Goal: Task Accomplishment & Management: Manage account settings

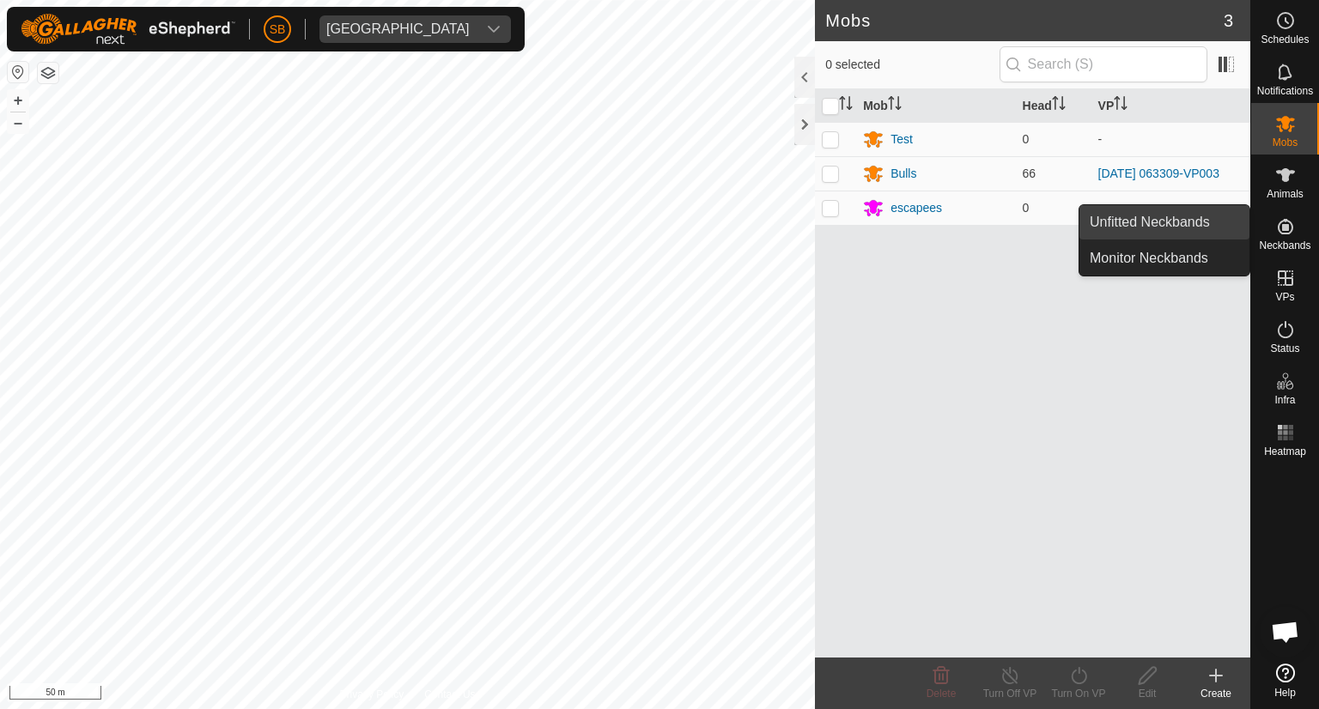
click at [1185, 223] on link "Unfitted Neckbands" at bounding box center [1165, 222] width 170 height 34
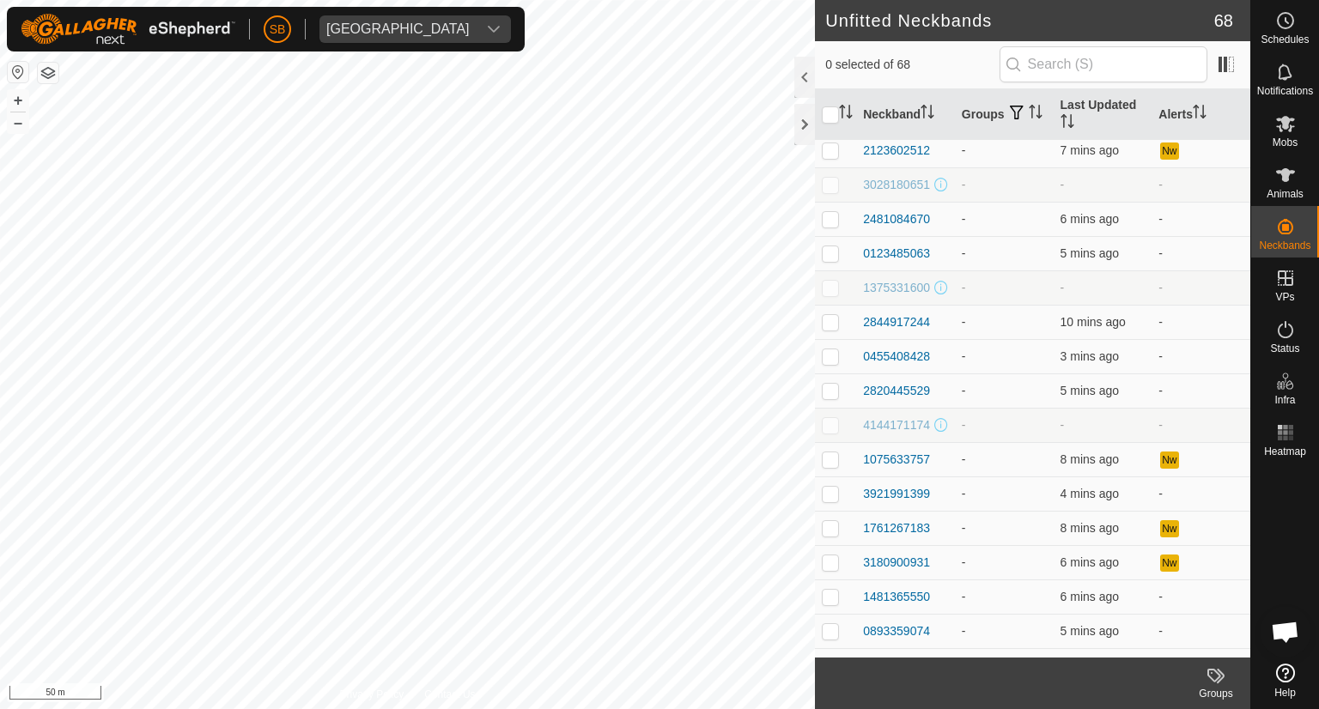
scroll to position [1850, 0]
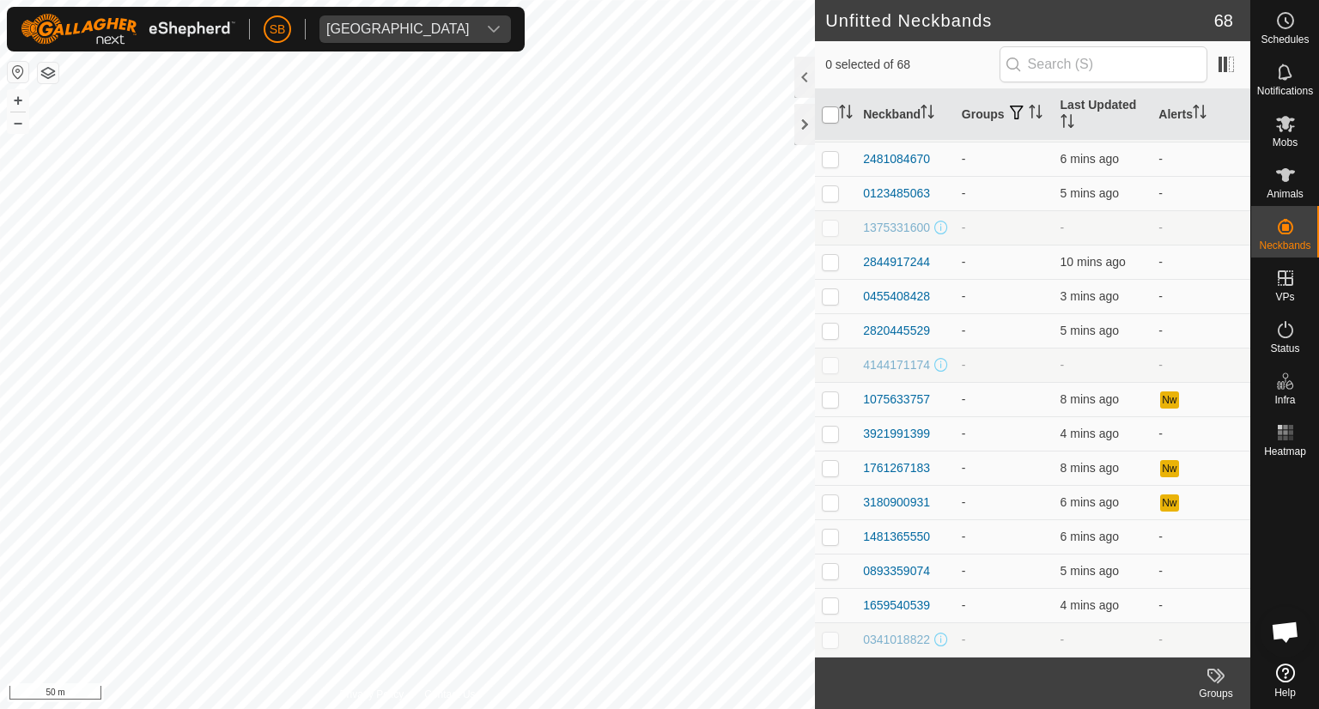
click at [825, 113] on input "checkbox" at bounding box center [830, 114] width 17 height 17
checkbox input "true"
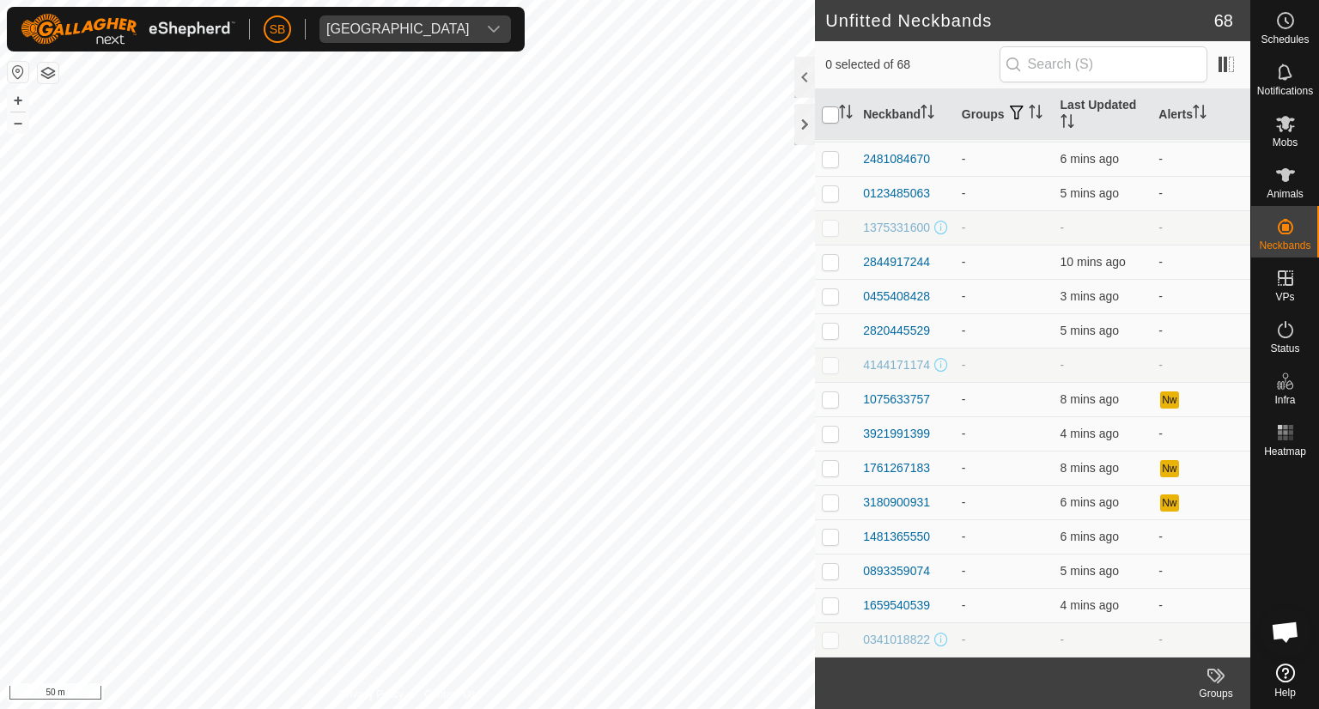
checkbox input "true"
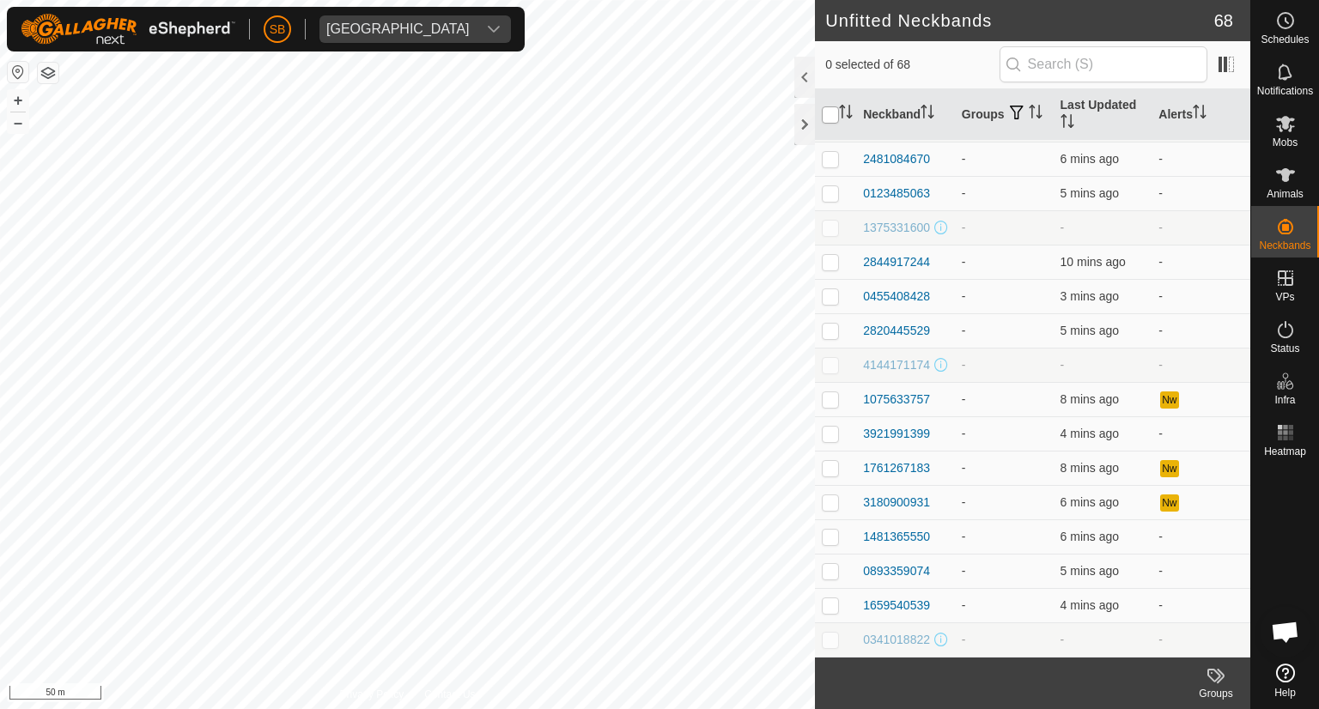
checkbox input "true"
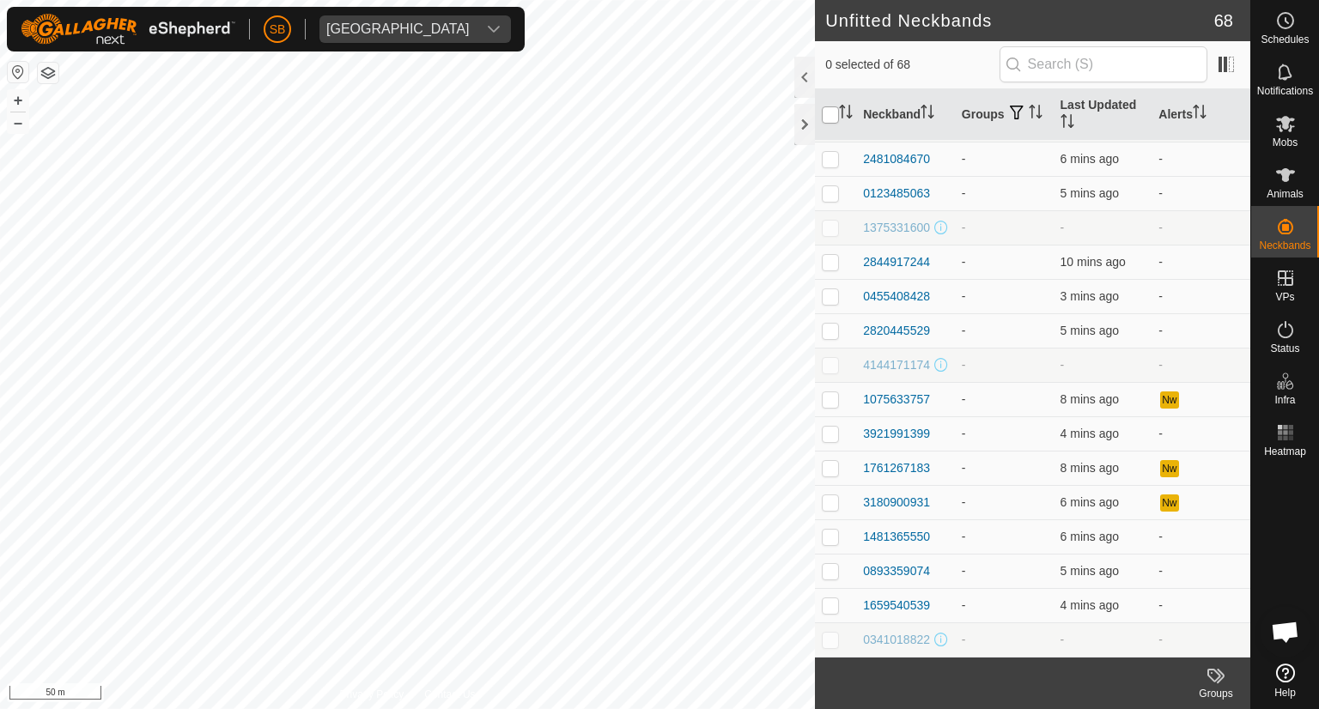
checkbox input "true"
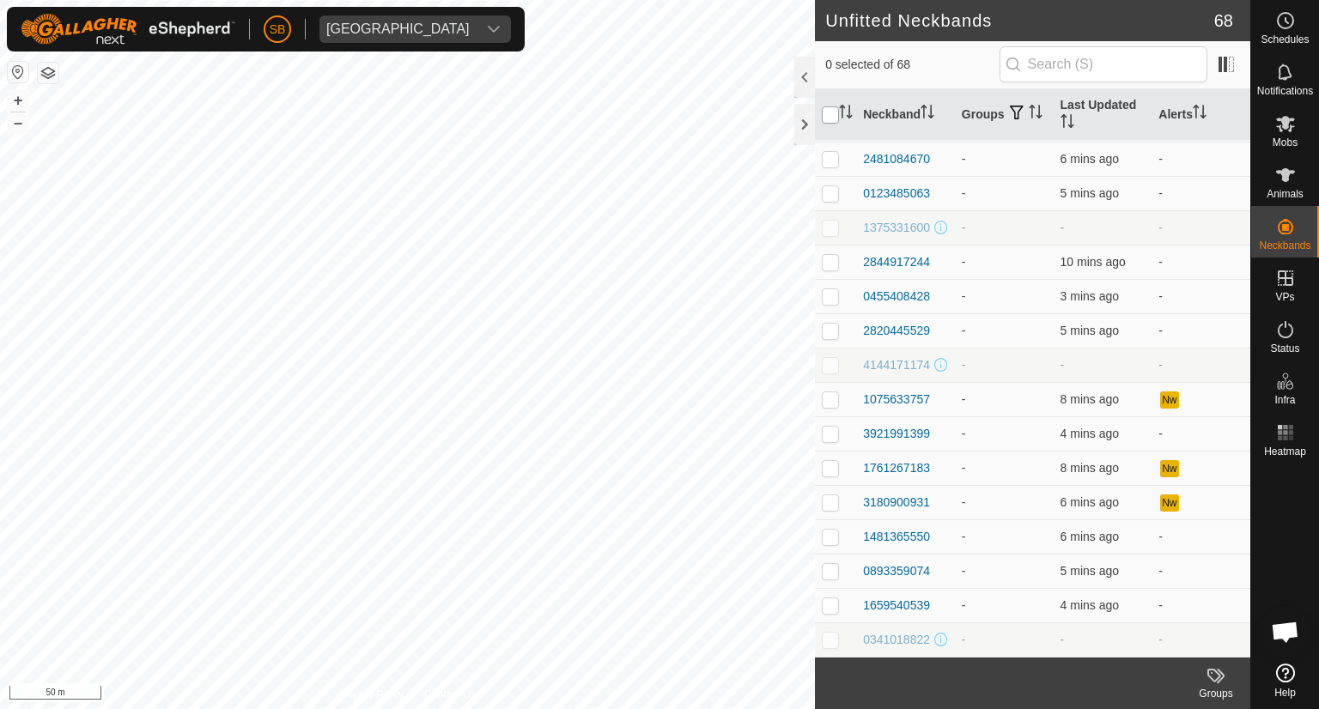
checkbox input "true"
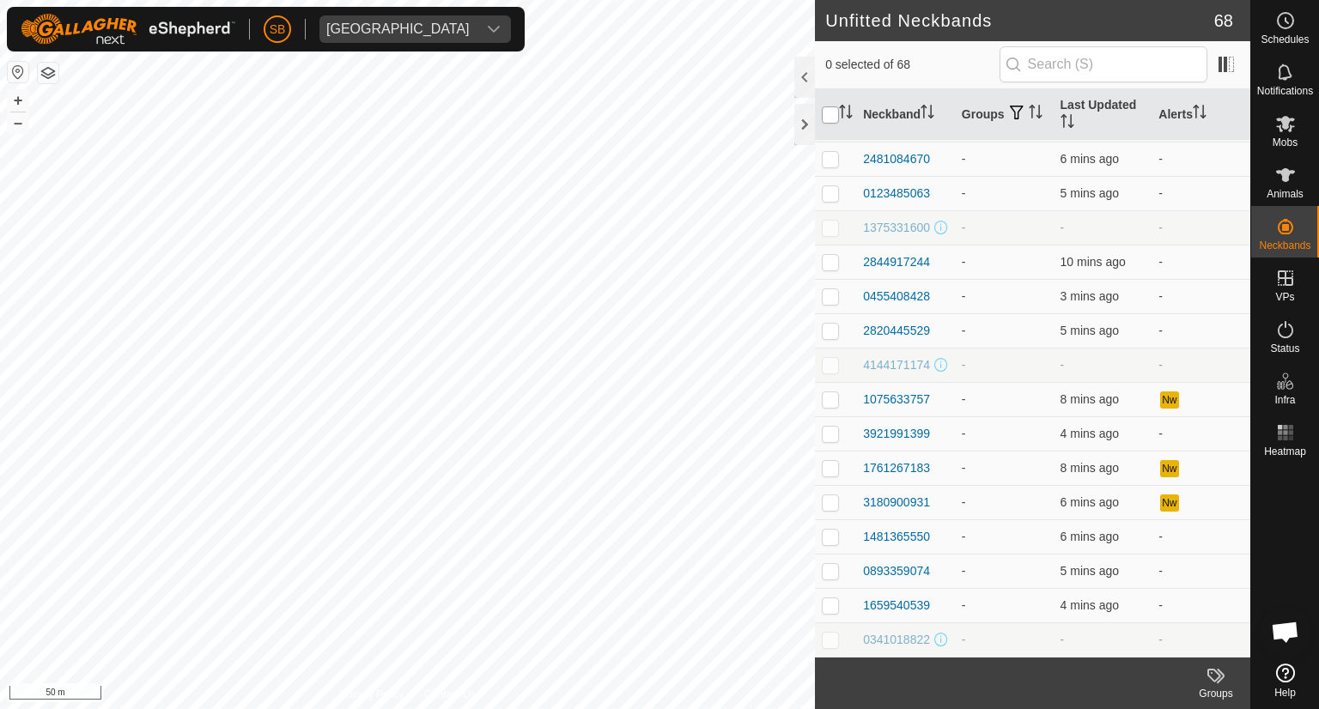
checkbox input "true"
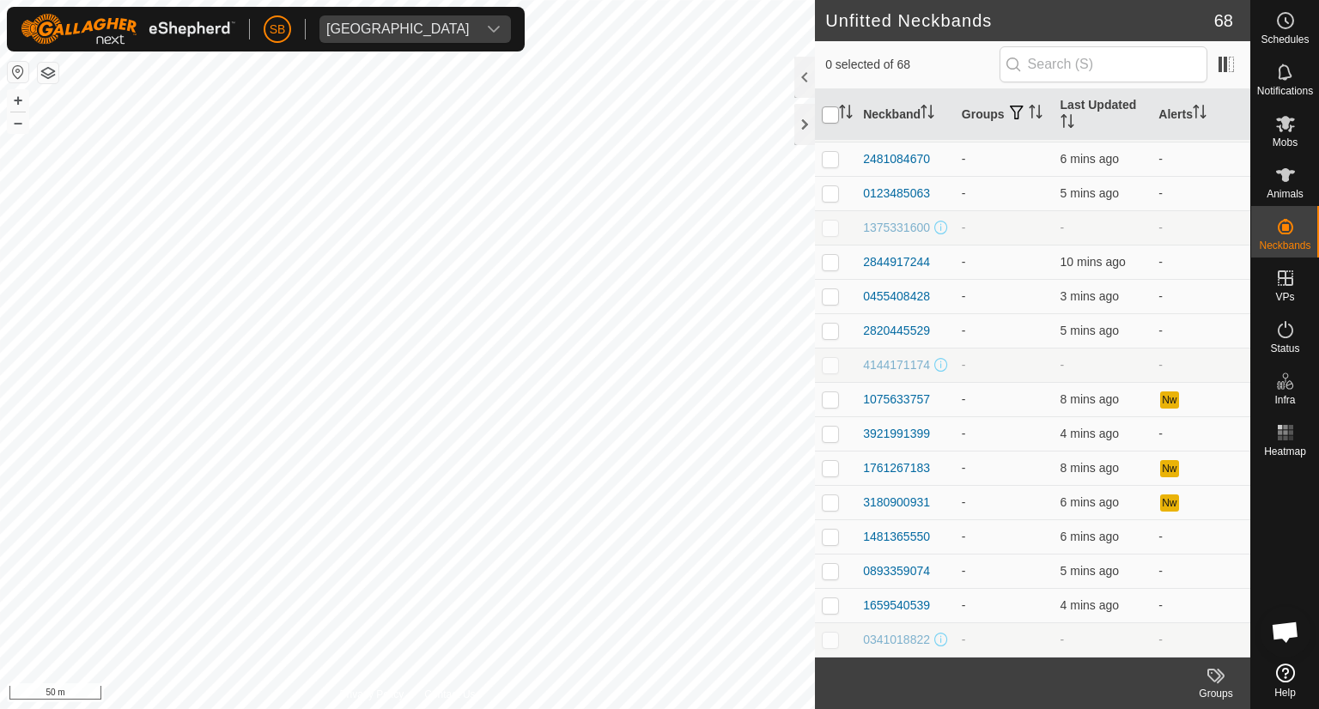
checkbox input "true"
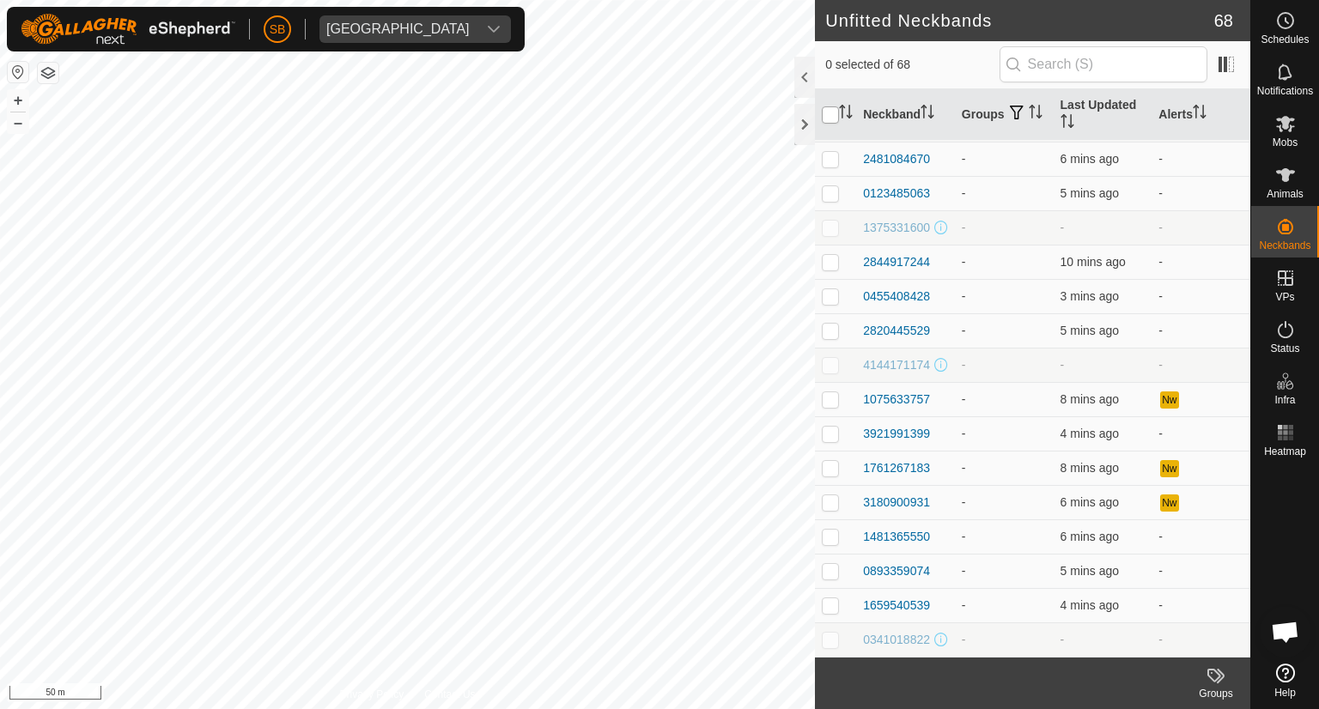
checkbox input "true"
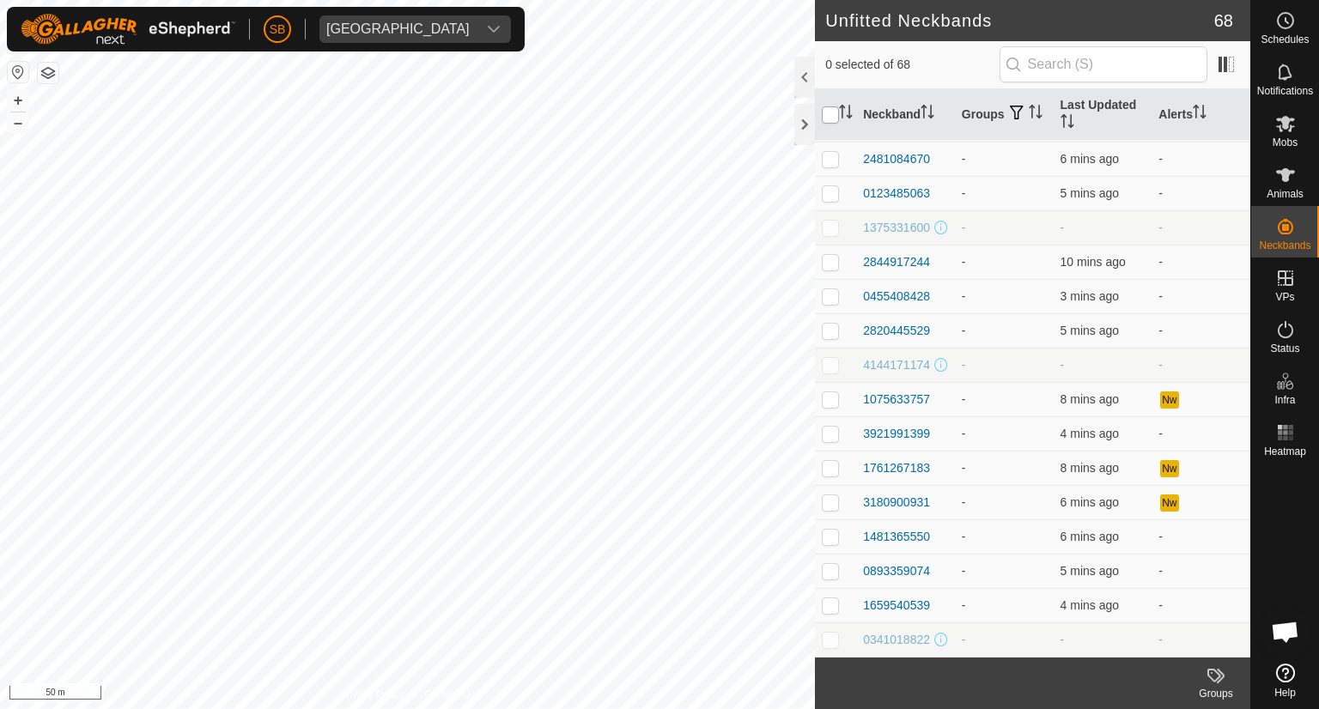
checkbox input "true"
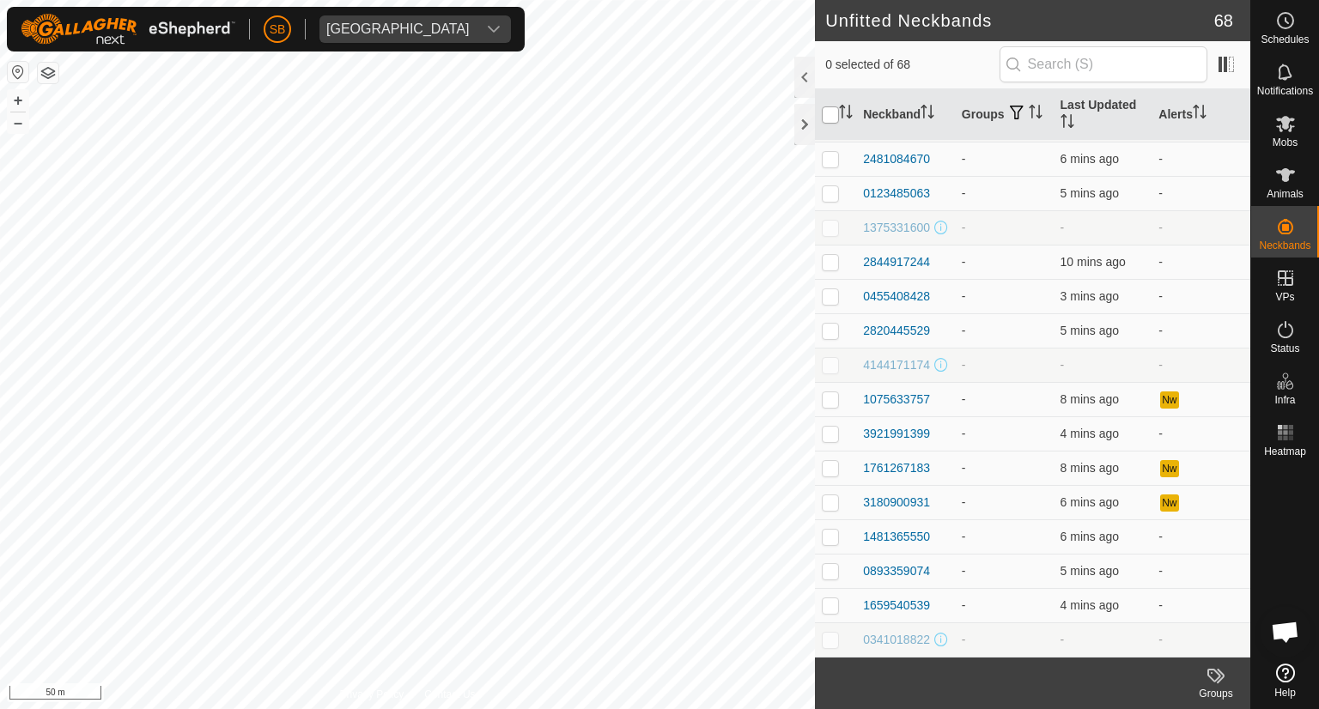
checkbox input "true"
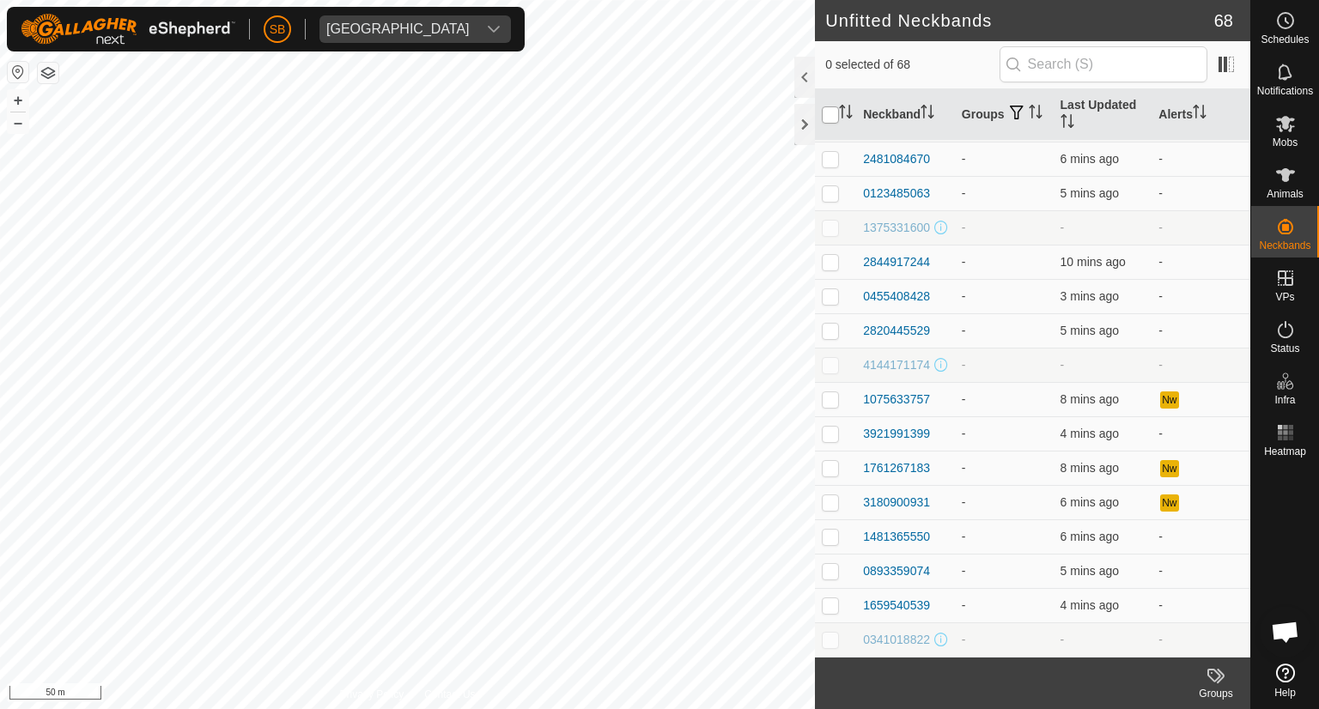
checkbox input "true"
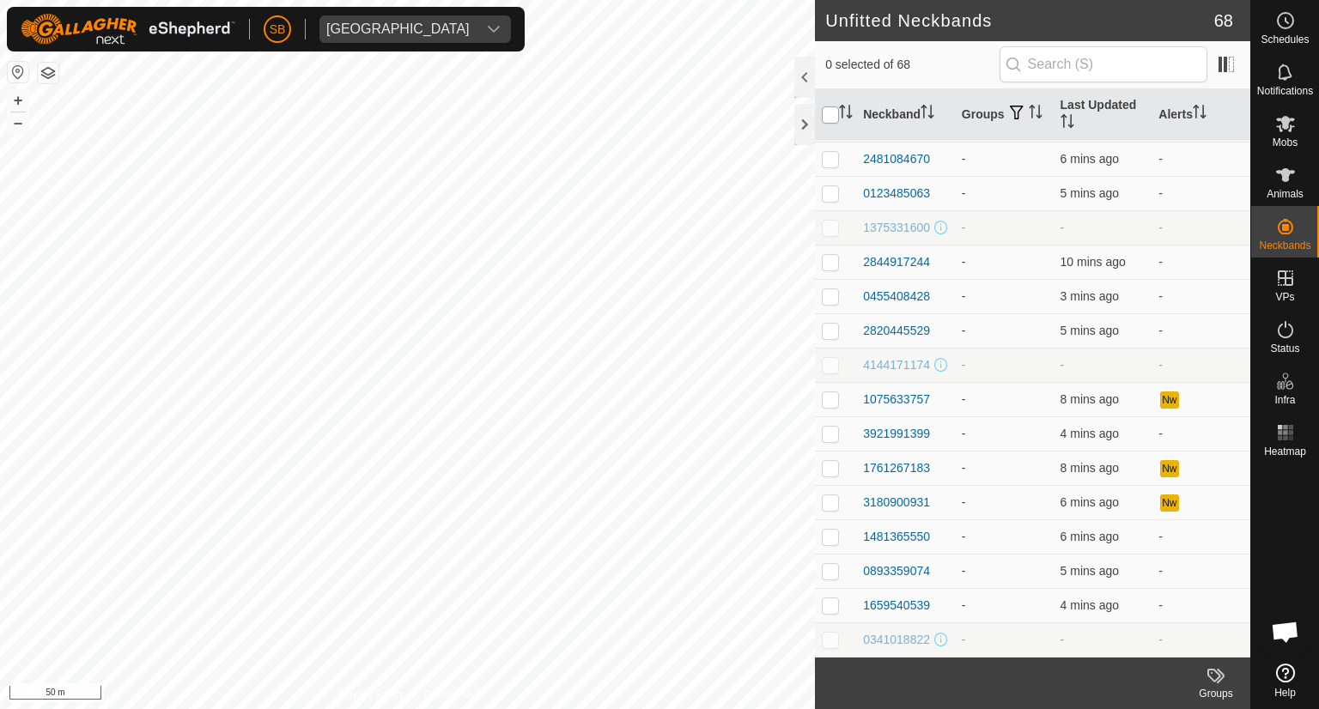
checkbox input "true"
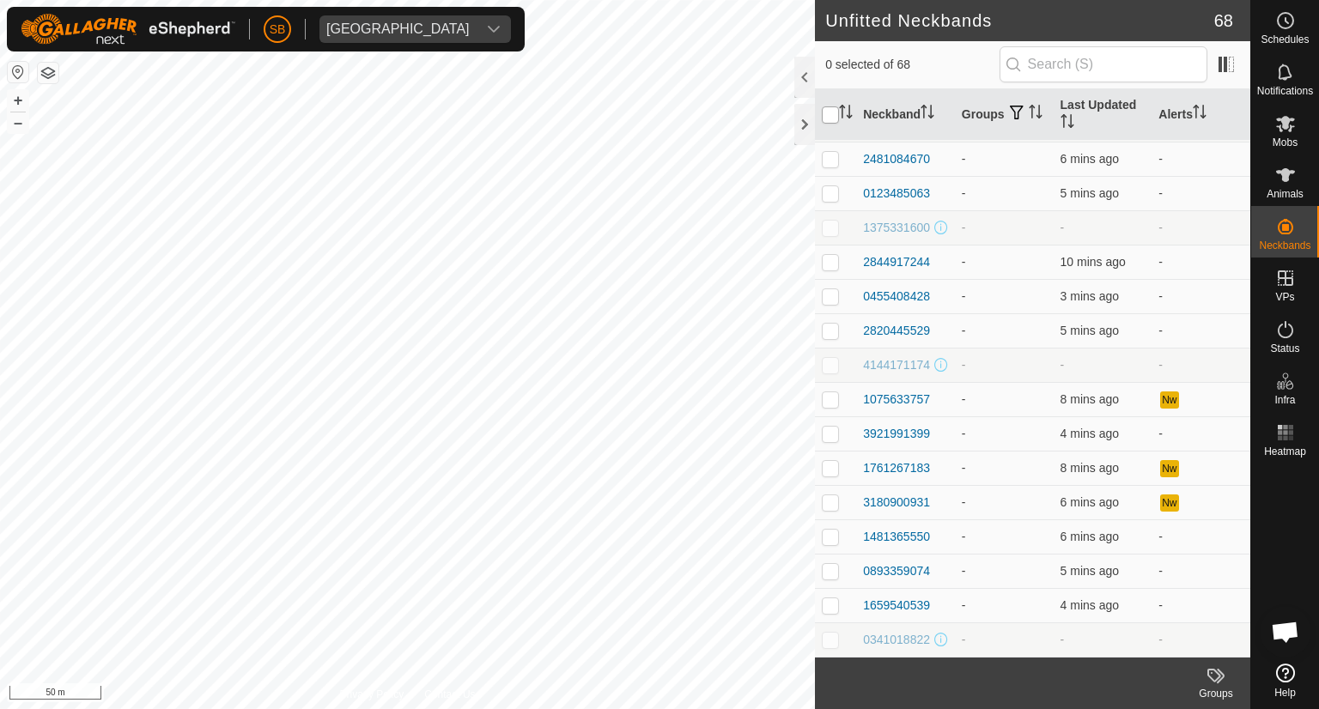
checkbox input "true"
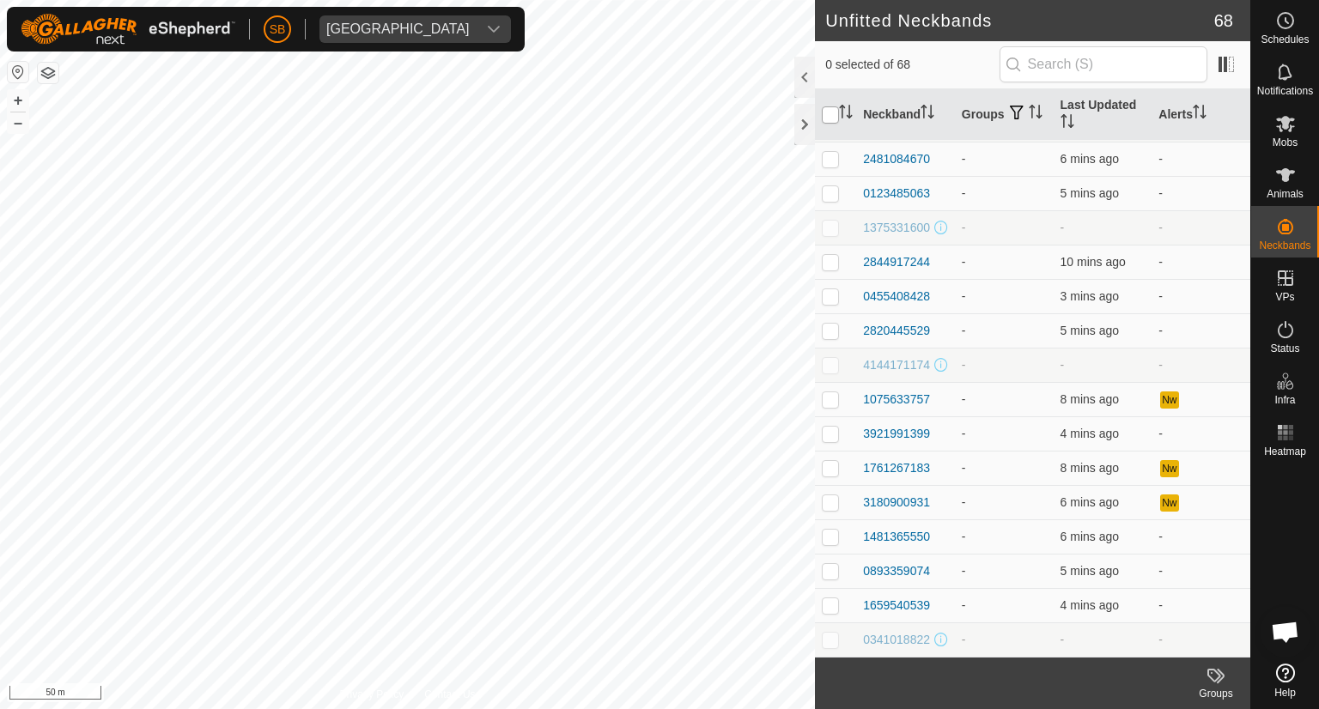
checkbox input "true"
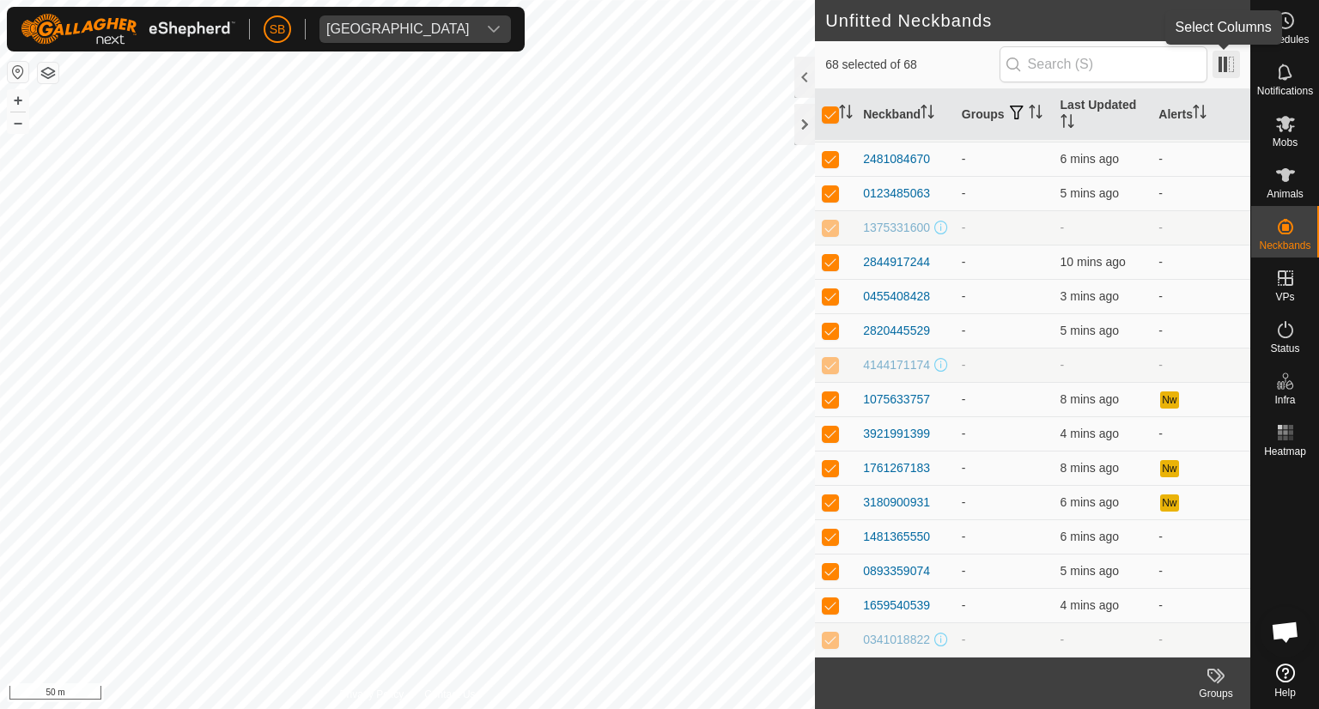
click at [1225, 74] on span at bounding box center [1226, 64] width 27 height 27
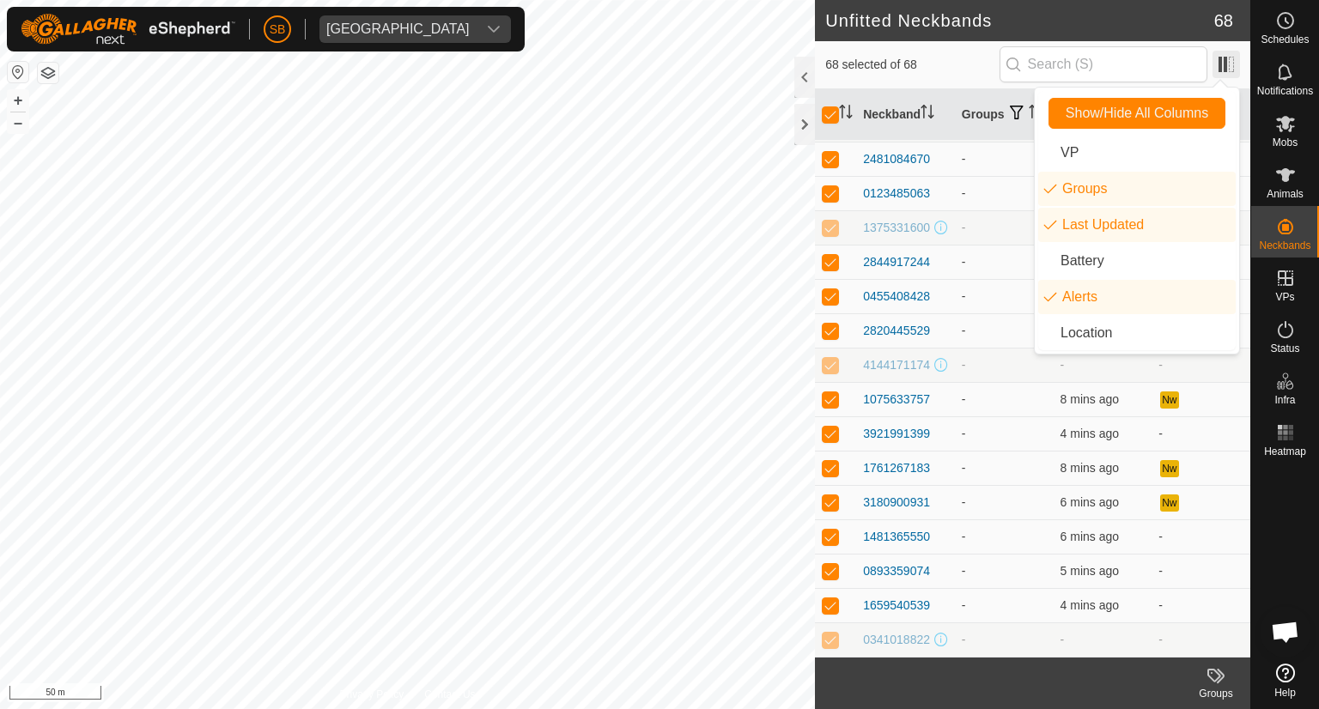
click at [1220, 68] on span at bounding box center [1226, 64] width 27 height 27
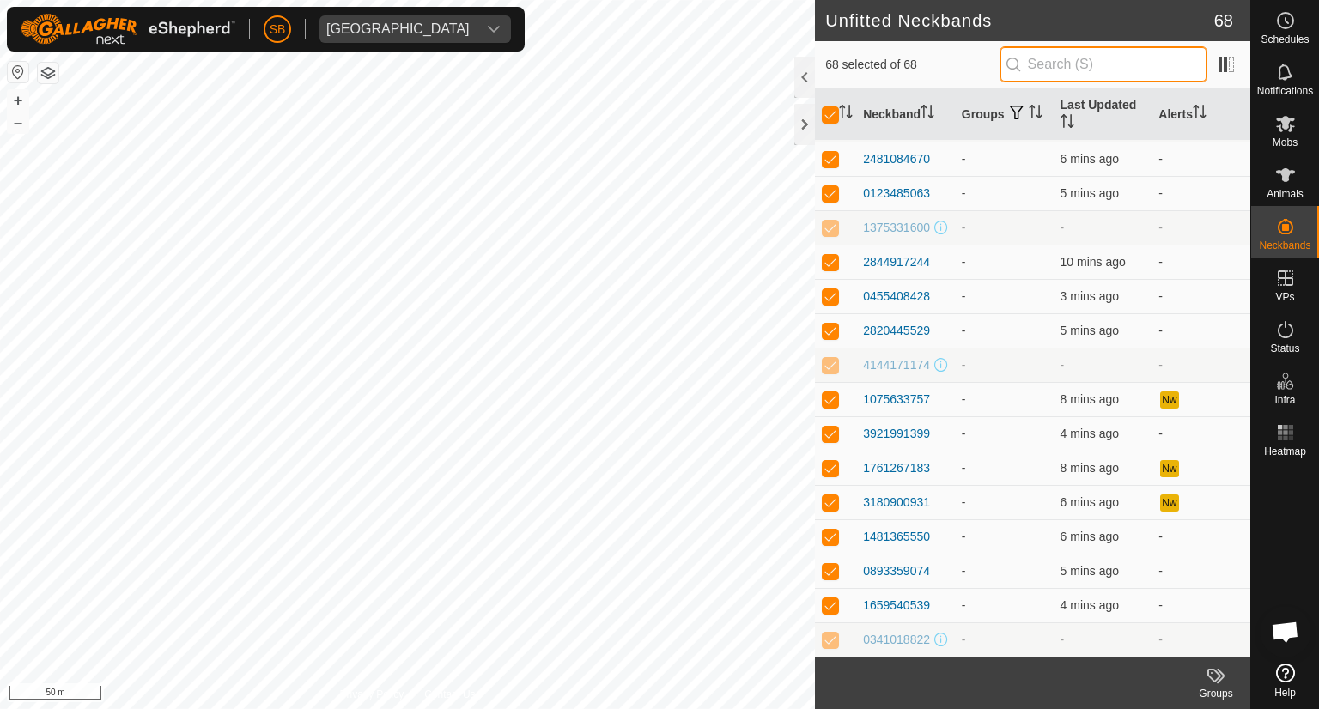
click at [1134, 62] on input "text" at bounding box center [1104, 64] width 208 height 36
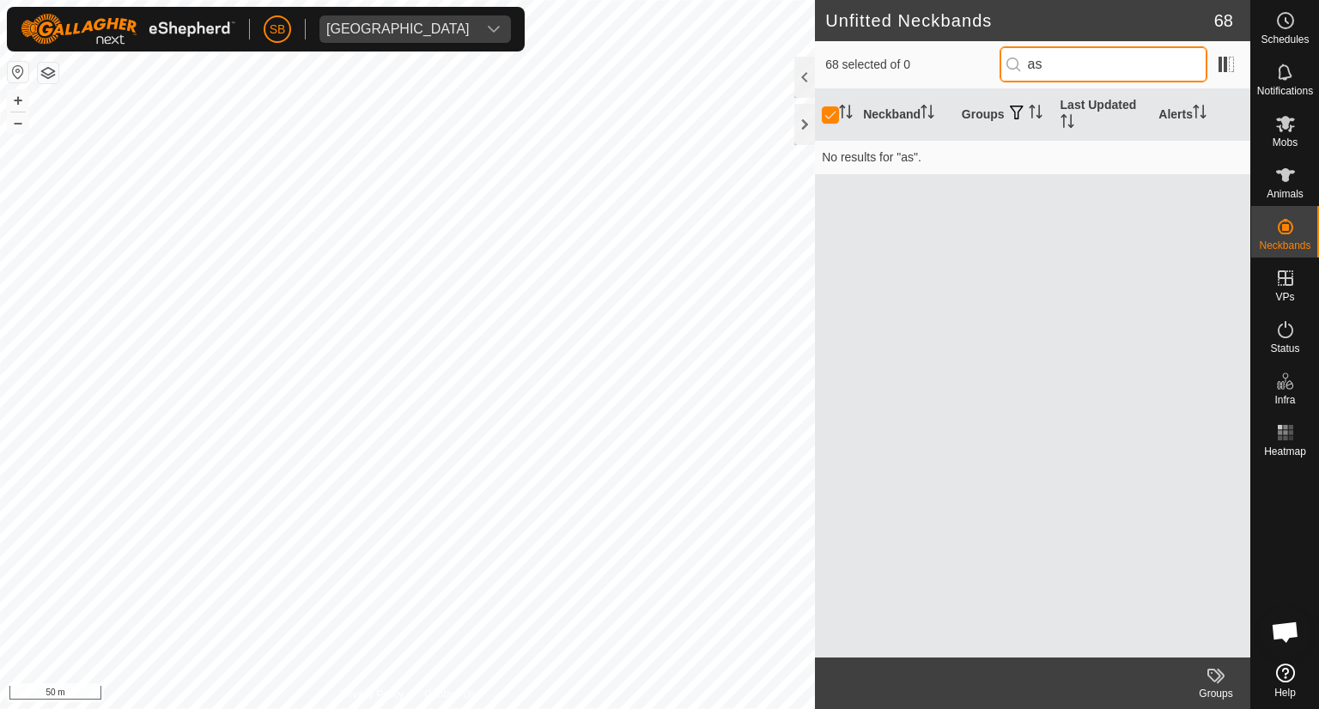
type input "a"
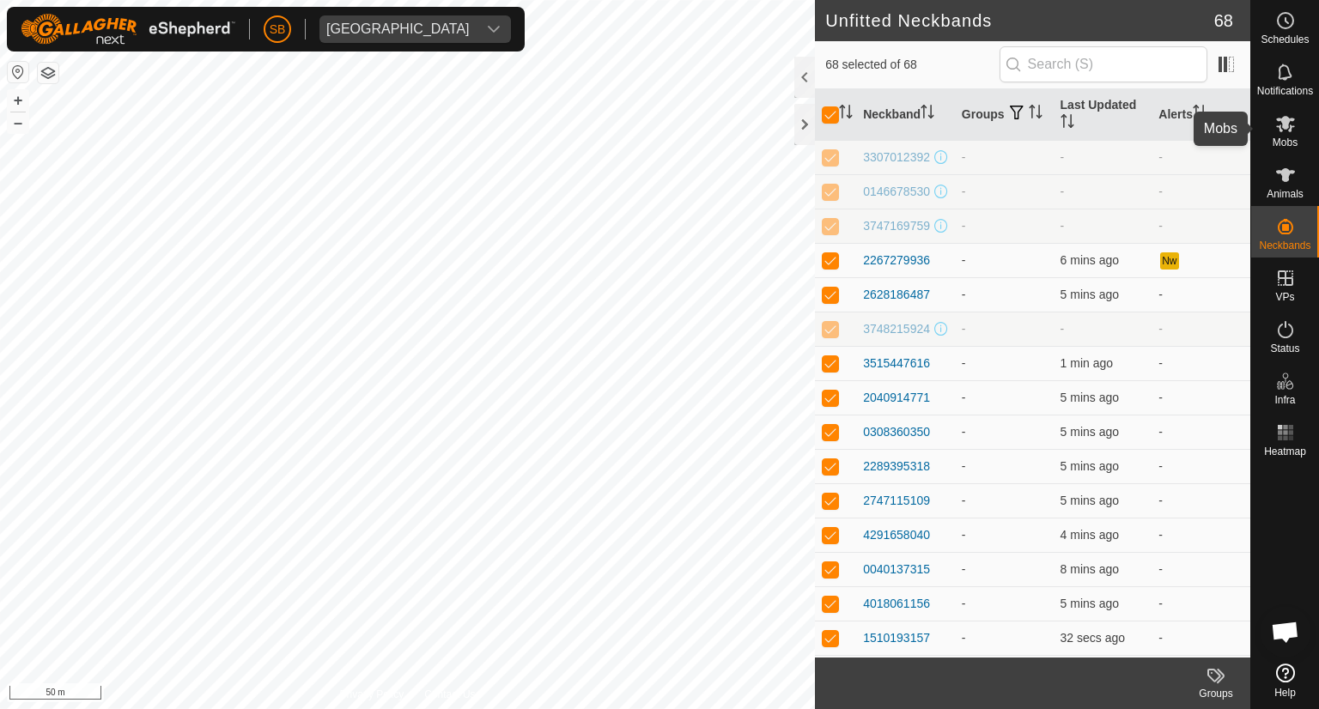
click at [1281, 124] on icon at bounding box center [1285, 123] width 21 height 21
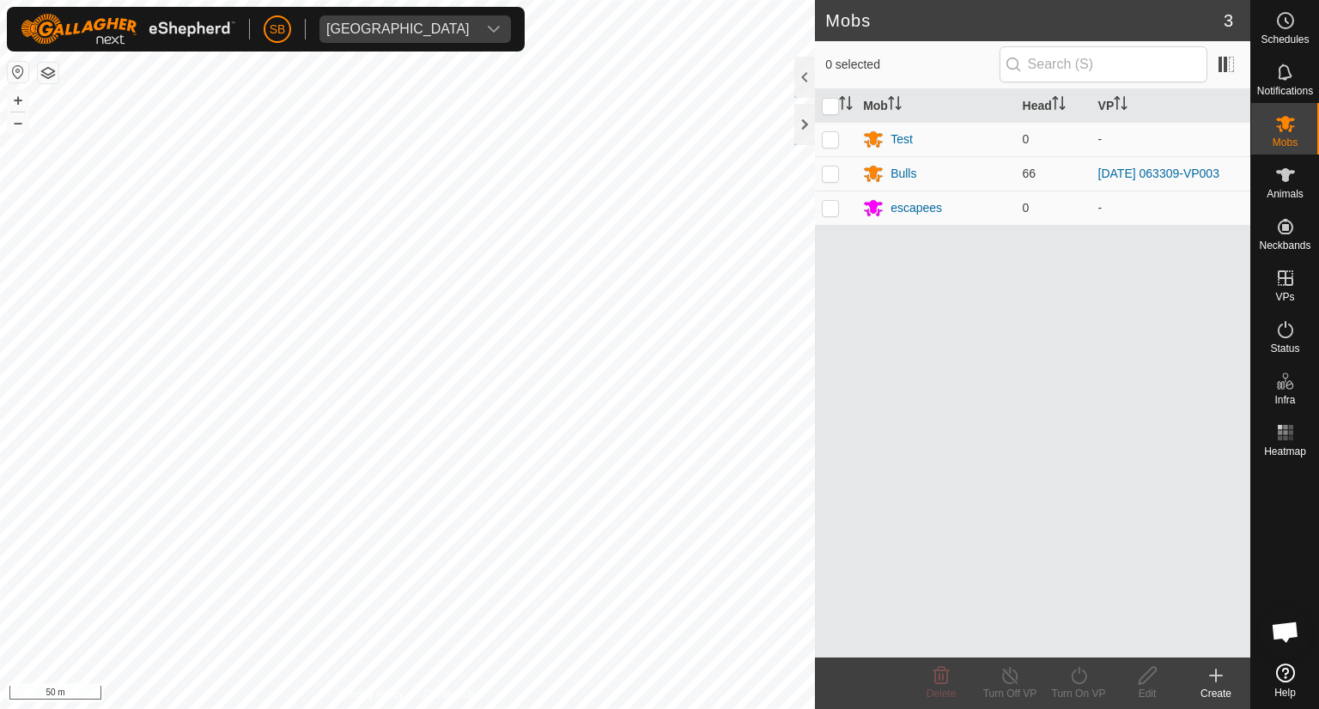
click at [1233, 671] on create-svg-icon at bounding box center [1216, 676] width 69 height 21
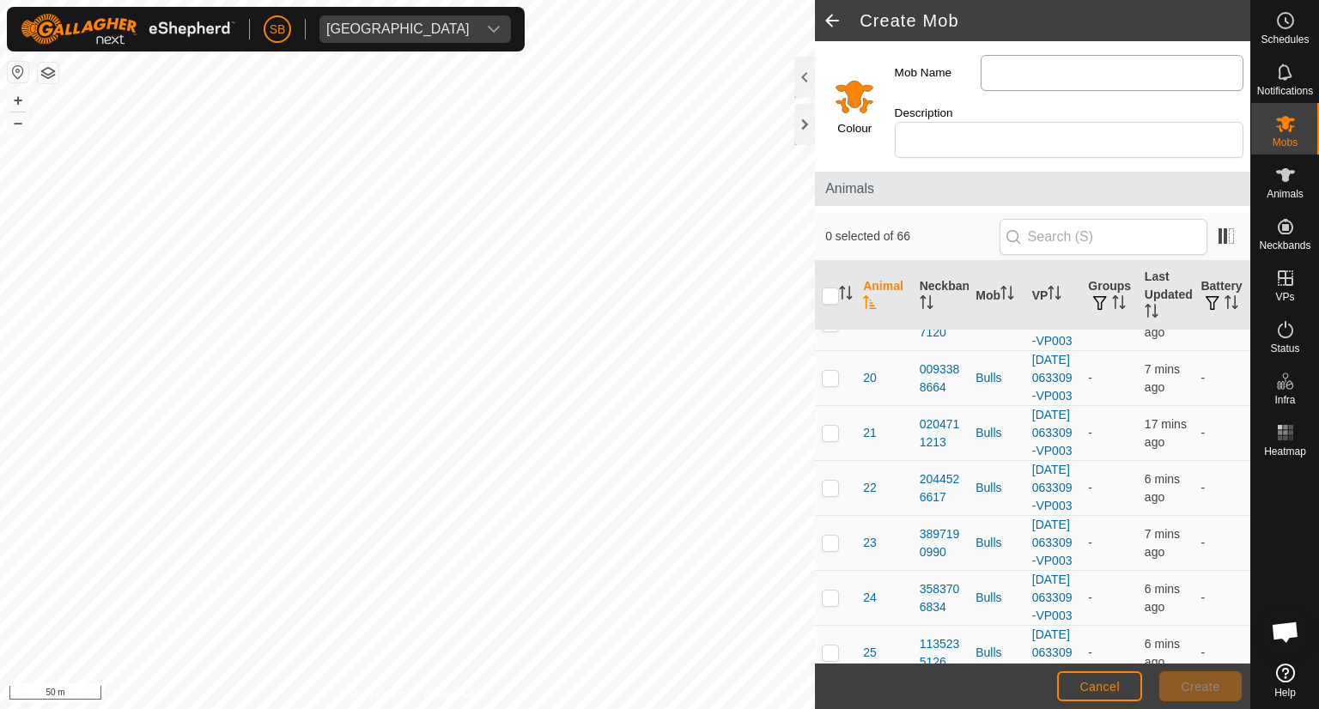
scroll to position [632, 0]
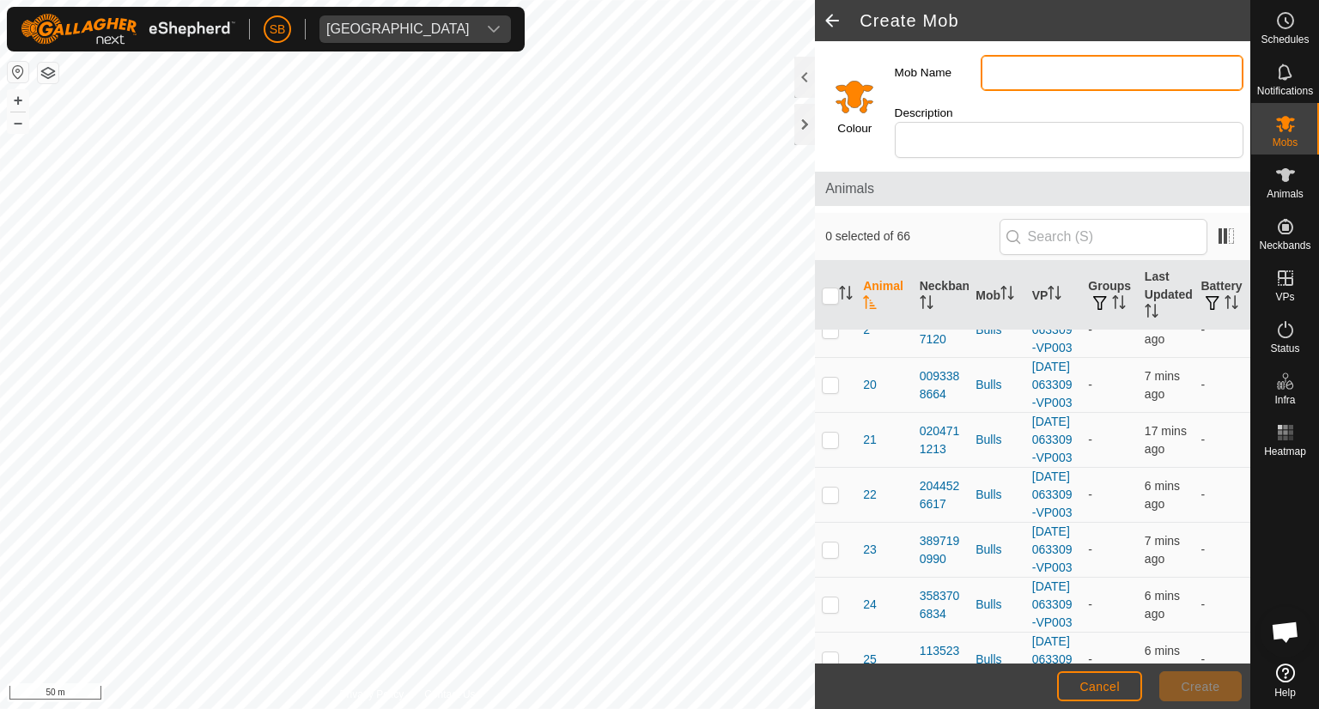
click at [1082, 68] on input "Mob Name" at bounding box center [1112, 73] width 263 height 36
type input "R1 Steers"
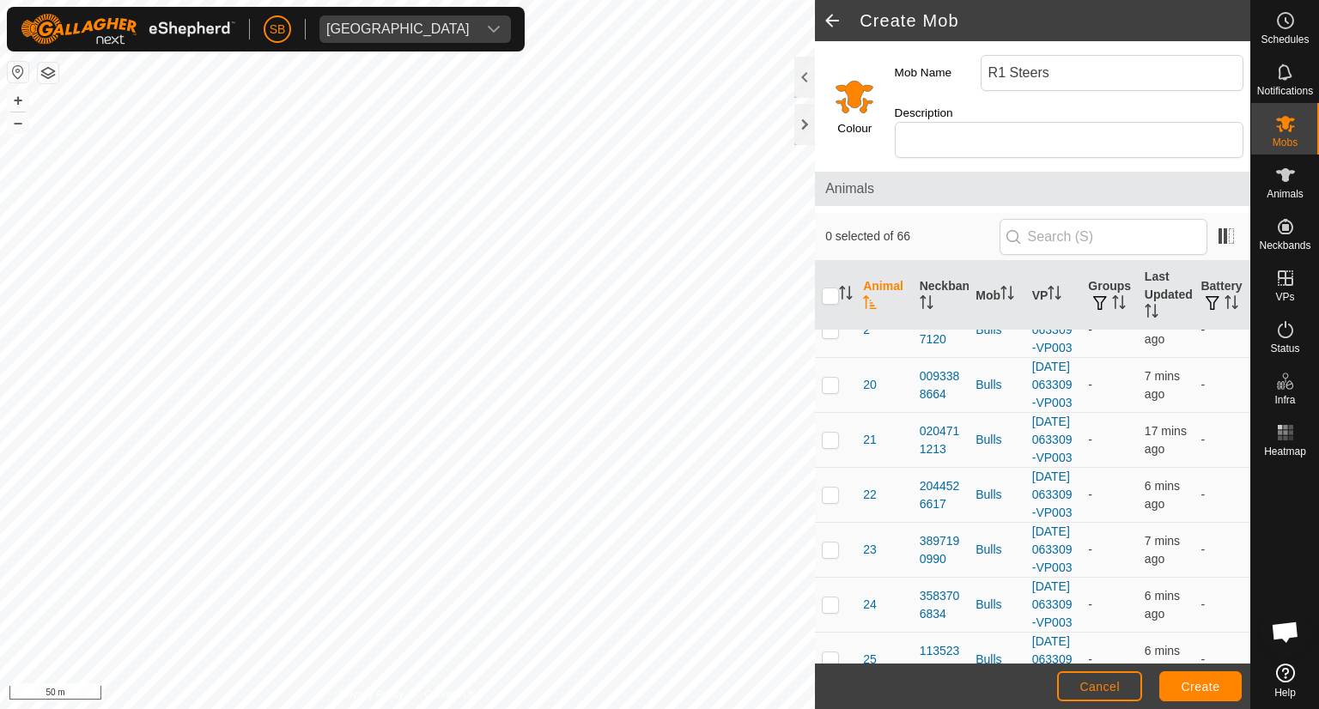
click at [844, 88] on input "Select a color" at bounding box center [854, 96] width 41 height 41
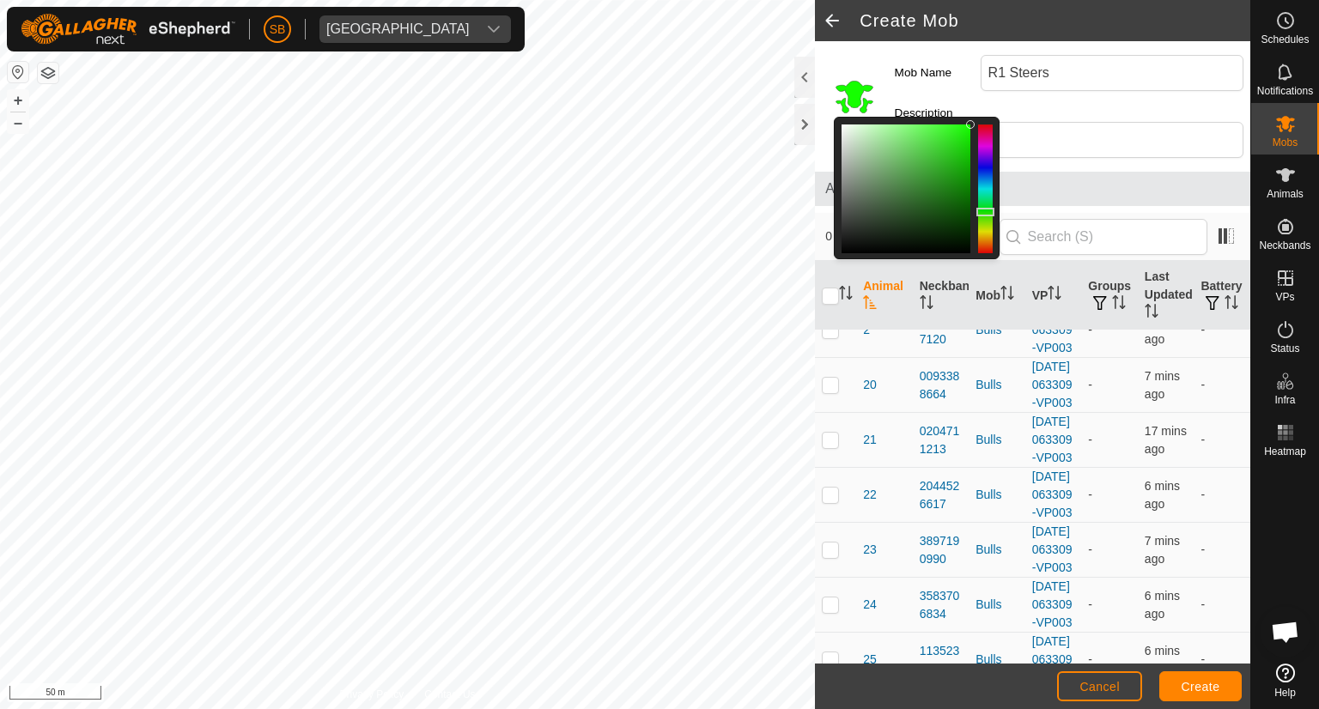
click at [985, 203] on div at bounding box center [985, 189] width 15 height 129
click at [1208, 680] on span "Create" at bounding box center [1201, 687] width 39 height 14
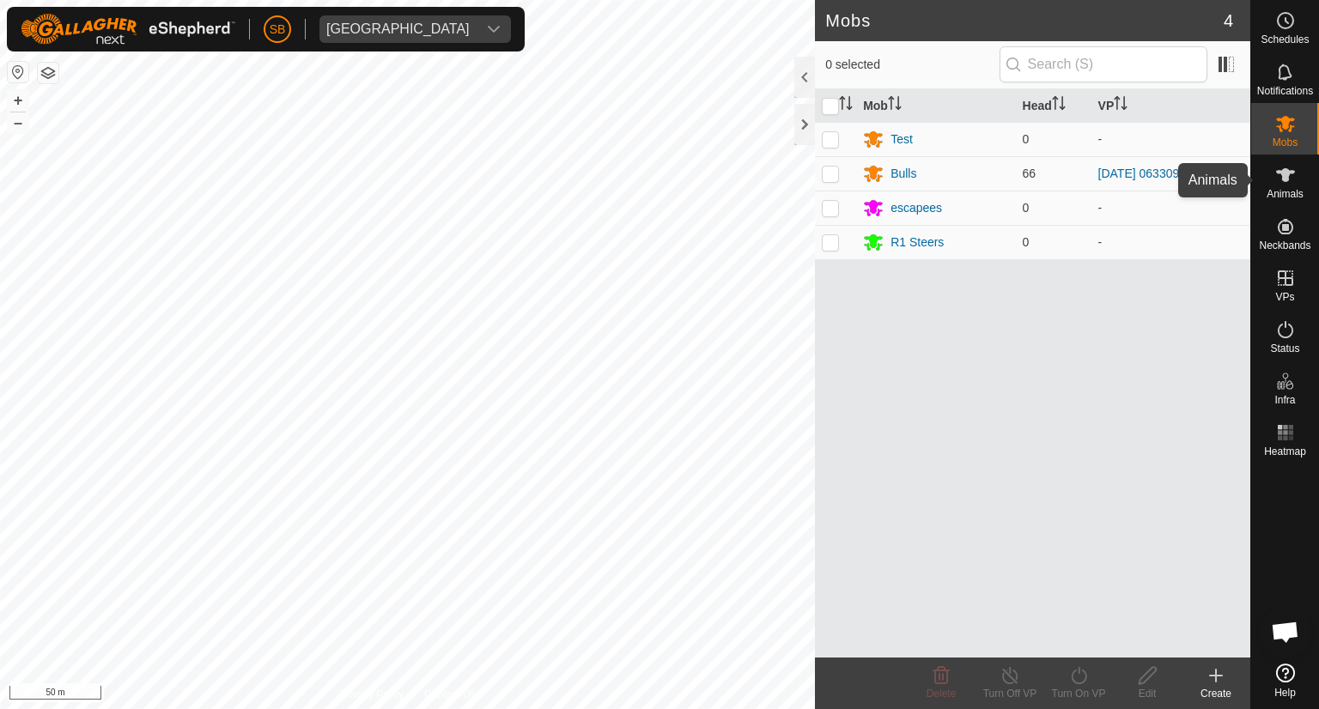
click at [1289, 186] on es-animals-svg-icon at bounding box center [1285, 174] width 31 height 27
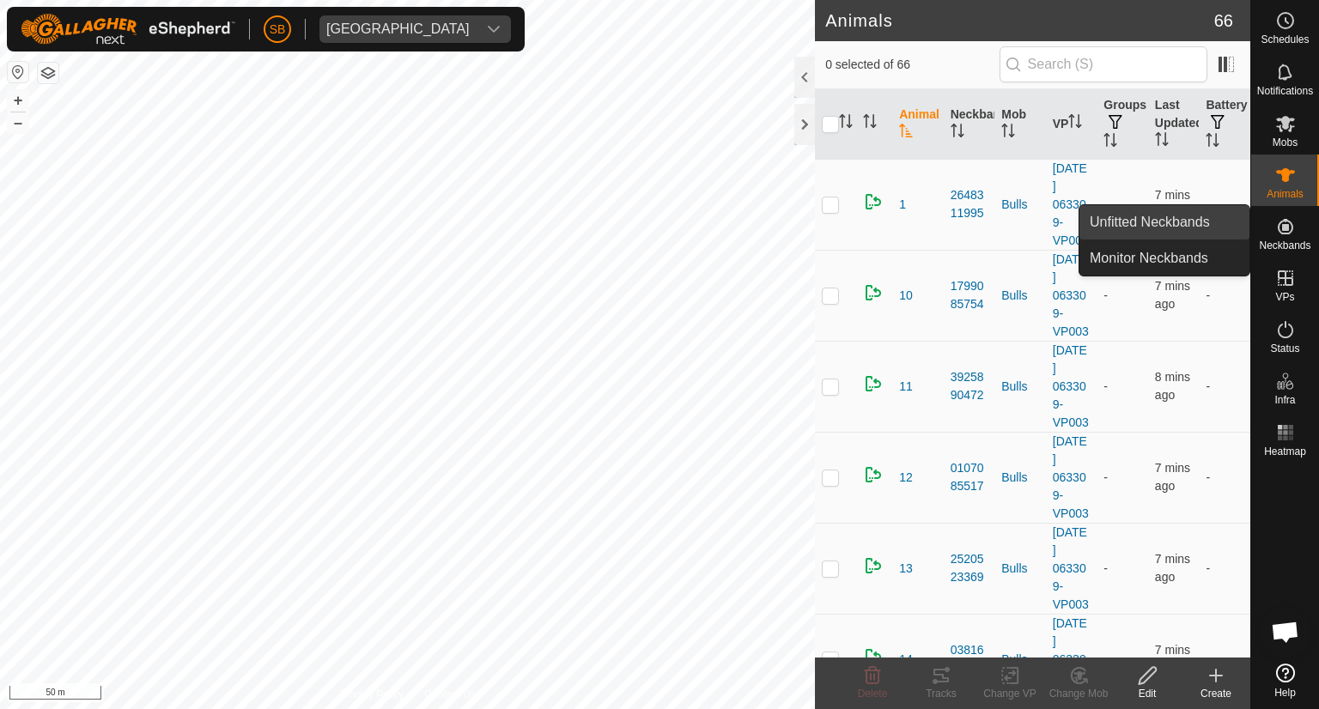
click at [1191, 215] on link "Unfitted Neckbands" at bounding box center [1165, 222] width 170 height 34
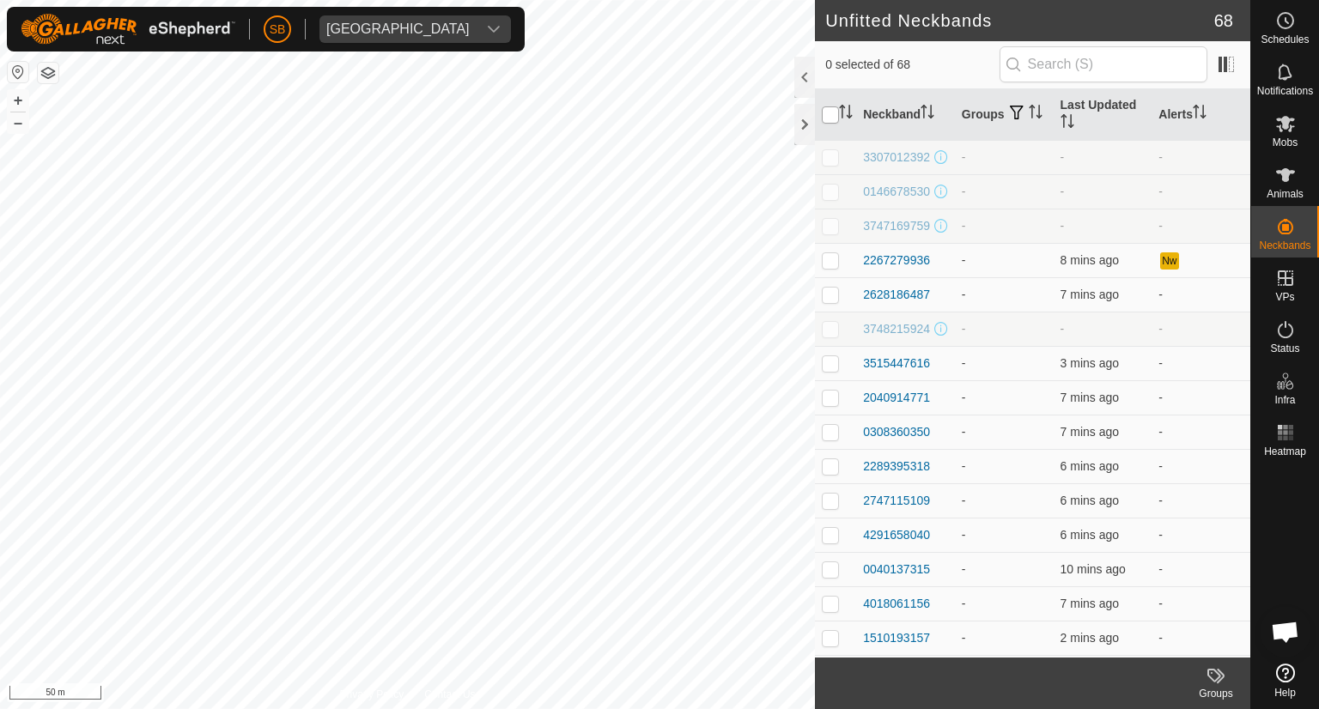
click at [829, 113] on input "checkbox" at bounding box center [830, 114] width 17 height 17
checkbox input "true"
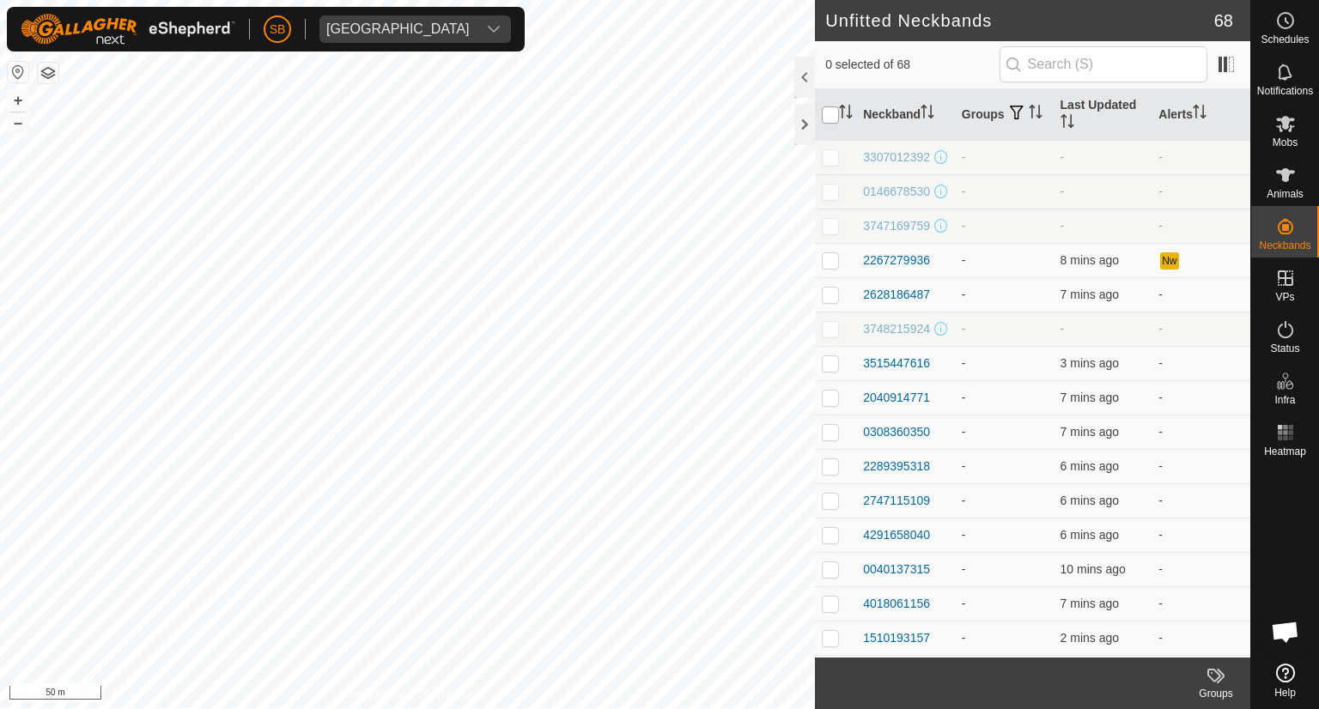
checkbox input "true"
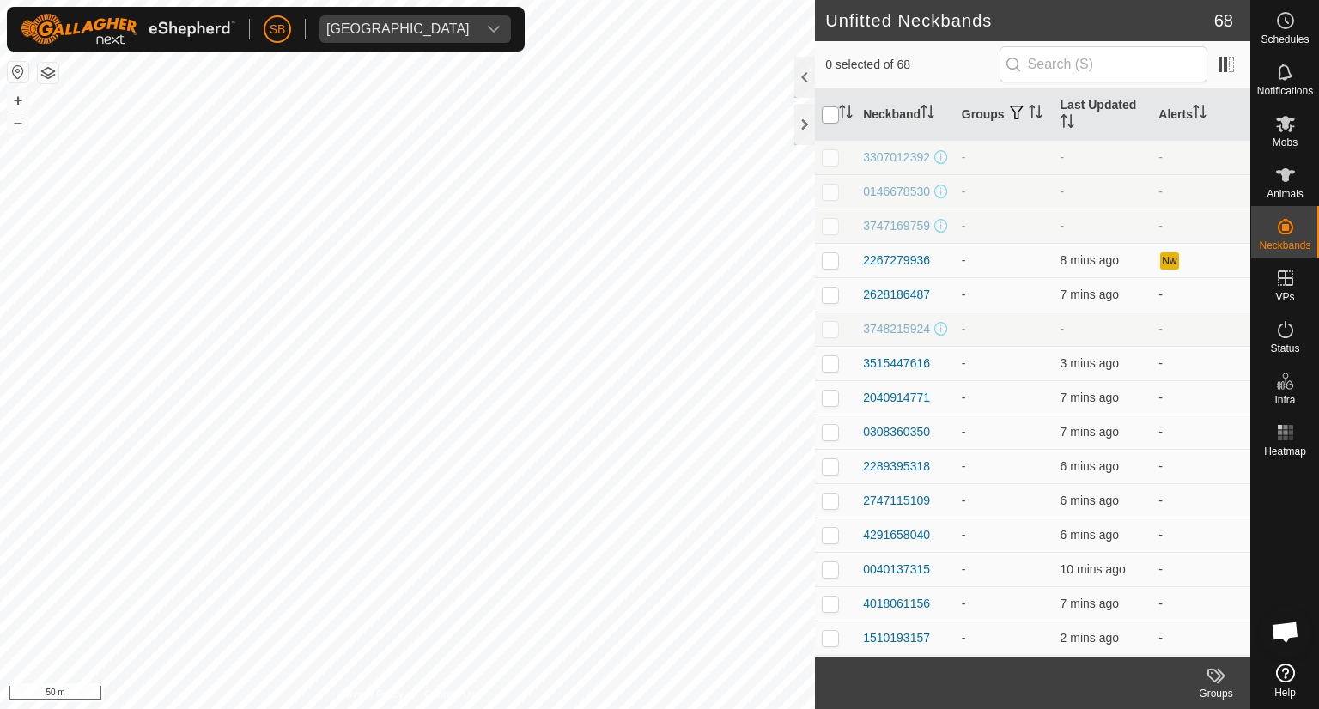
checkbox input "true"
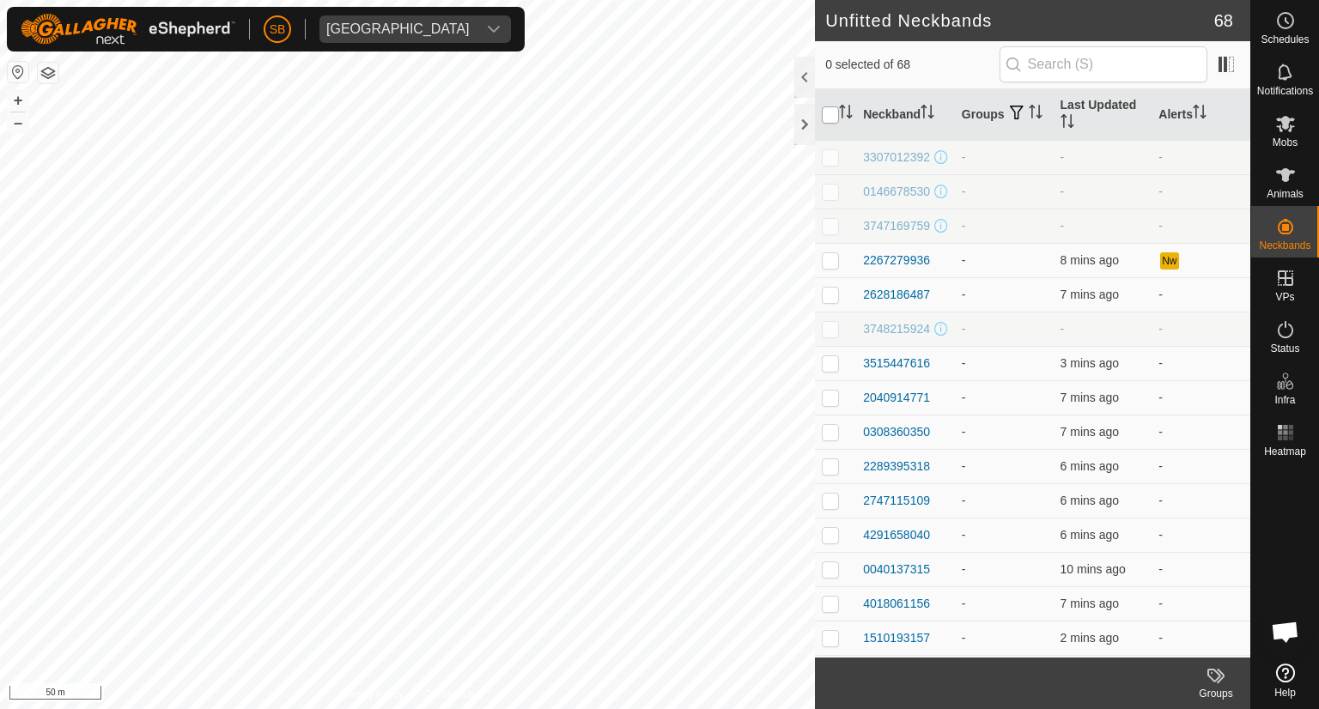
checkbox input "true"
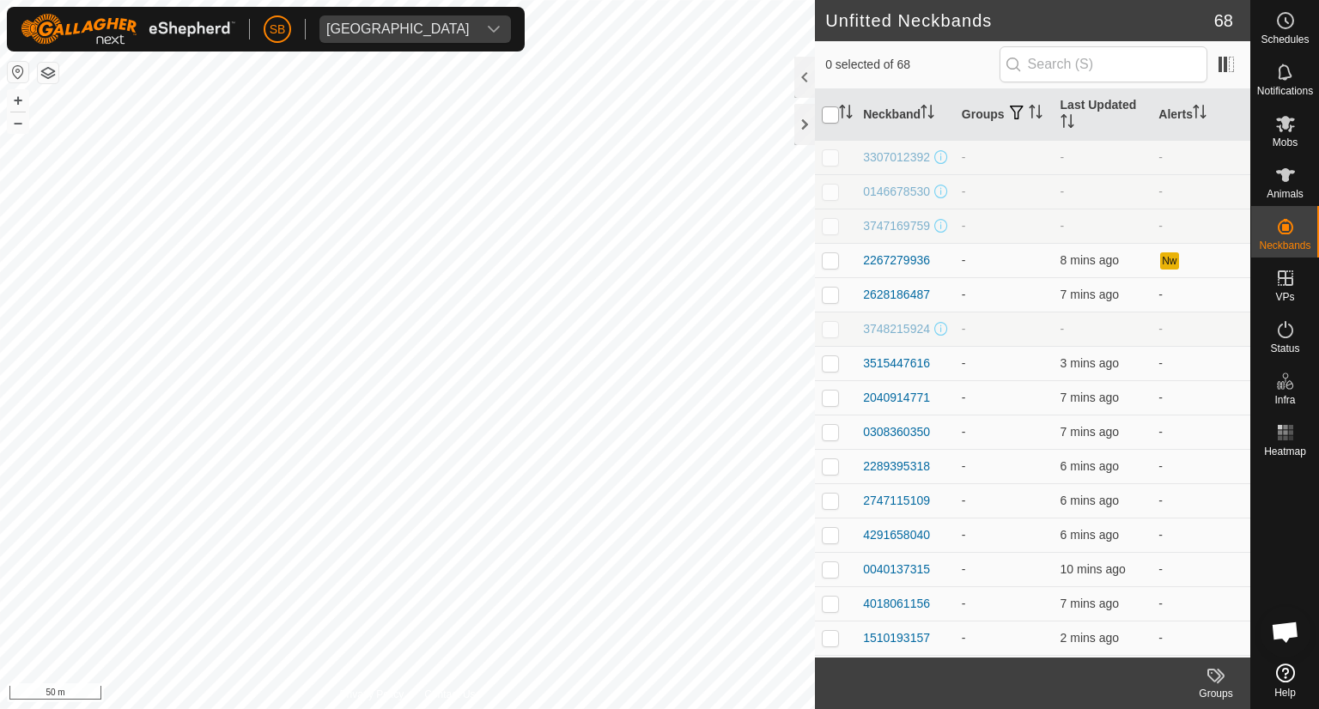
checkbox input "true"
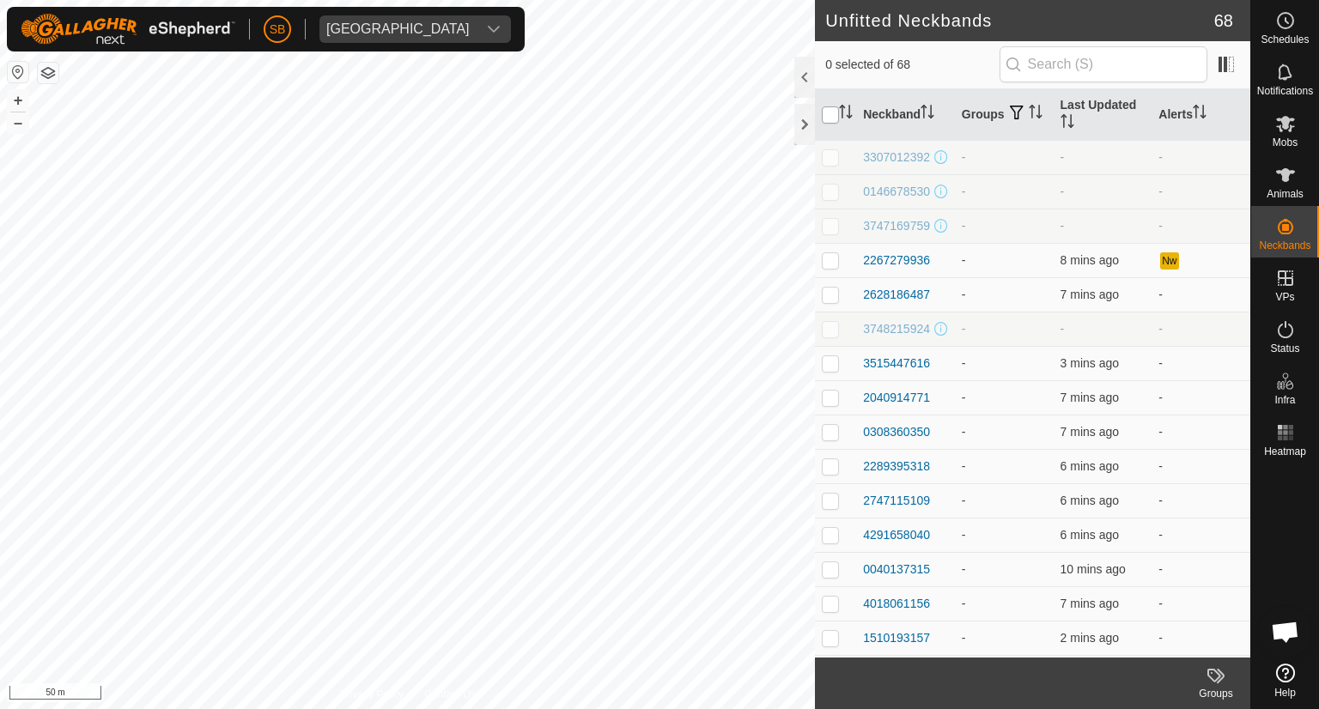
checkbox input "true"
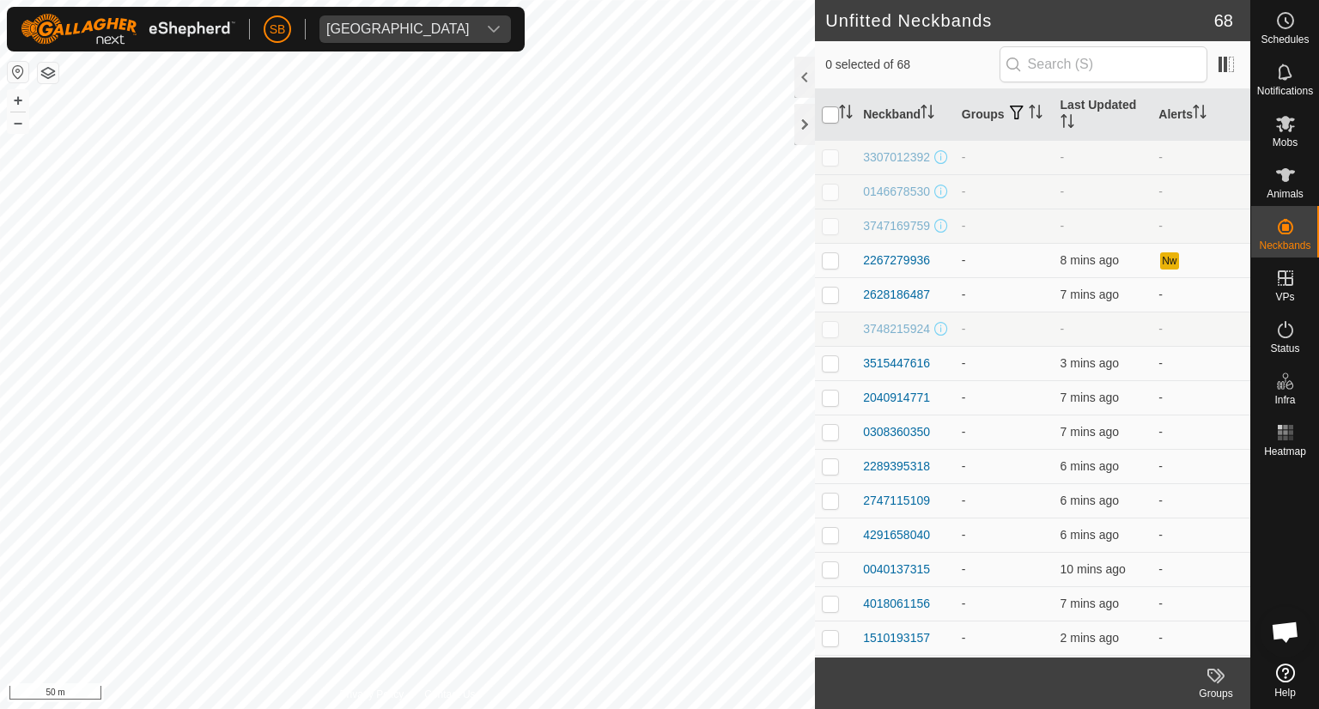
checkbox input "true"
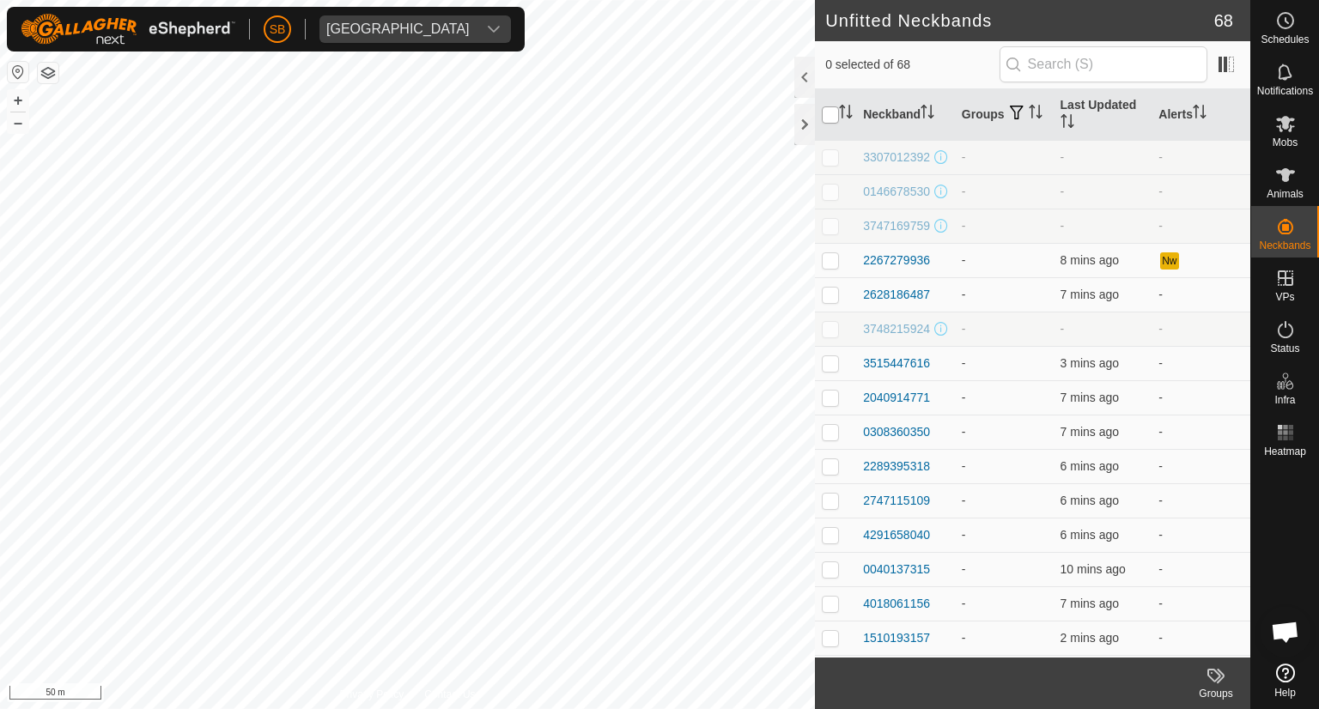
checkbox input "true"
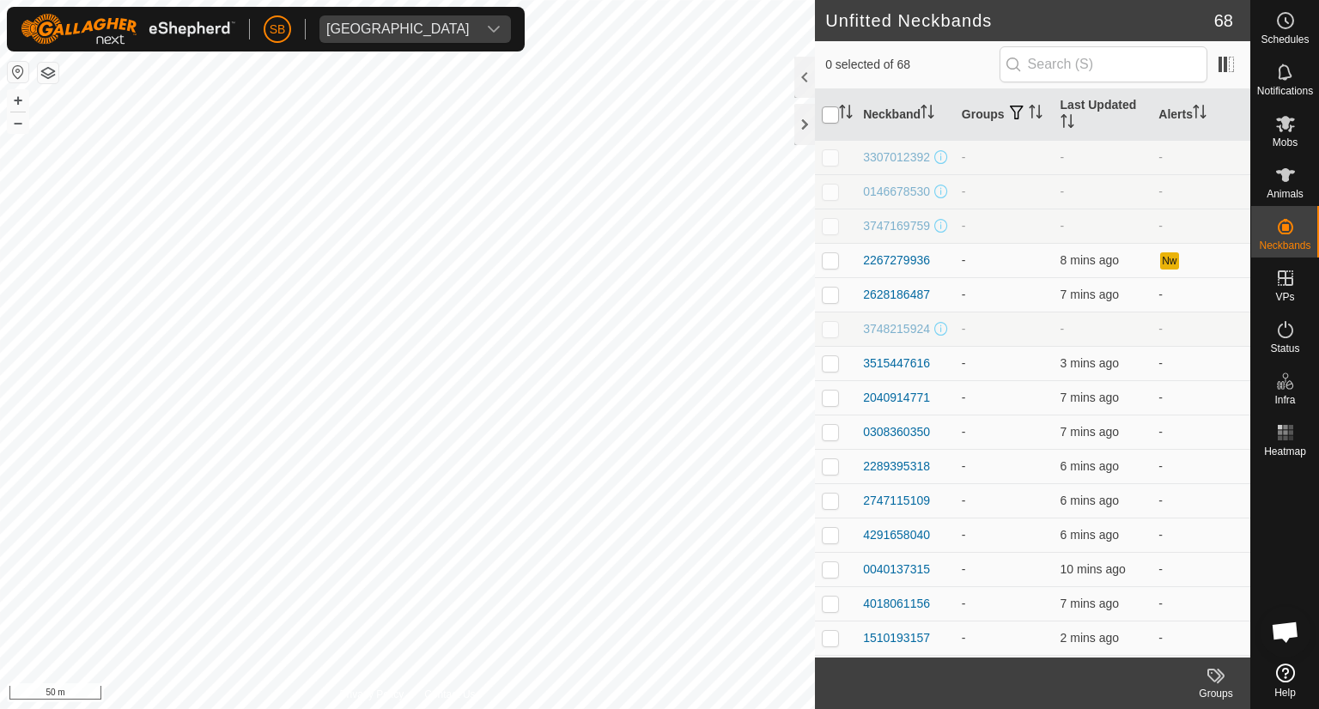
checkbox input "true"
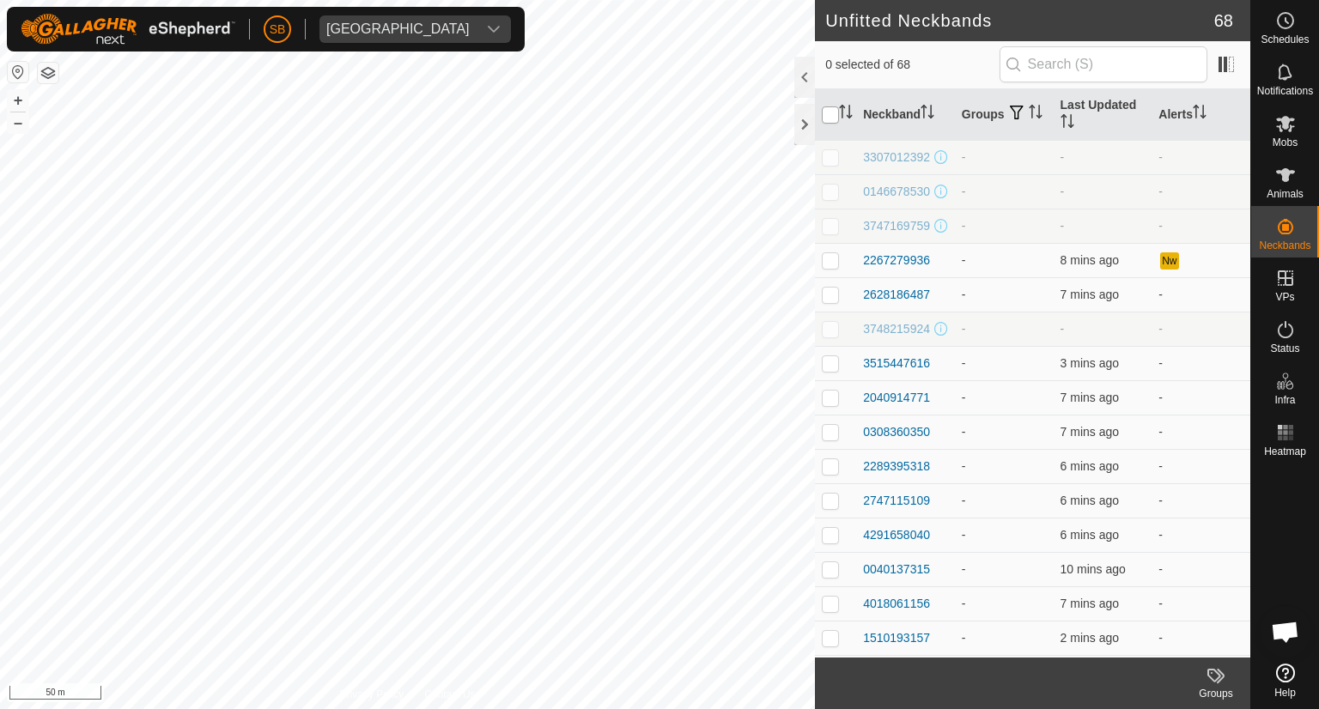
checkbox input "true"
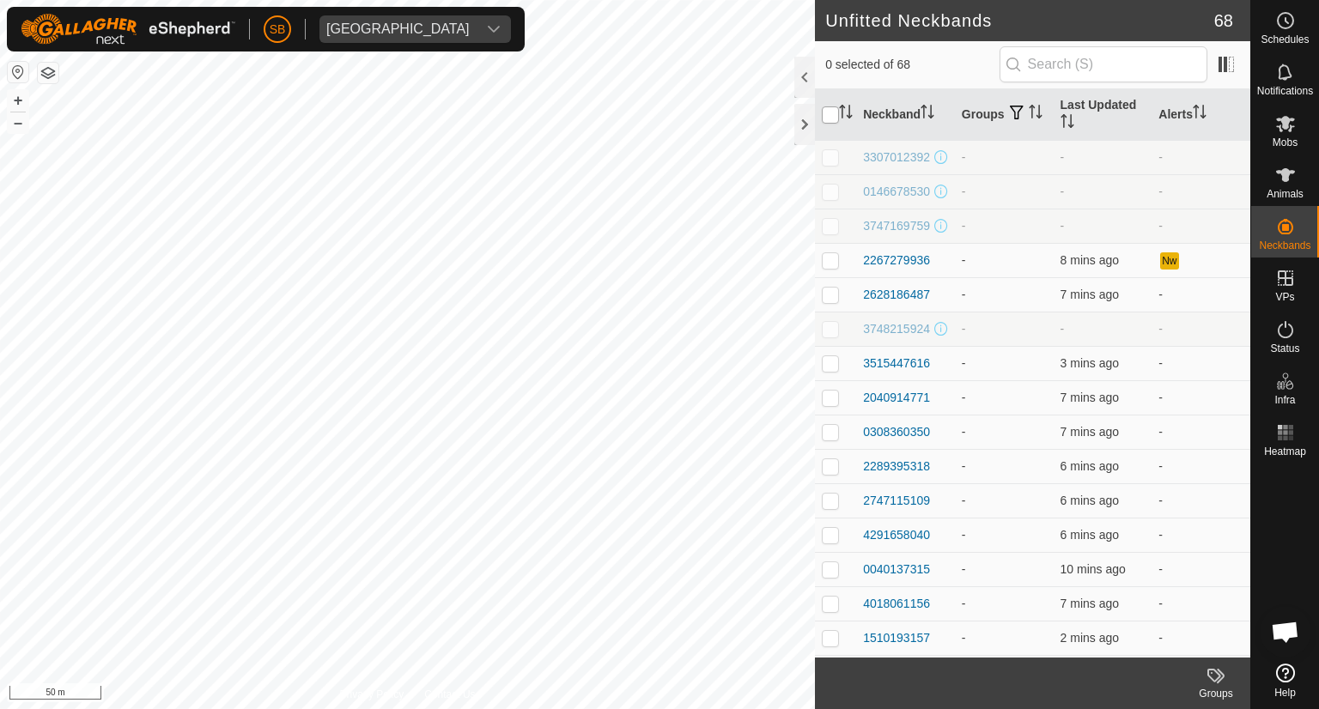
checkbox input "true"
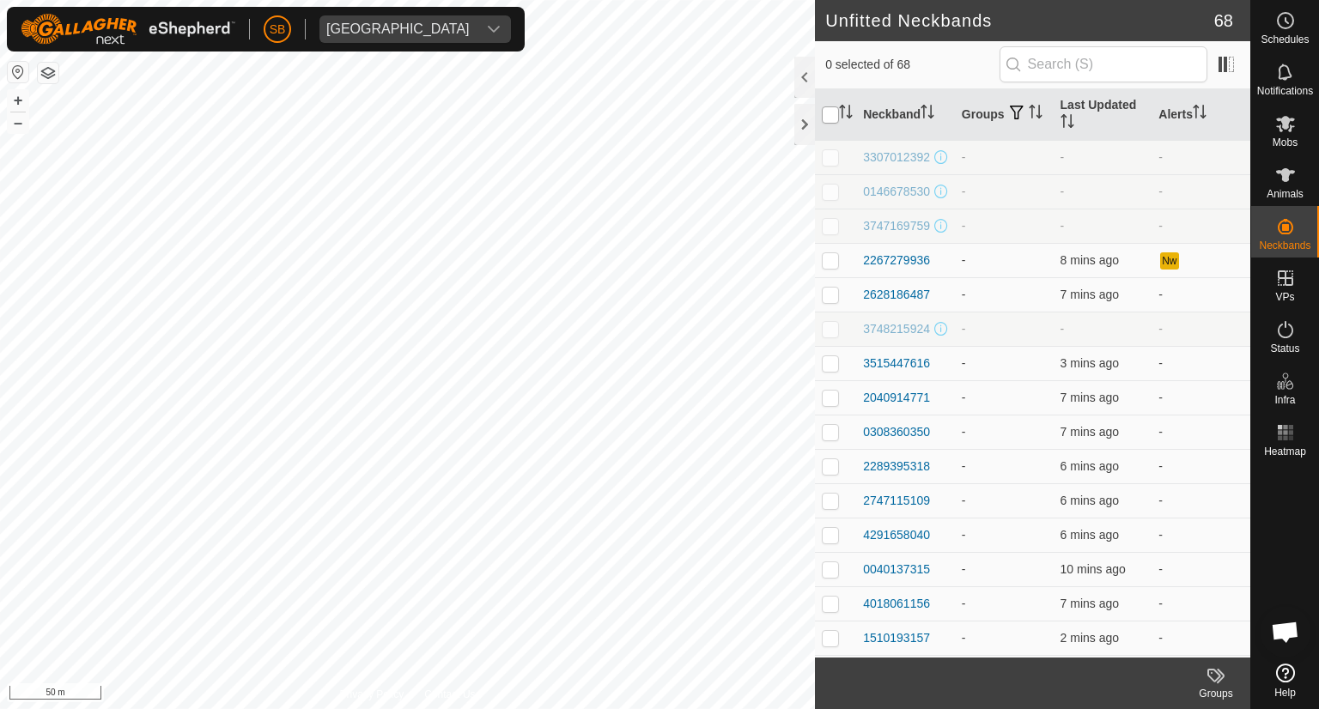
checkbox input "true"
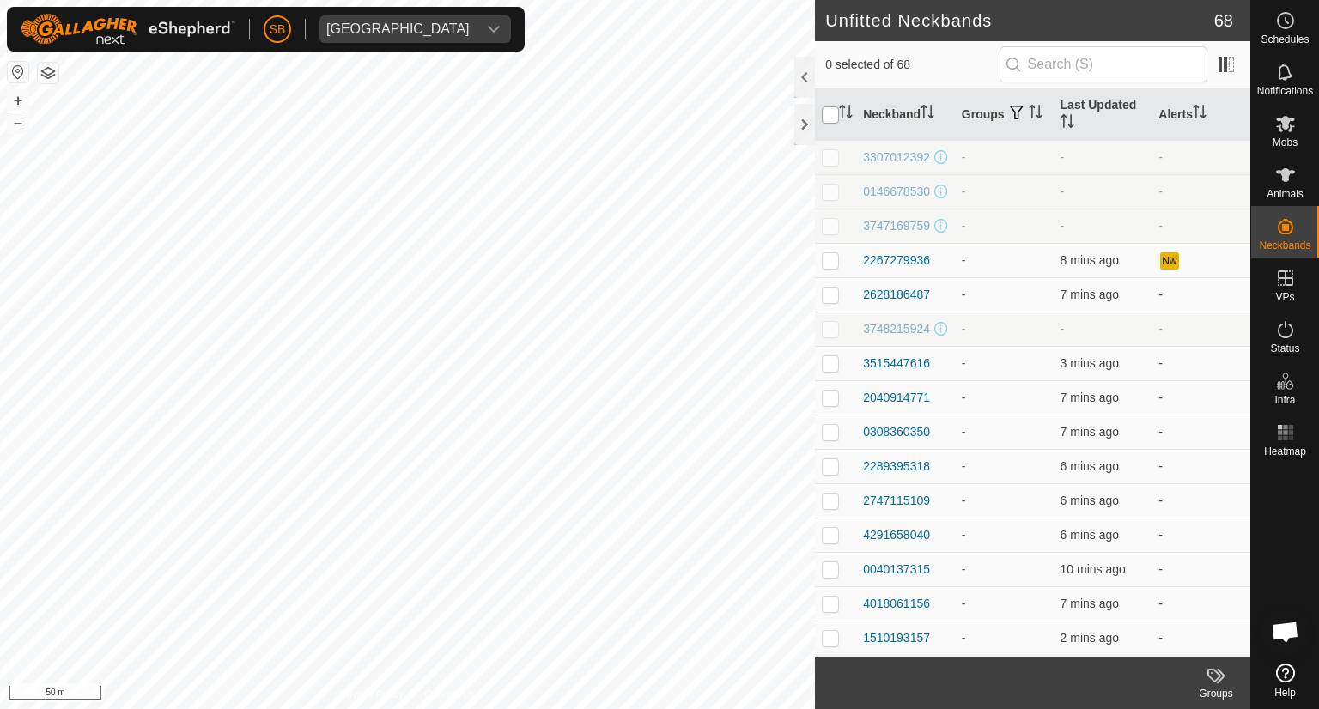
checkbox input "true"
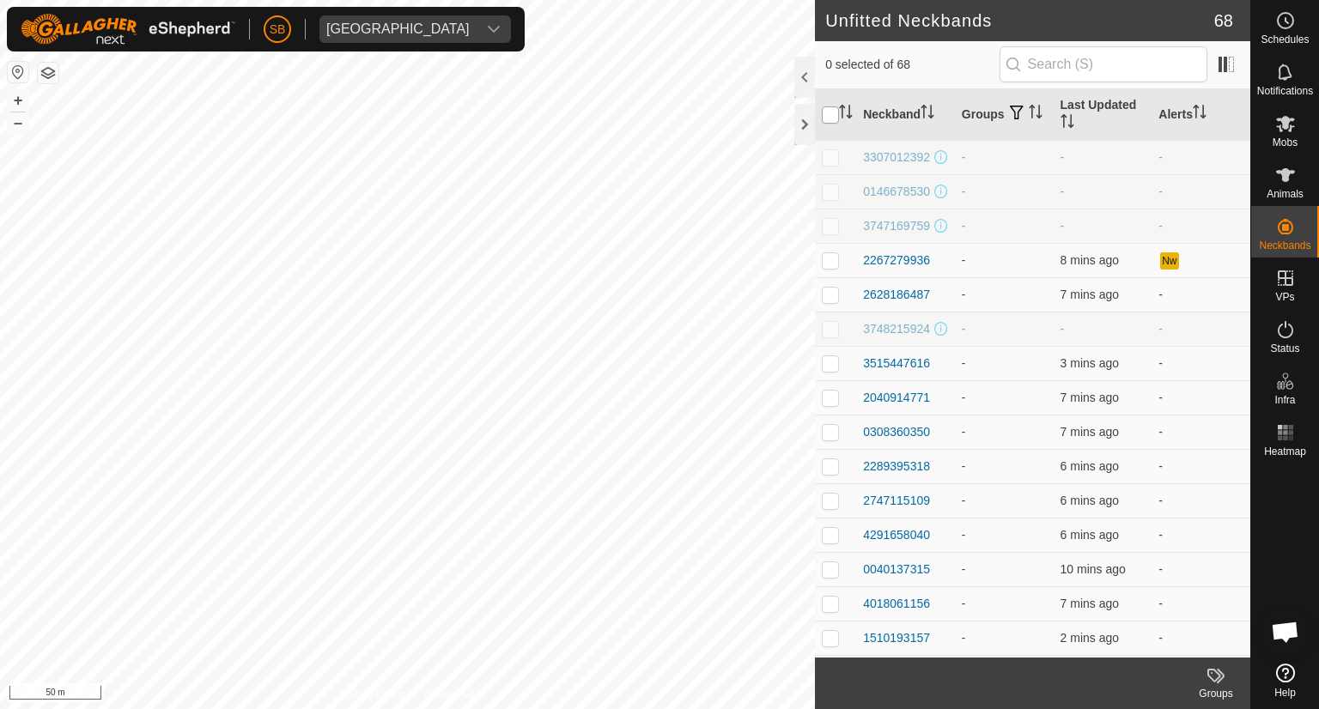
checkbox input "true"
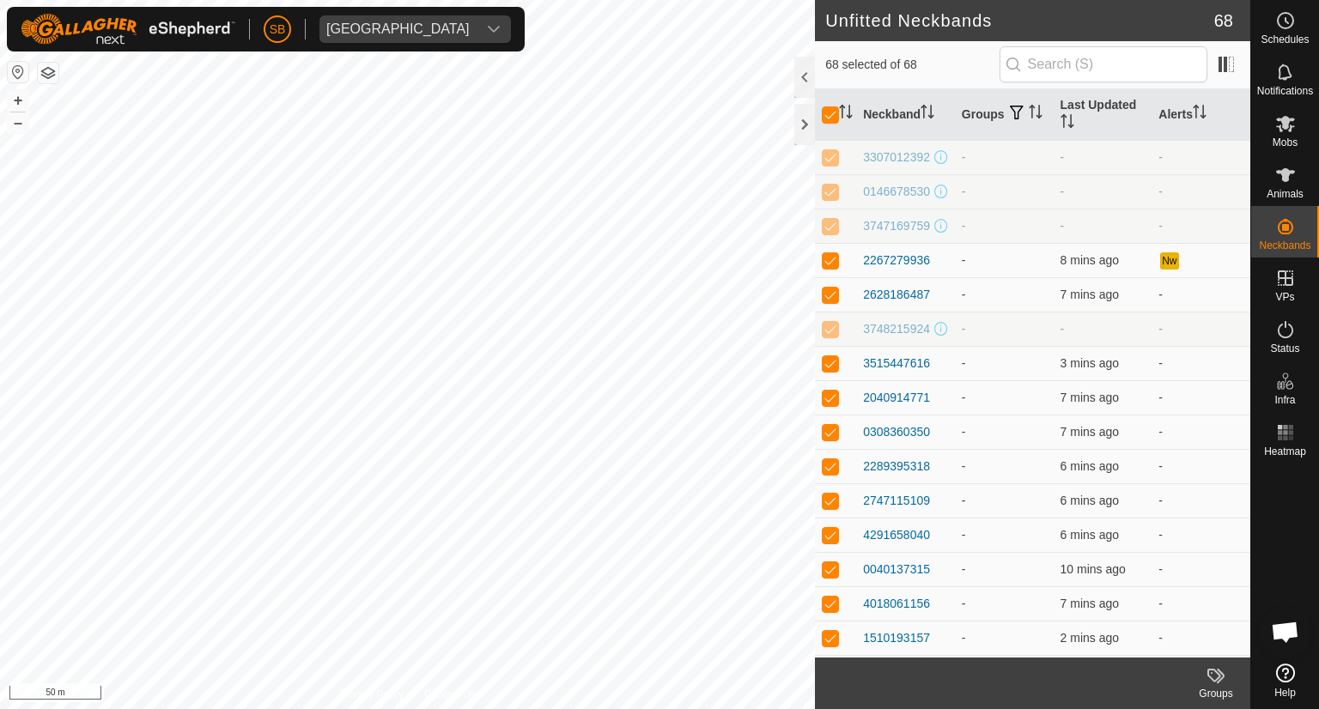
click at [1226, 675] on icon at bounding box center [1216, 676] width 21 height 21
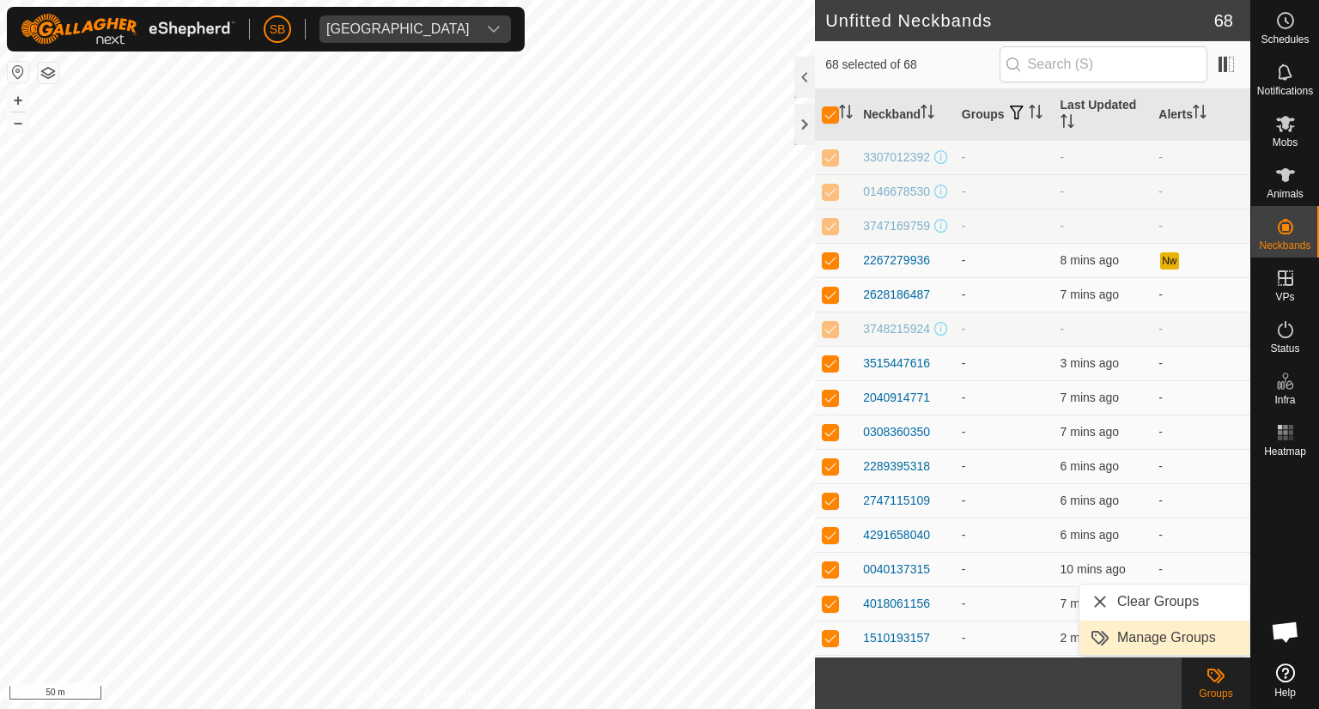
click at [1154, 640] on link "Manage Groups" at bounding box center [1165, 638] width 170 height 34
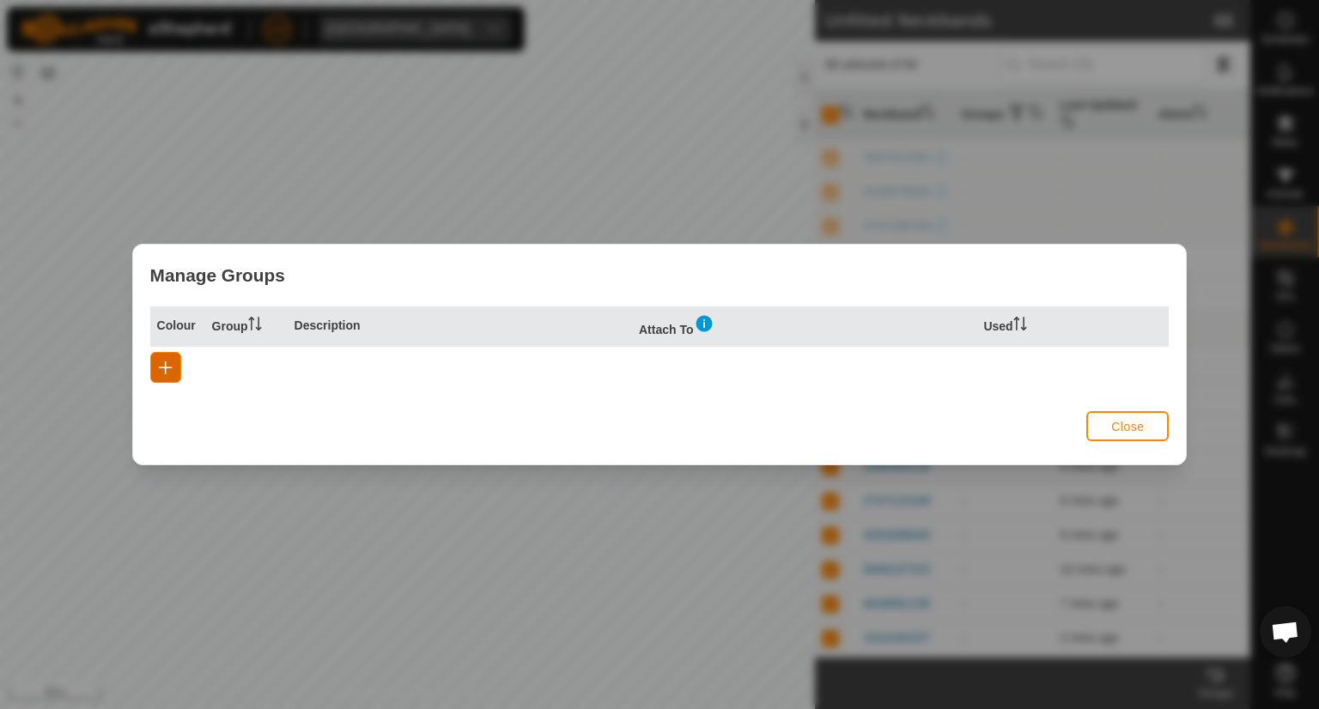
click at [169, 364] on span "button" at bounding box center [166, 368] width 14 height 14
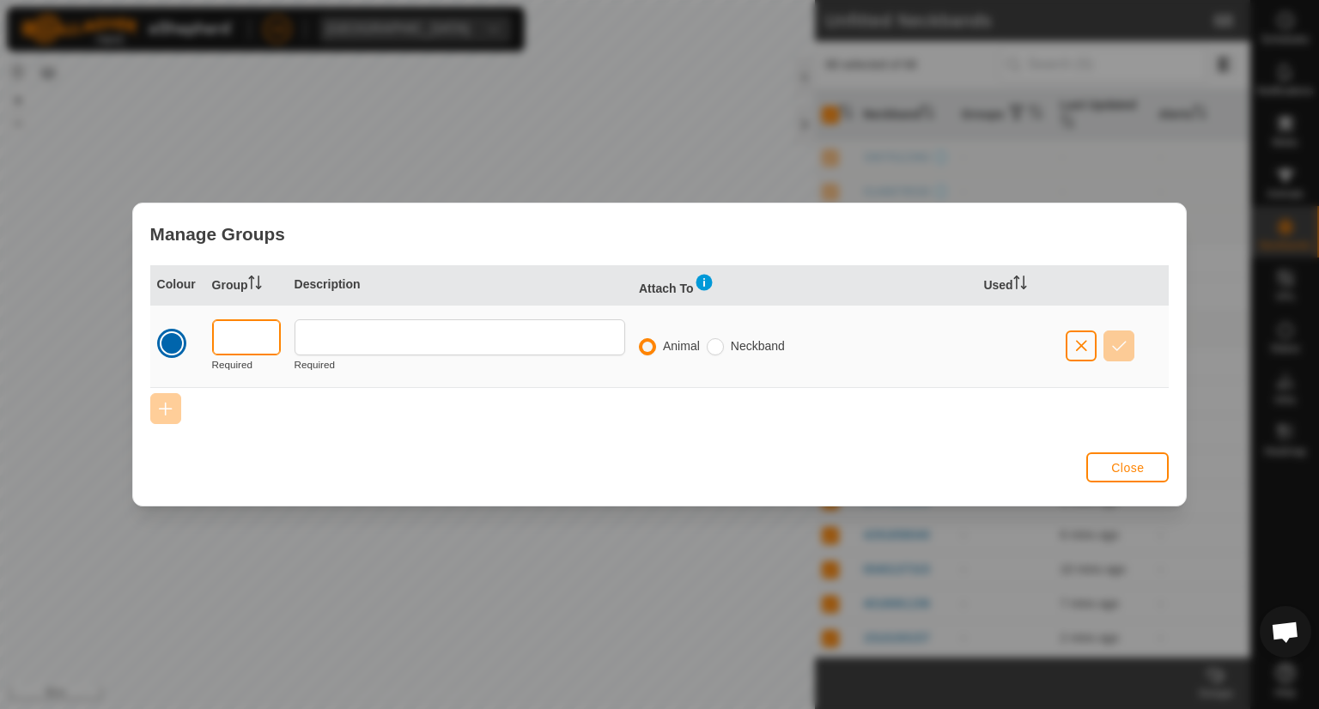
click at [260, 334] on input "text" at bounding box center [246, 337] width 69 height 36
type input "68"
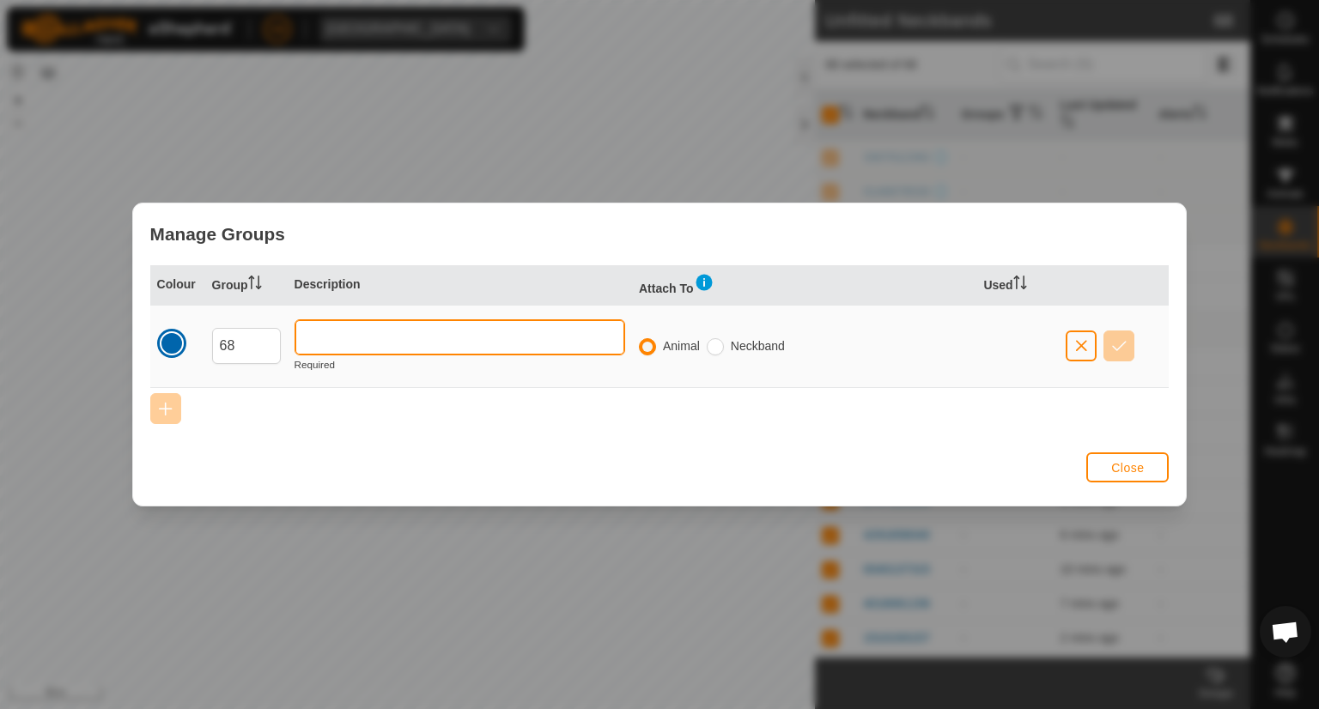
click at [330, 331] on input "text" at bounding box center [460, 337] width 331 height 36
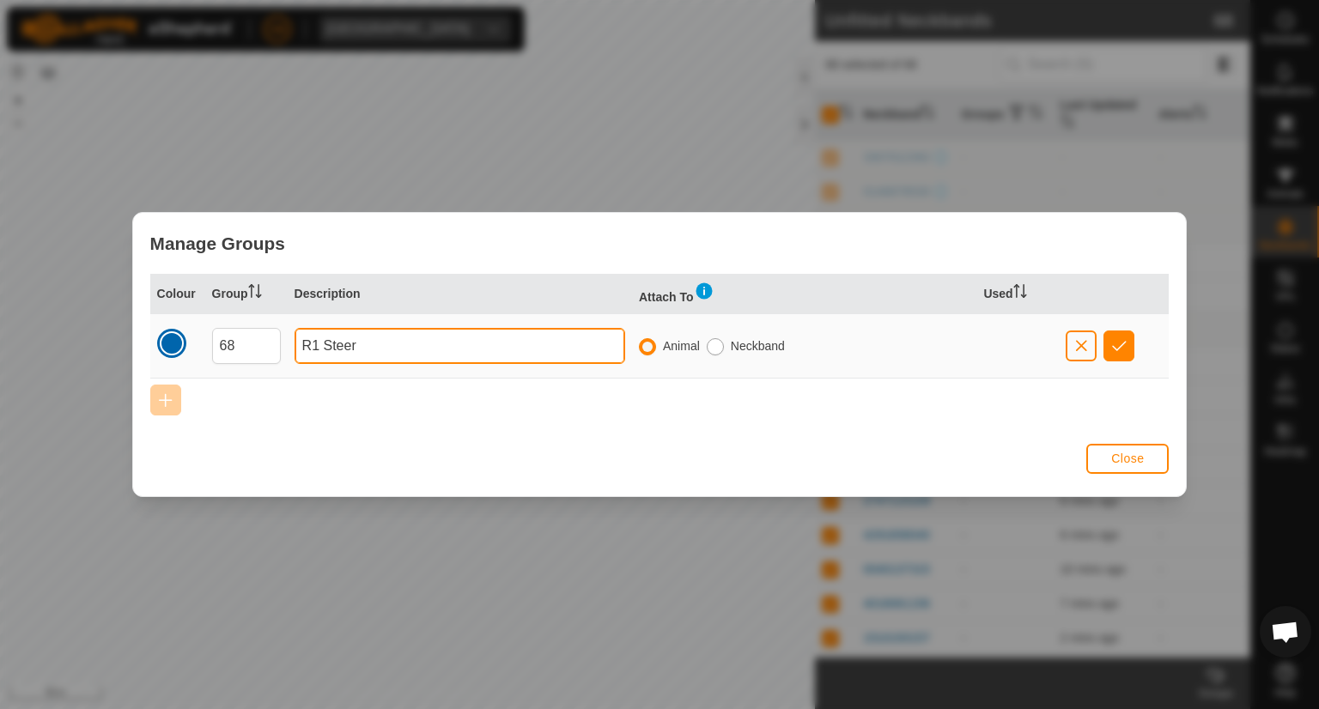
type input "R1 Steer"
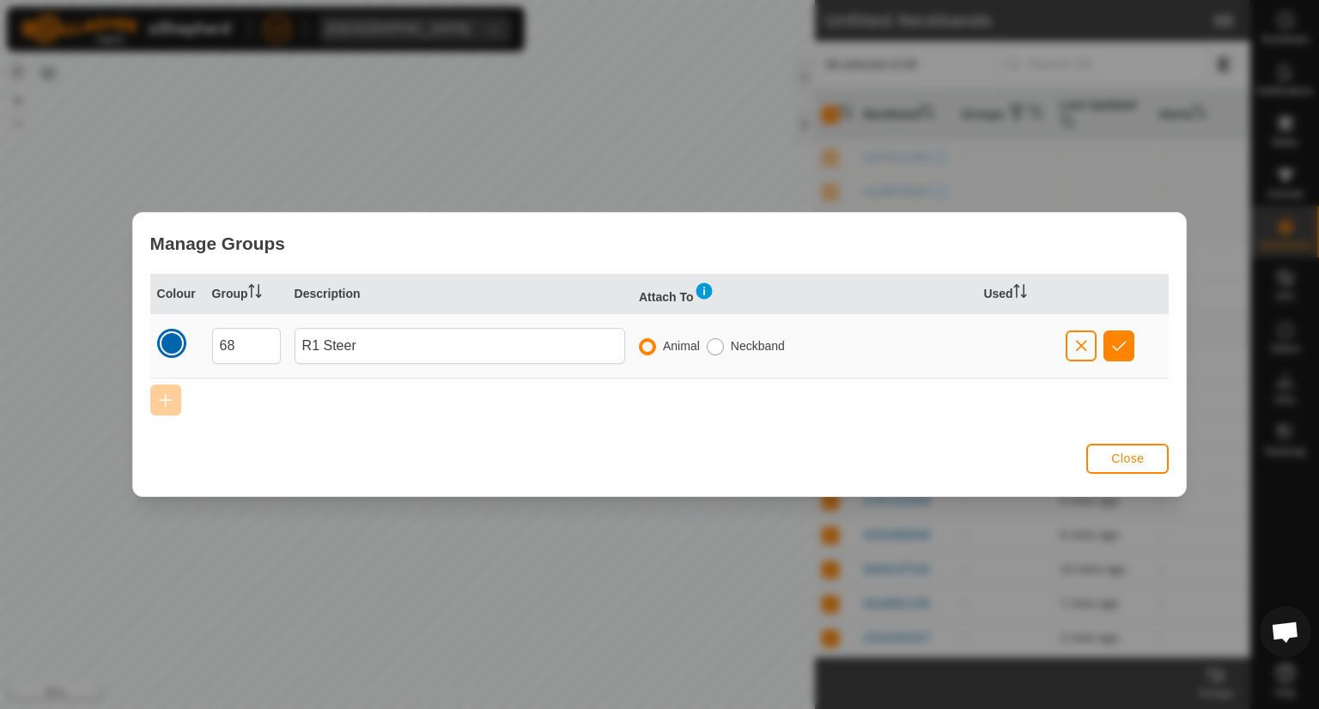
click at [715, 347] on input "radio" at bounding box center [715, 346] width 17 height 17
radio input "true"
click at [648, 350] on input "radio" at bounding box center [647, 346] width 17 height 17
radio input "true"
radio input "false"
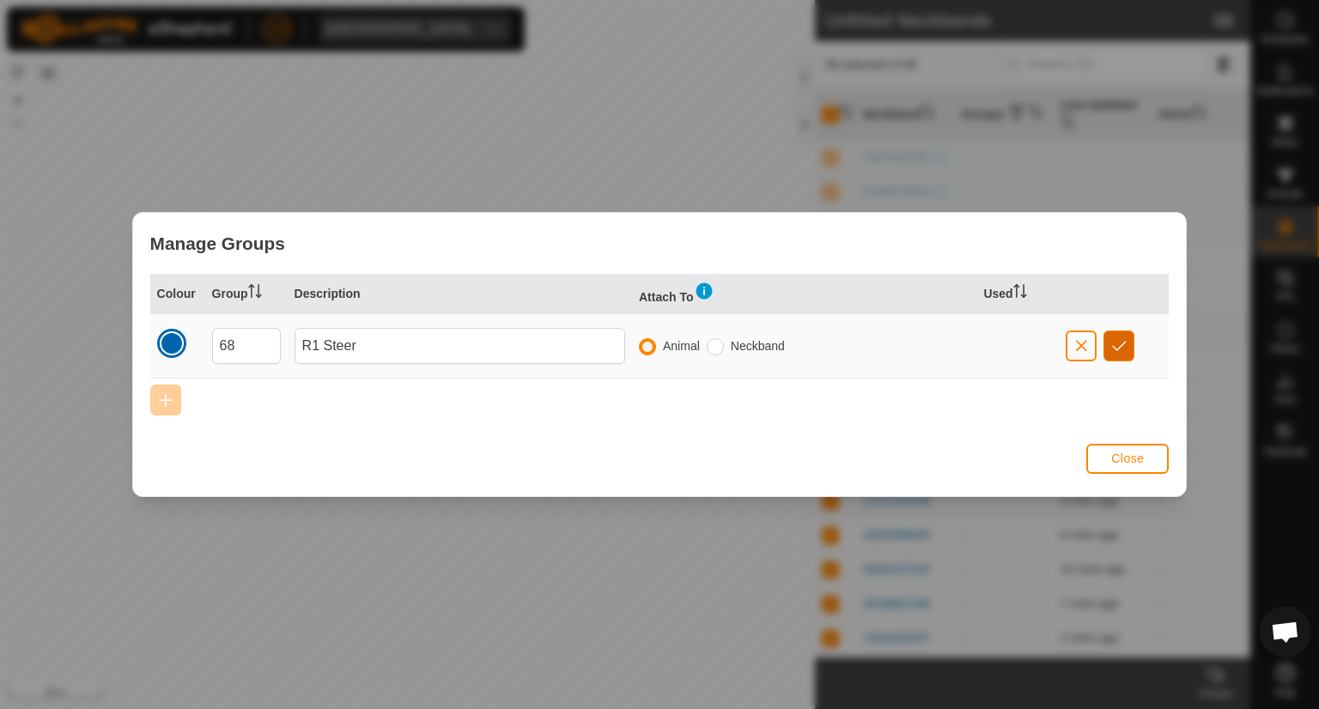
click at [1116, 339] on span "button" at bounding box center [1119, 346] width 15 height 14
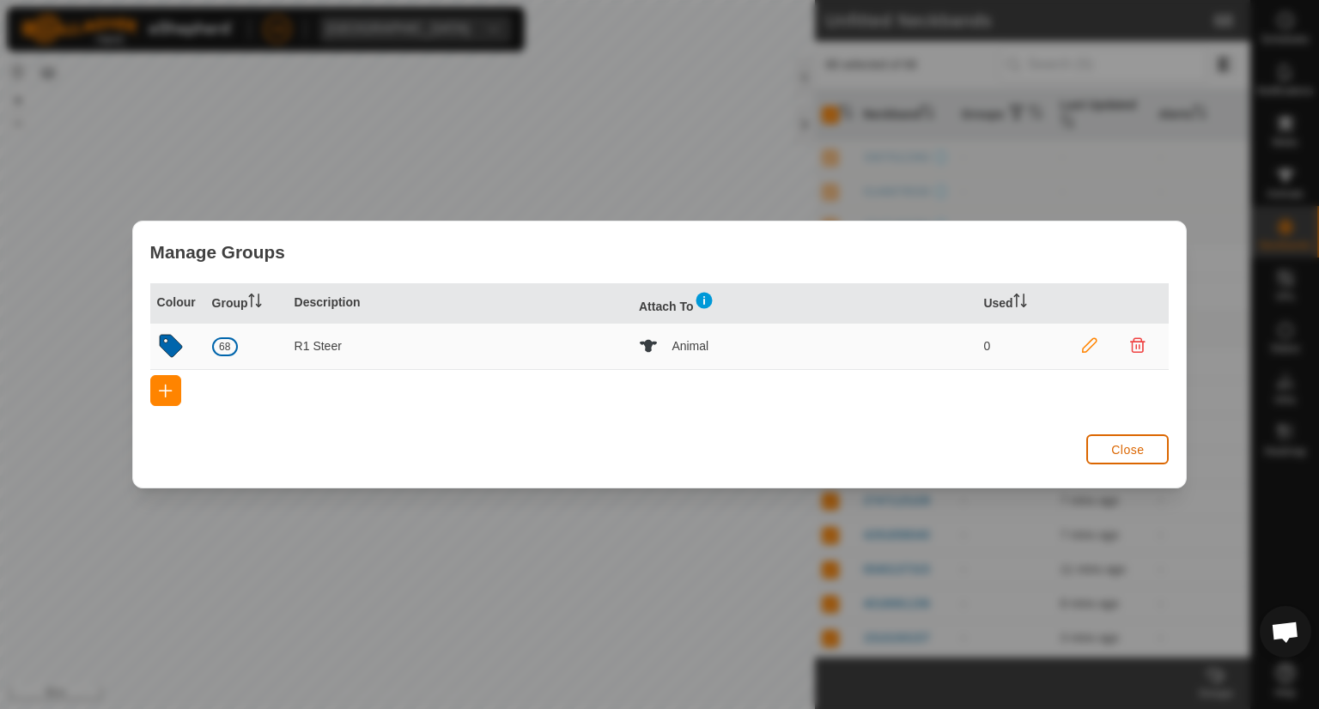
click at [1114, 447] on span "Close" at bounding box center [1127, 450] width 33 height 14
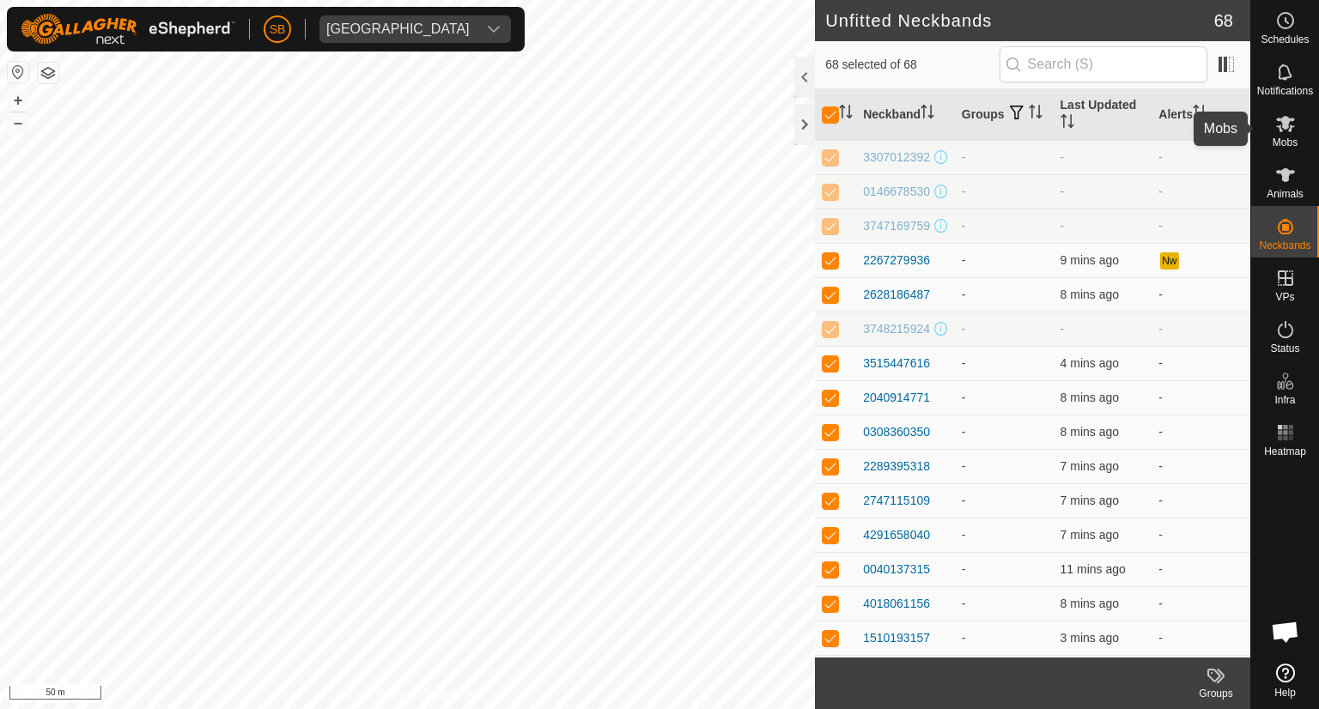
click at [1278, 135] on es-mob-svg-icon at bounding box center [1285, 123] width 31 height 27
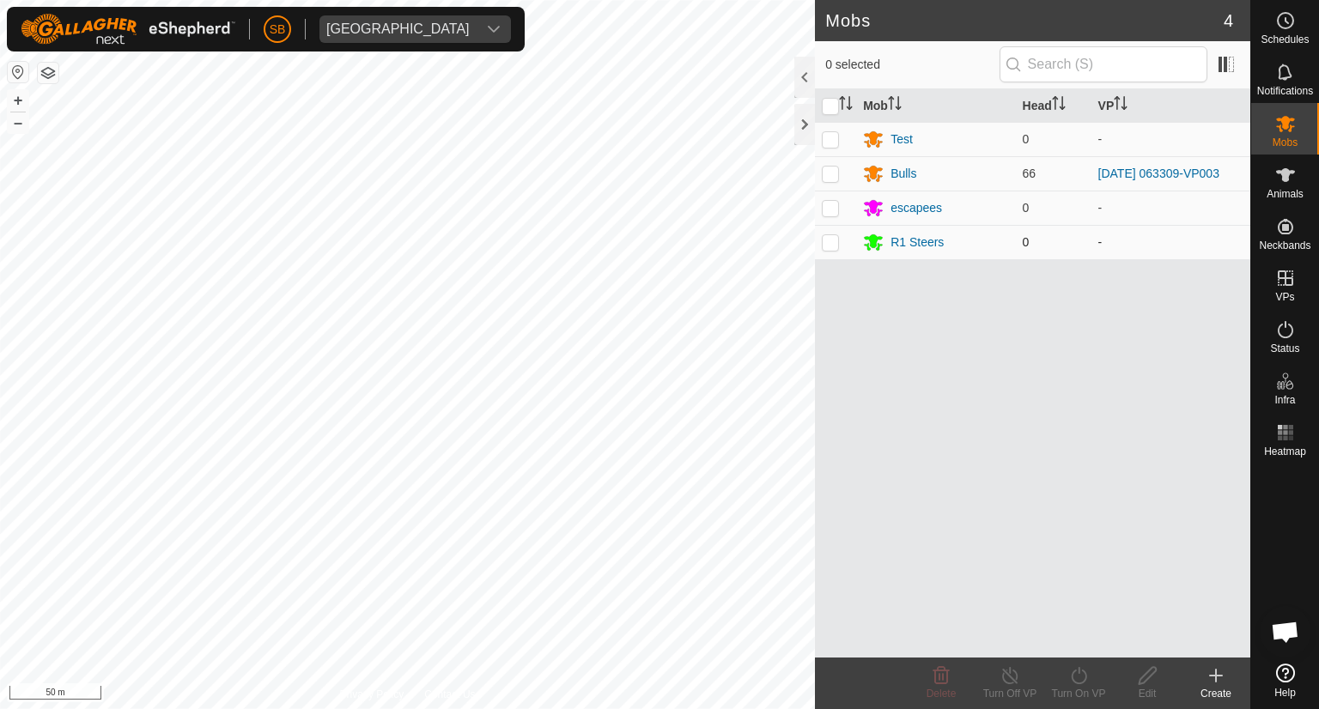
click at [830, 241] on p-checkbox at bounding box center [830, 242] width 17 height 14
checkbox input "true"
click at [1223, 673] on icon at bounding box center [1216, 676] width 21 height 21
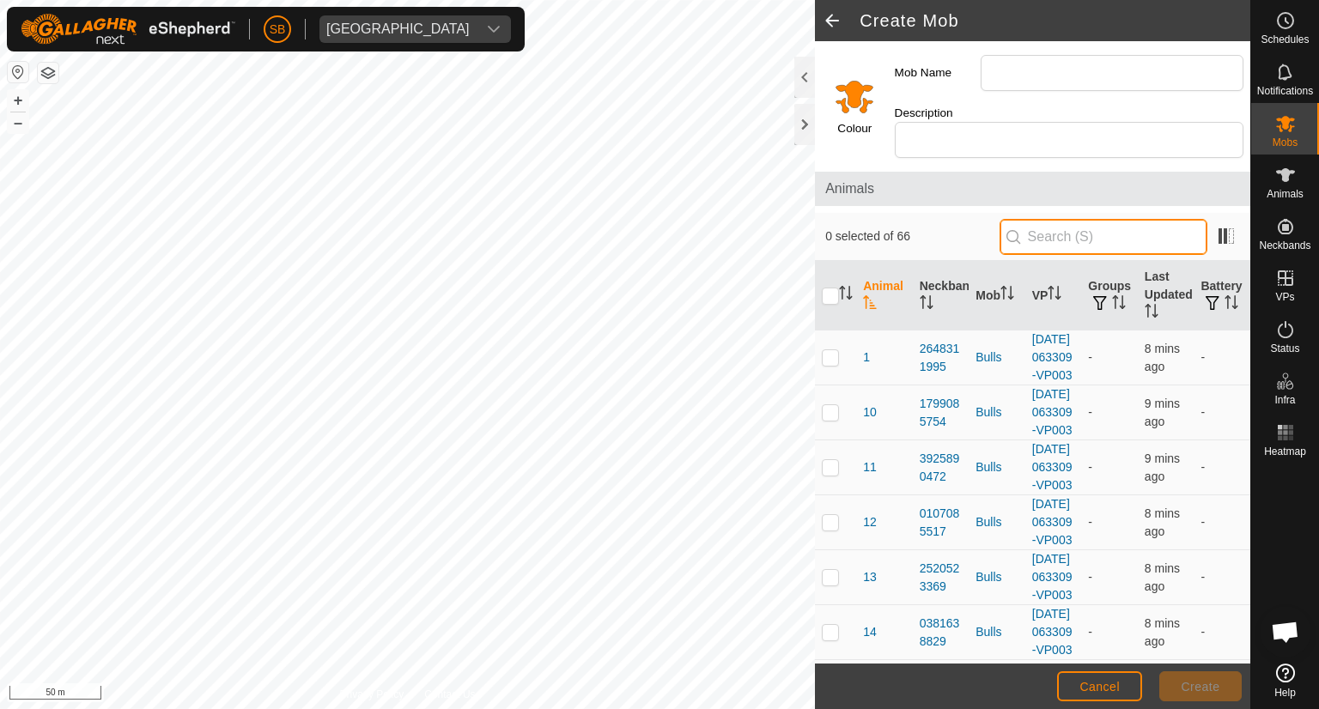
click at [1107, 219] on input "text" at bounding box center [1104, 237] width 208 height 36
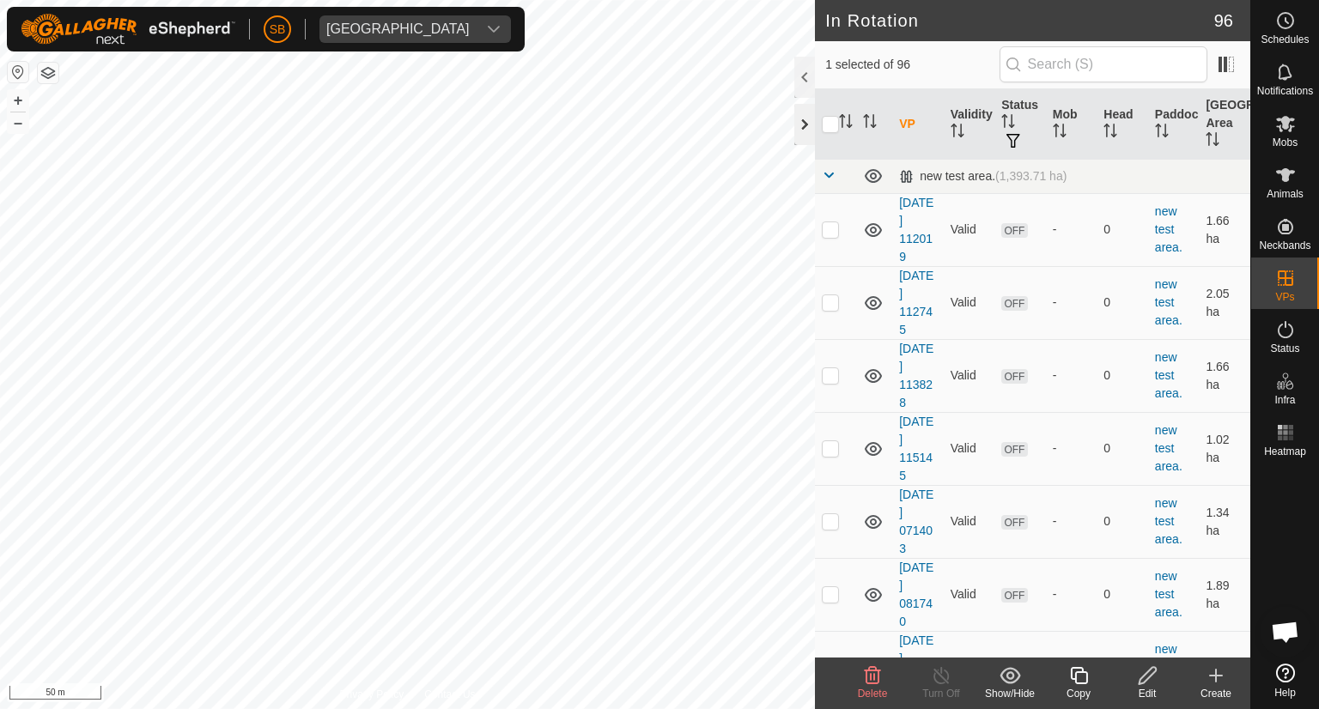
click at [835, 28] on h2 "In Rotation" at bounding box center [1019, 20] width 389 height 21
click at [801, 126] on div at bounding box center [804, 124] width 21 height 41
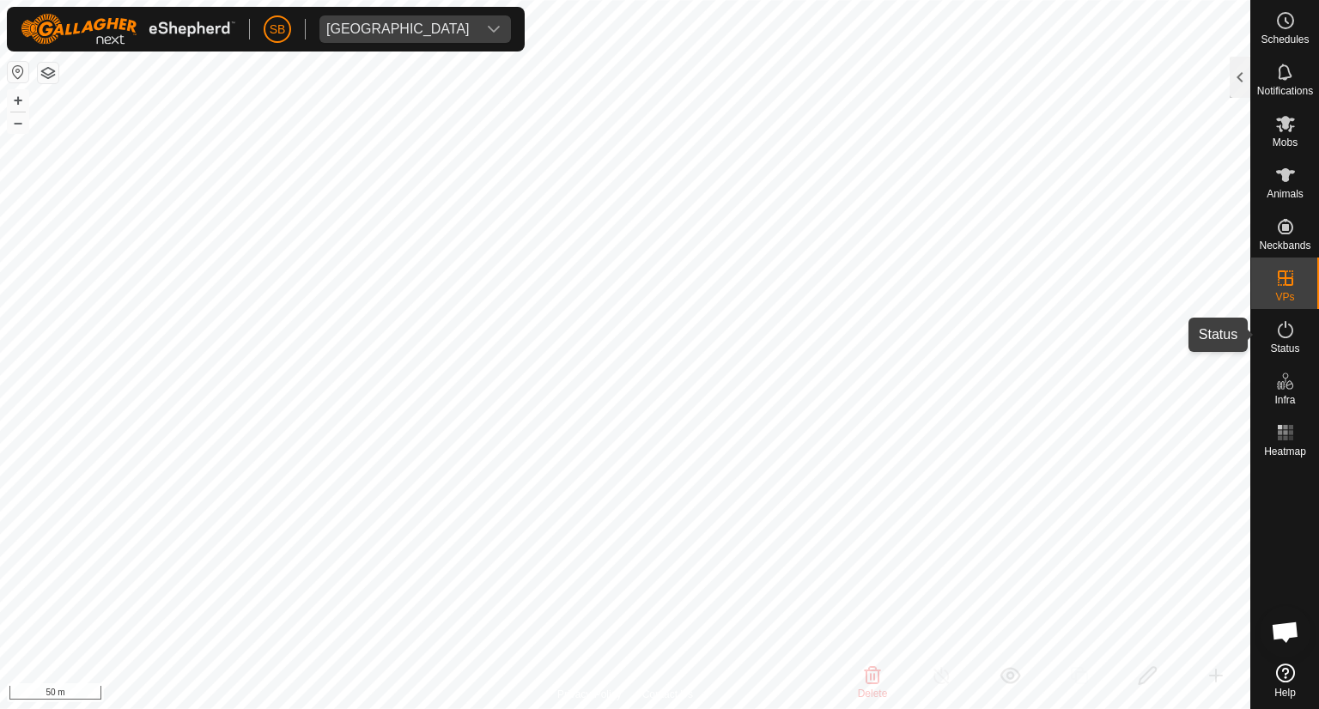
click at [1281, 333] on icon at bounding box center [1285, 329] width 21 height 21
click at [1280, 330] on icon at bounding box center [1285, 329] width 21 height 21
click at [1280, 326] on icon at bounding box center [1285, 329] width 15 height 17
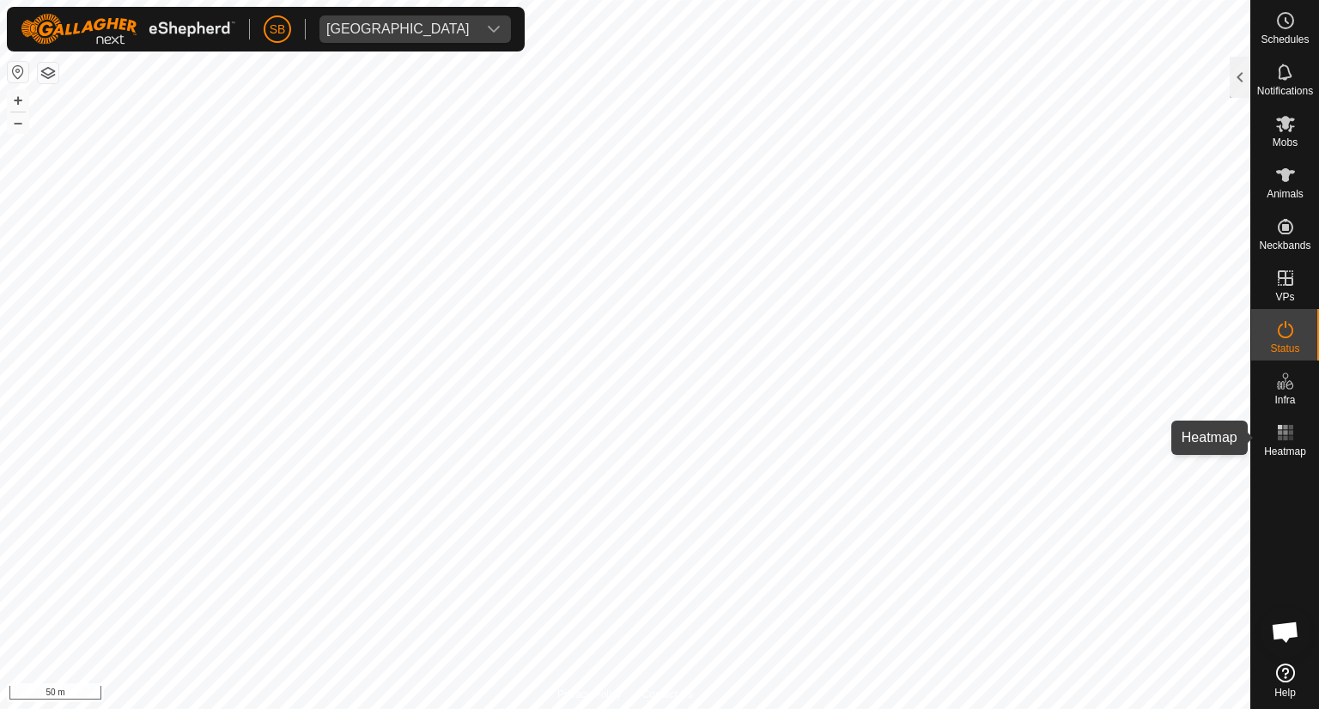
click at [1281, 439] on rect at bounding box center [1280, 438] width 4 height 4
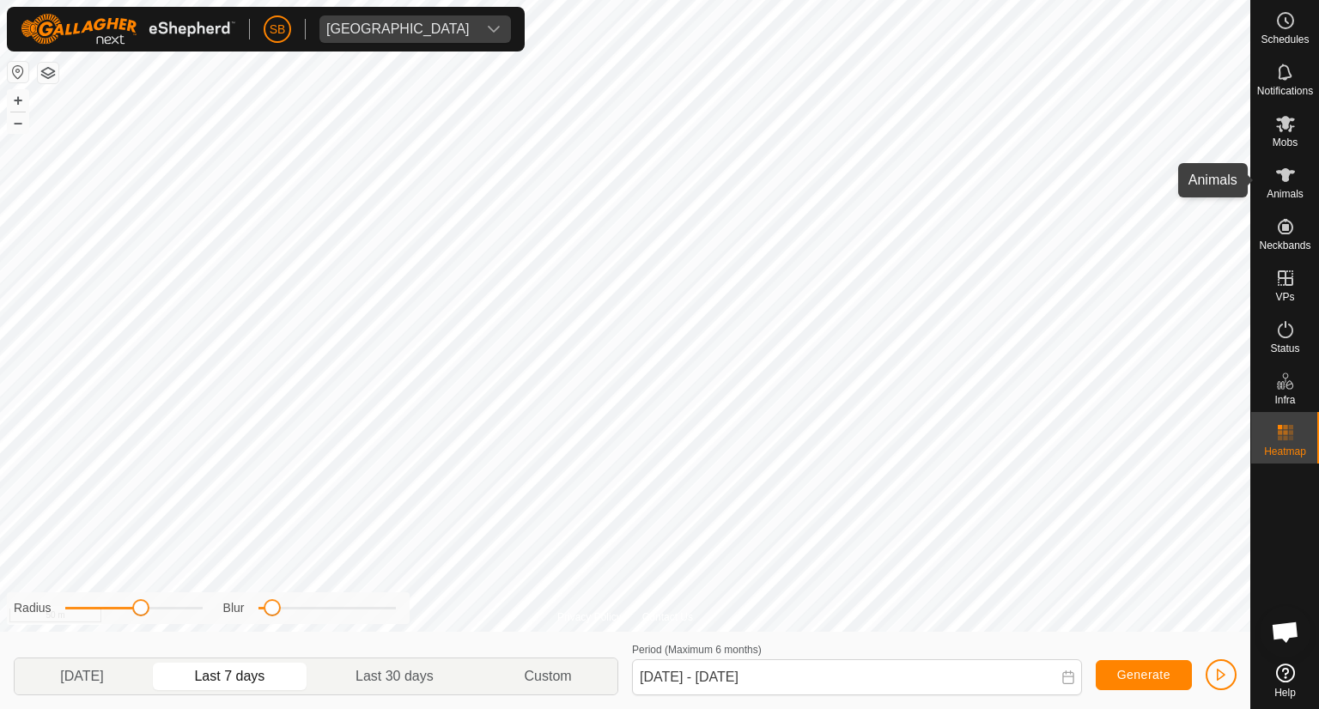
click at [1284, 181] on icon at bounding box center [1285, 175] width 19 height 14
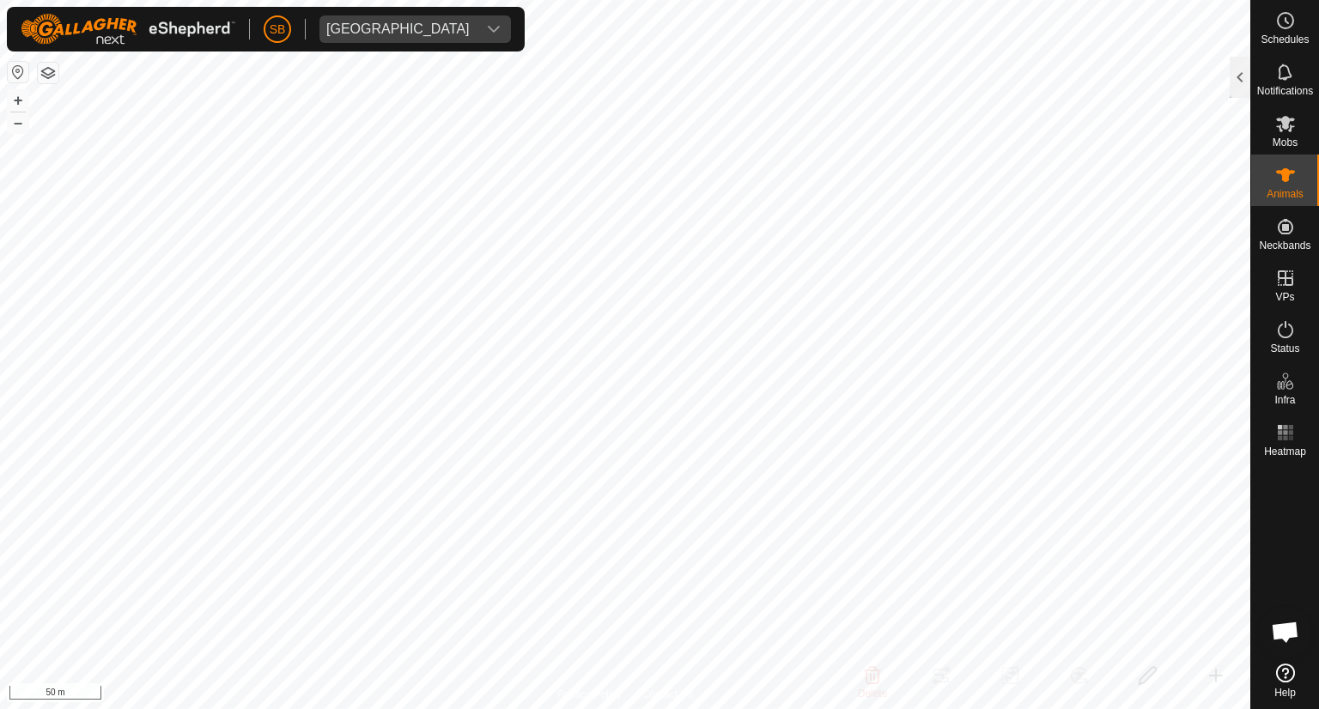
click at [1284, 181] on icon at bounding box center [1285, 175] width 19 height 14
click at [1241, 89] on div at bounding box center [1240, 77] width 21 height 41
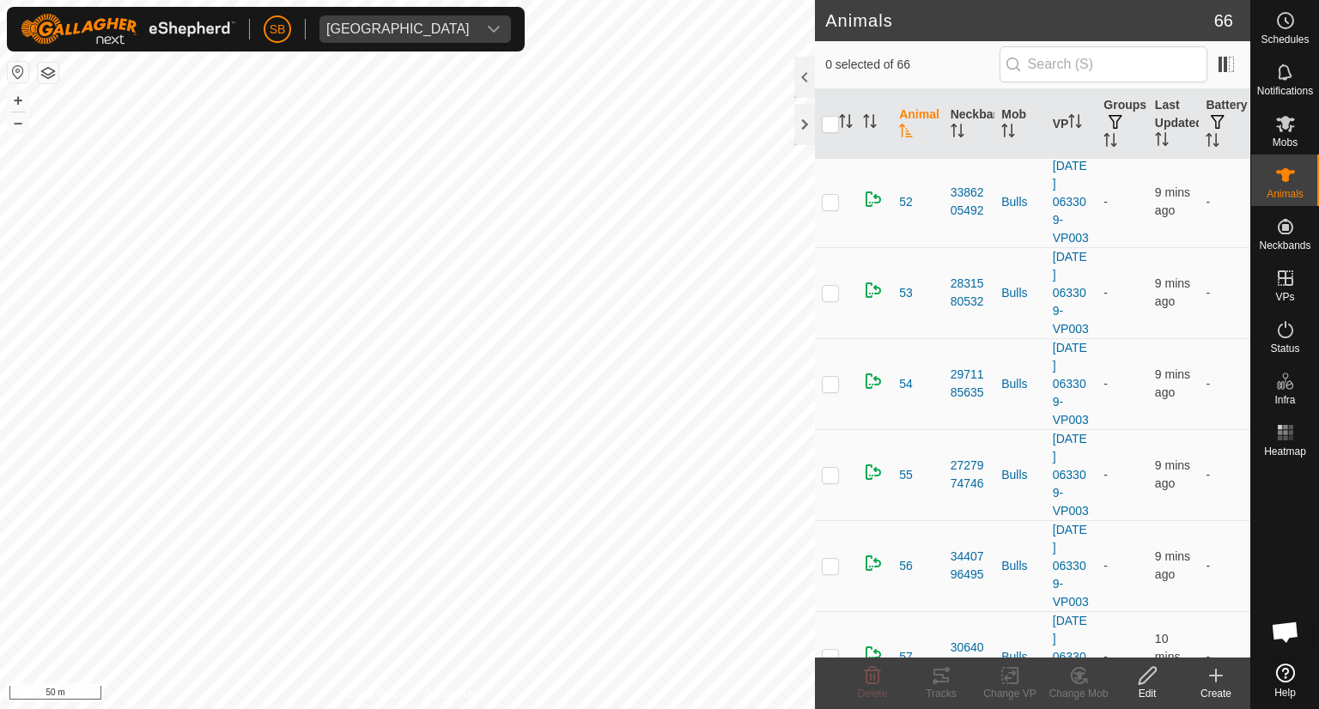
scroll to position [4232, 0]
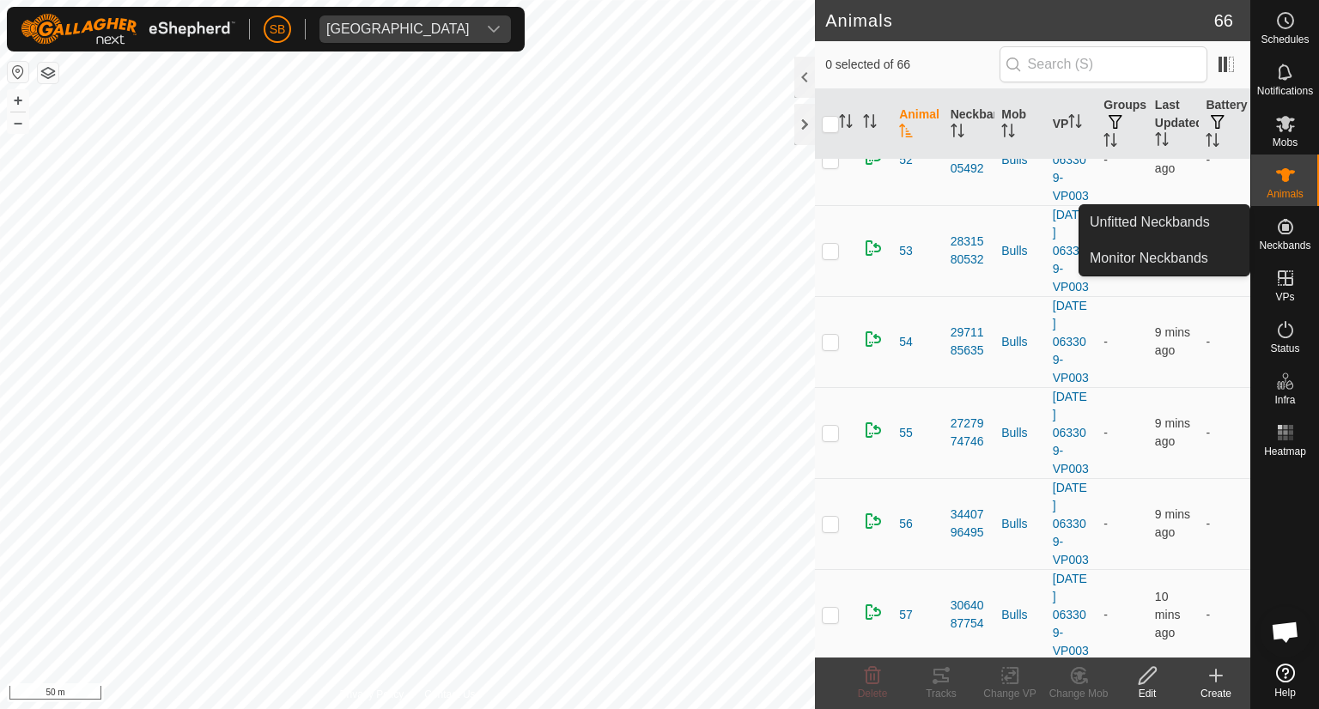
click at [1285, 230] on icon at bounding box center [1285, 226] width 15 height 15
click at [1161, 256] on link "Monitor Neckbands" at bounding box center [1165, 258] width 170 height 34
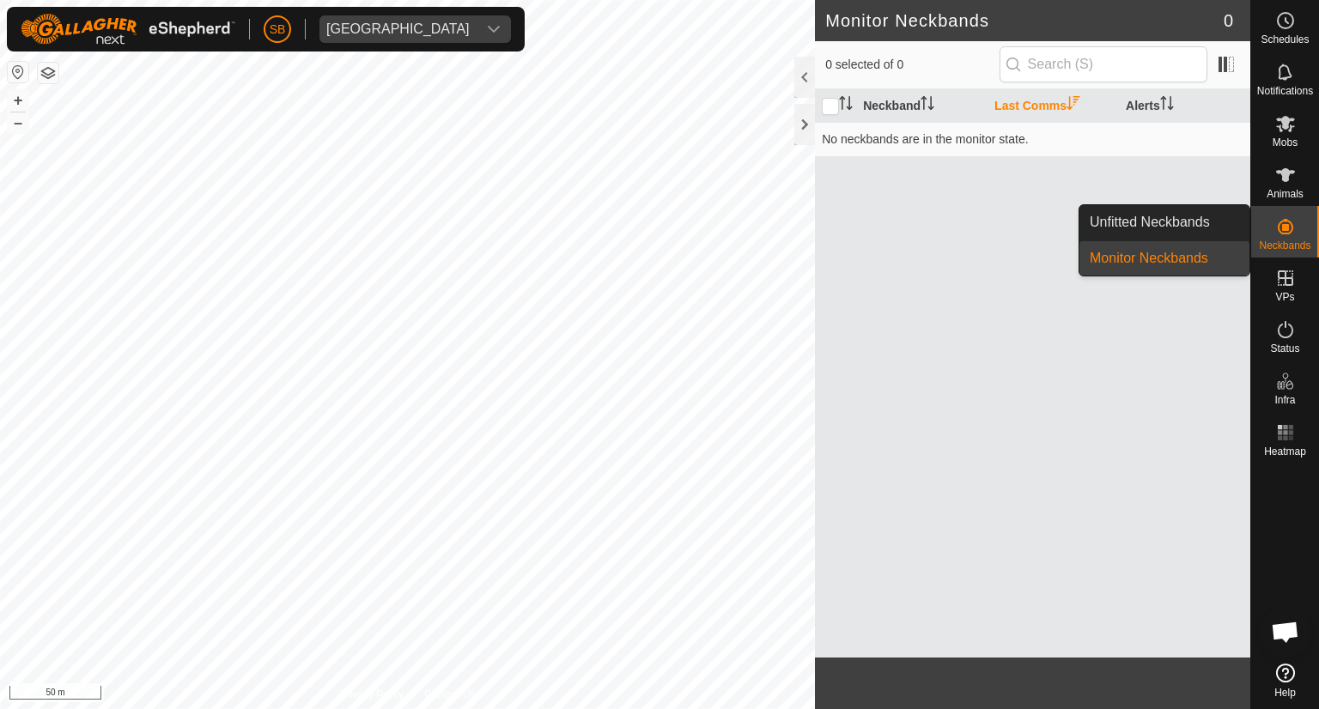
click at [1289, 233] on icon at bounding box center [1285, 226] width 15 height 15
click at [1196, 218] on span "Unfitted Neckbands" at bounding box center [1150, 222] width 120 height 21
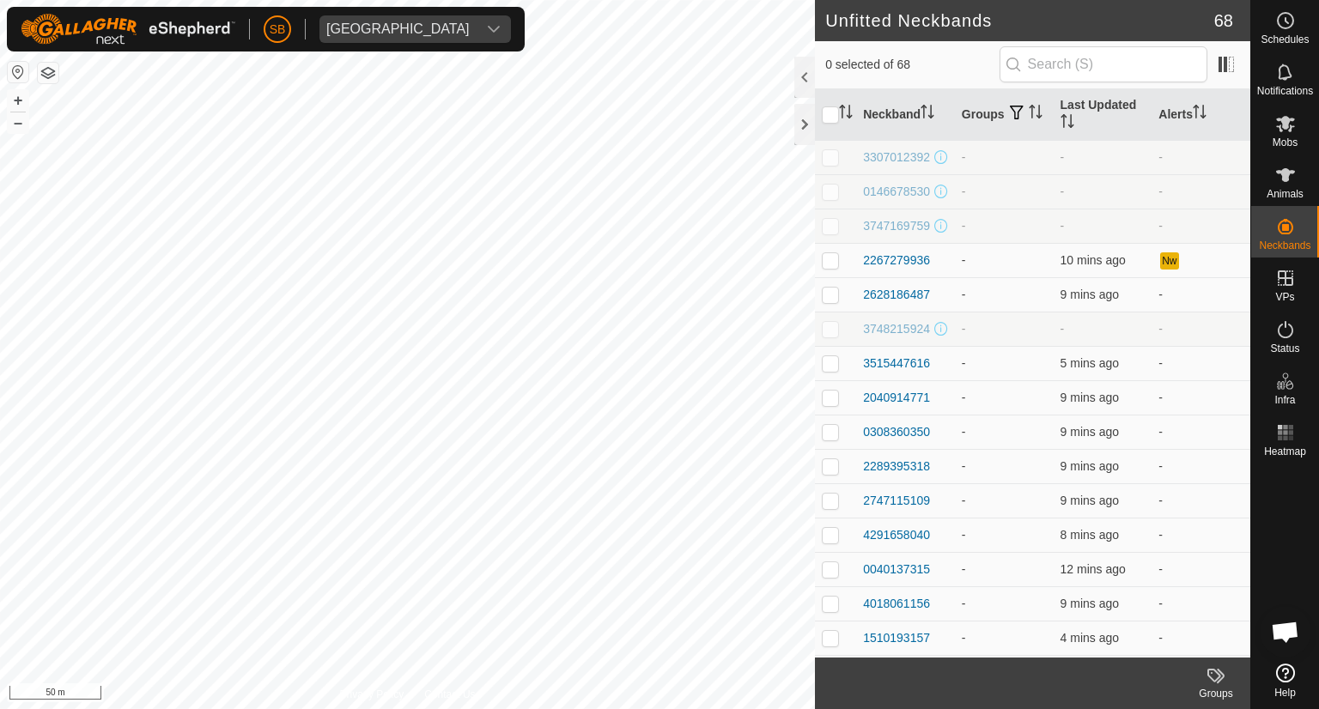
click at [1286, 674] on icon at bounding box center [1285, 673] width 19 height 19
click at [1288, 125] on icon at bounding box center [1285, 123] width 21 height 21
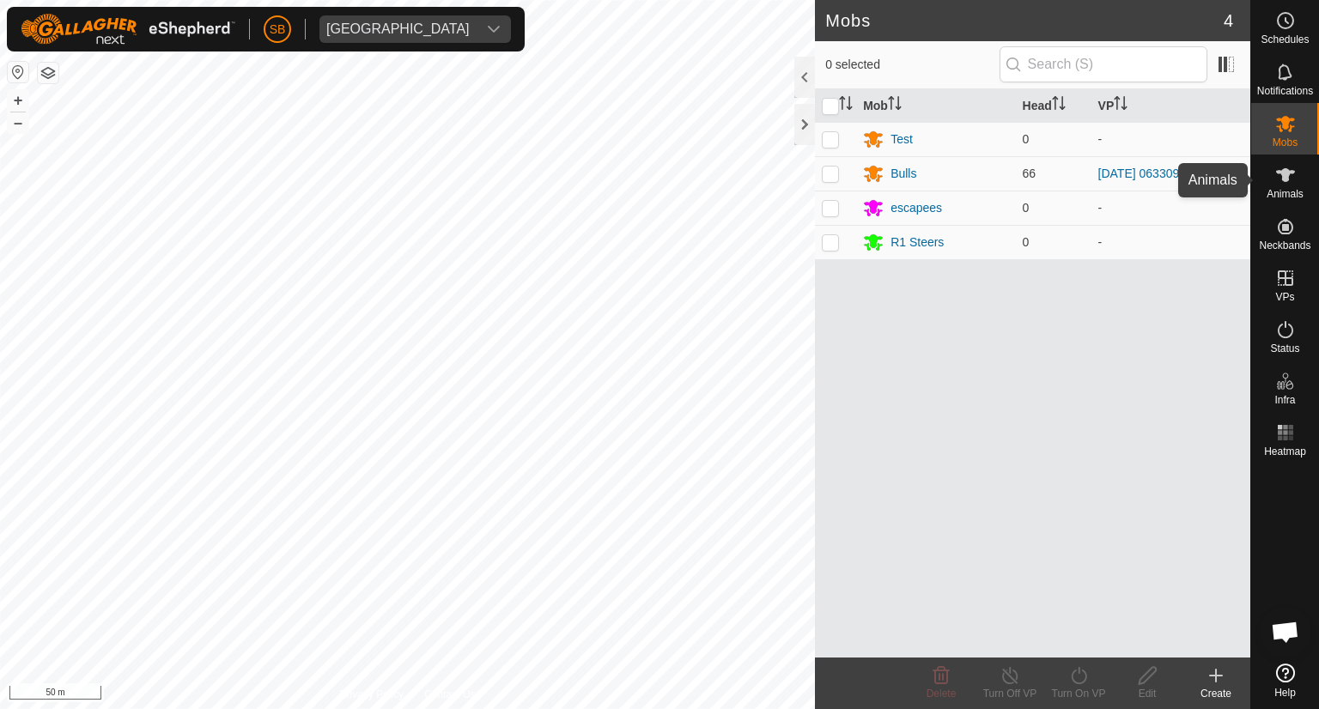
click at [1279, 173] on icon at bounding box center [1285, 175] width 19 height 14
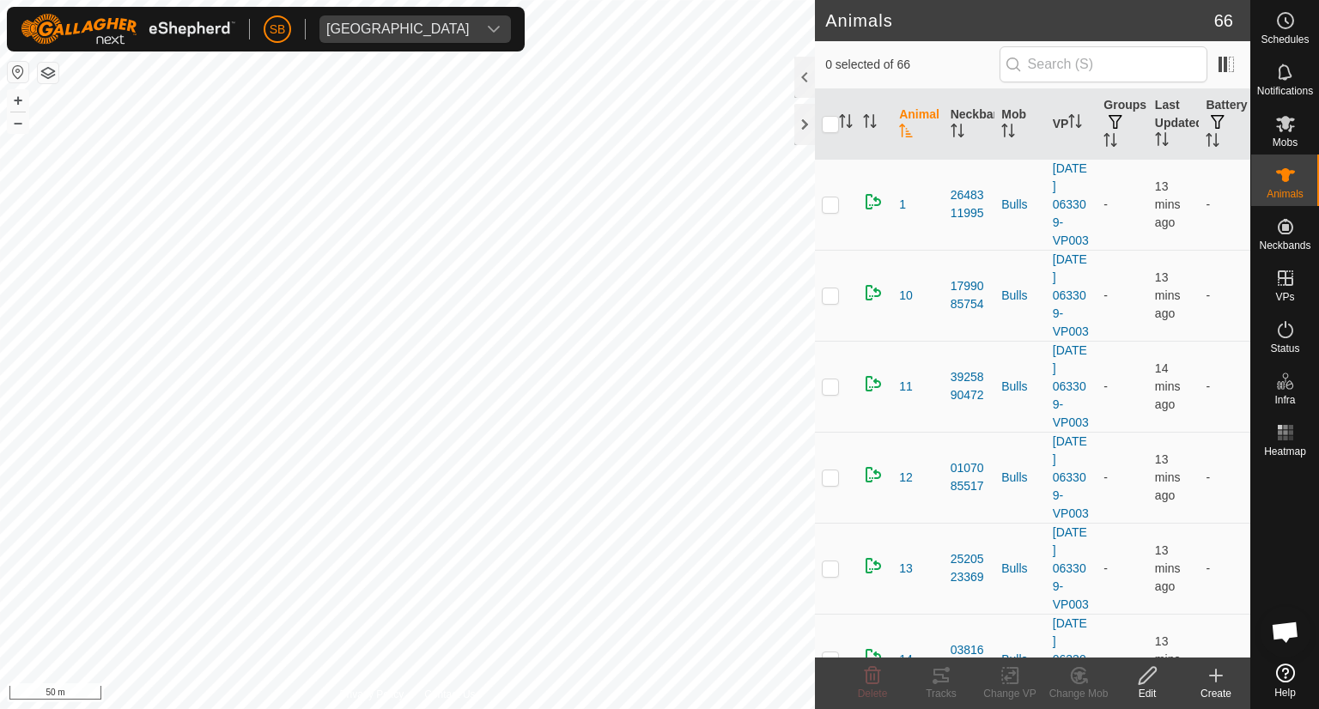
click at [1218, 682] on icon at bounding box center [1216, 676] width 21 height 21
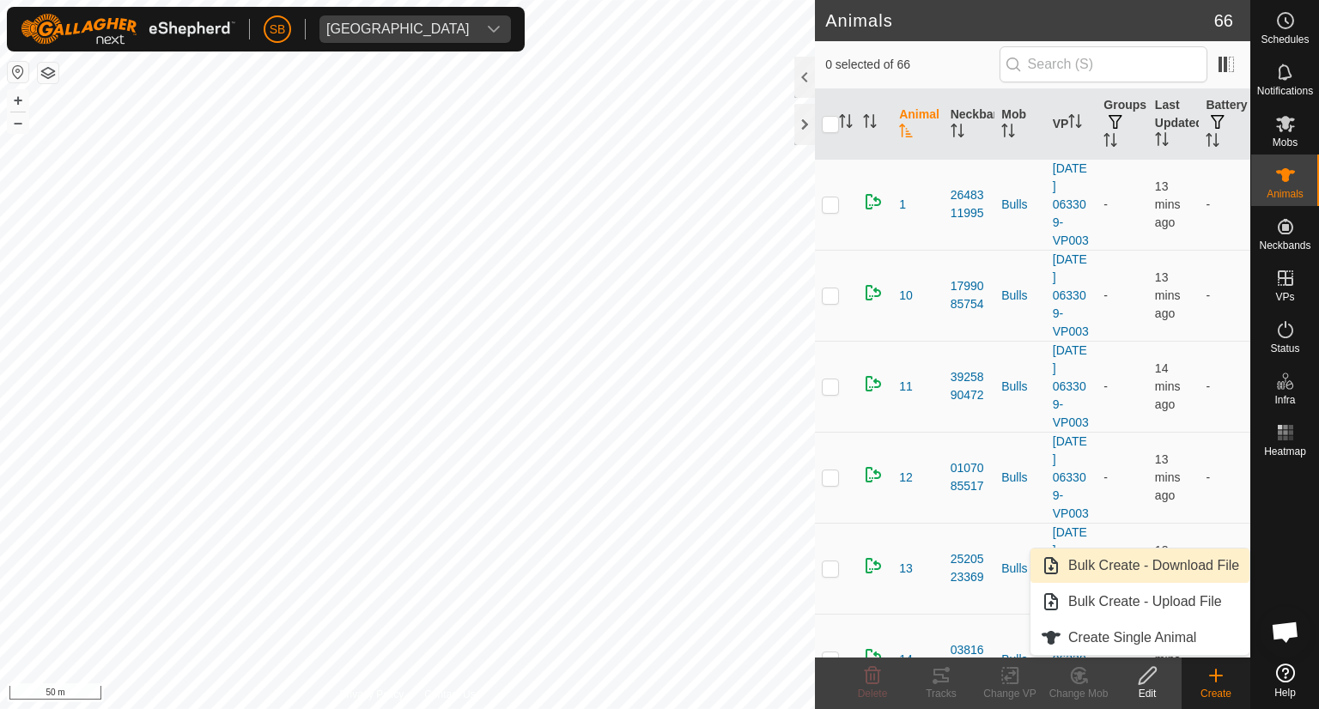
click at [1109, 572] on link "Bulk Create - Download File" at bounding box center [1140, 566] width 219 height 34
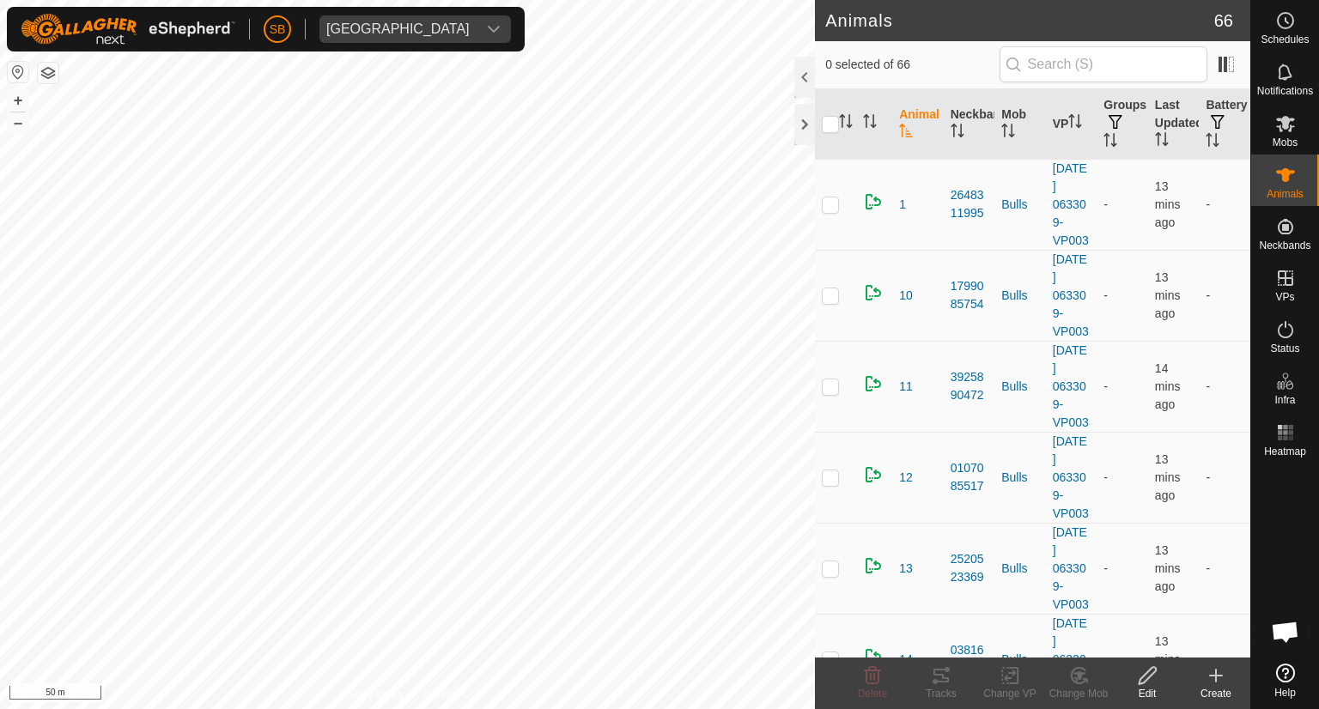
click at [1219, 678] on icon at bounding box center [1216, 676] width 21 height 21
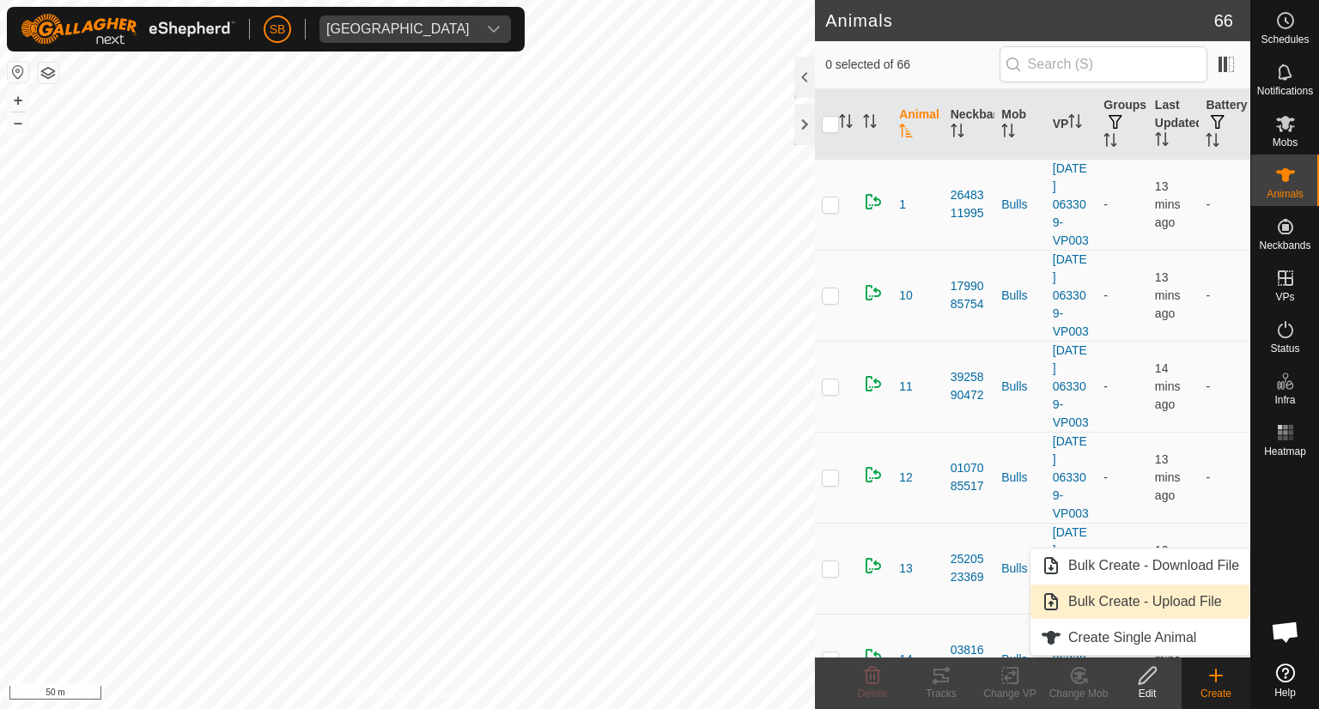
click at [1165, 607] on link "Bulk Create - Upload File" at bounding box center [1140, 602] width 219 height 34
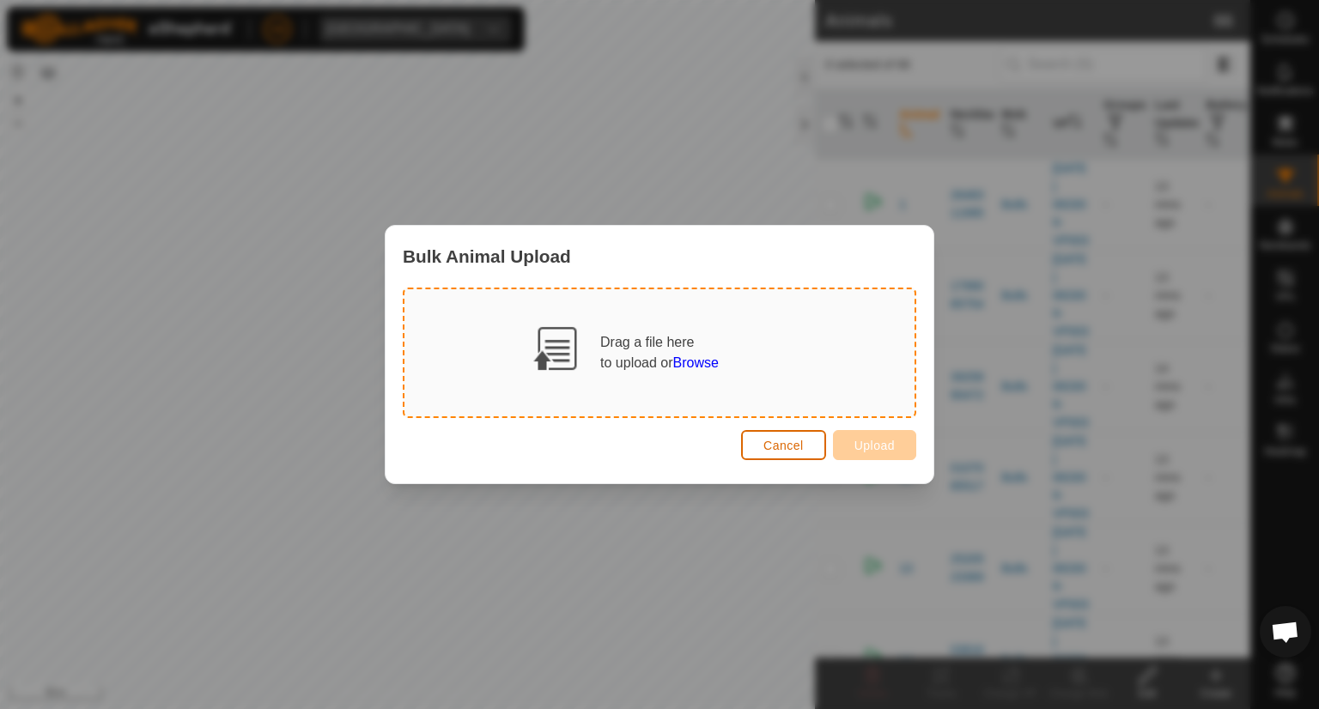
click at [815, 446] on button "Cancel" at bounding box center [783, 445] width 85 height 30
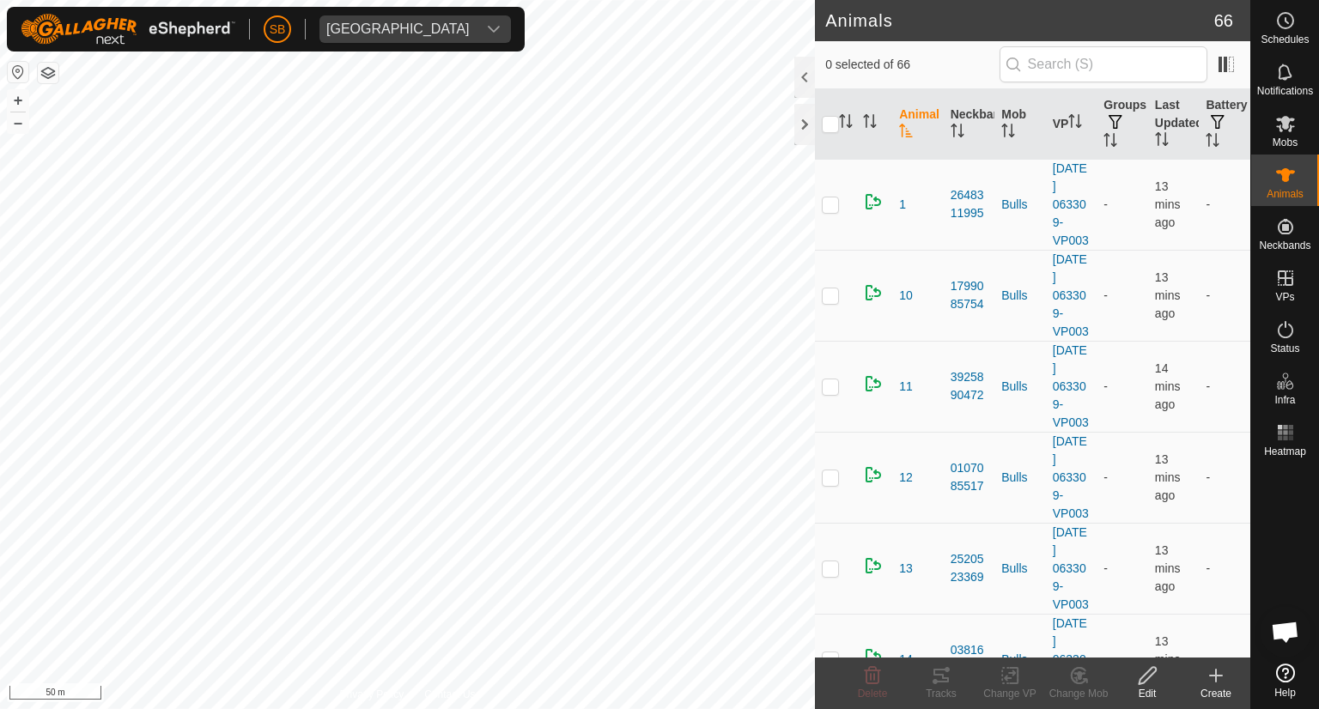
click at [1287, 674] on icon at bounding box center [1285, 673] width 19 height 19
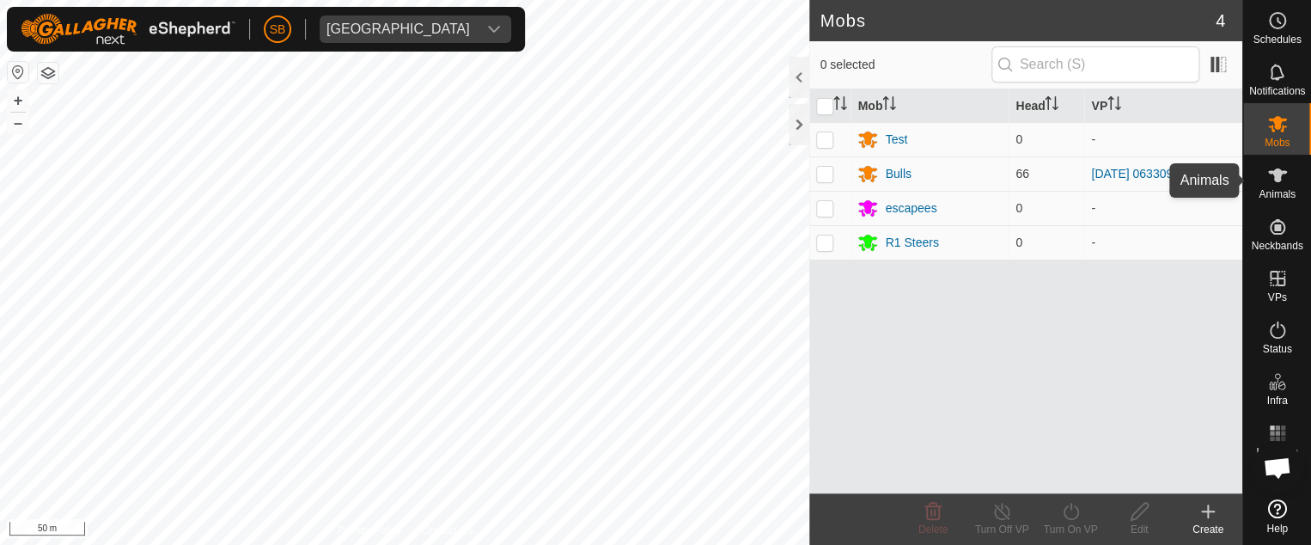
click at [1276, 172] on icon at bounding box center [1277, 175] width 19 height 14
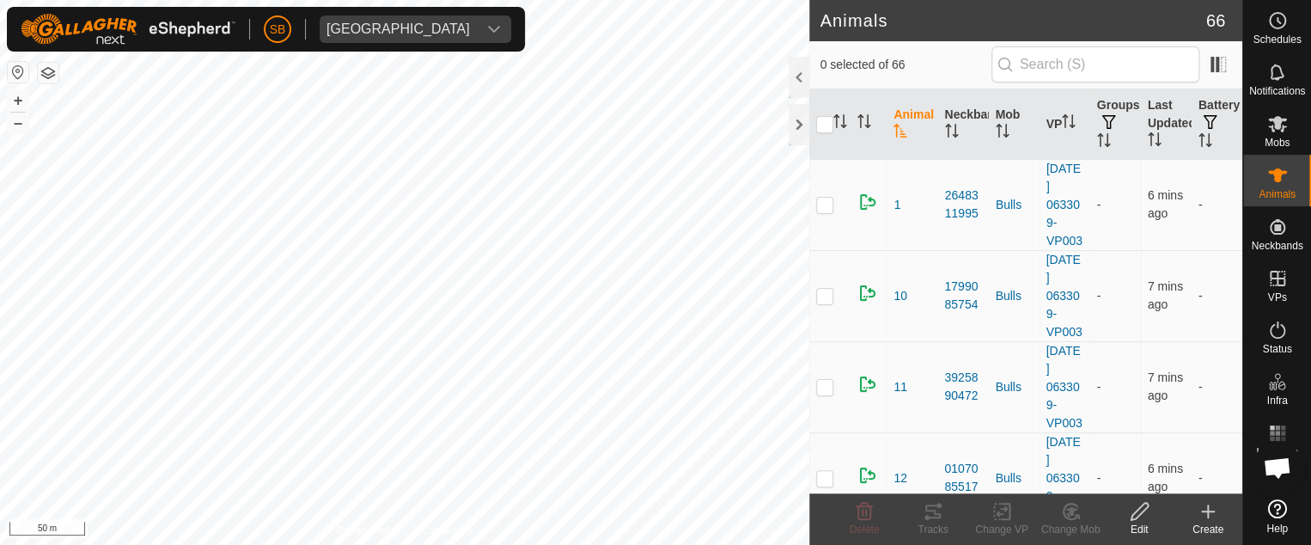
click at [1202, 502] on icon at bounding box center [1207, 511] width 21 height 21
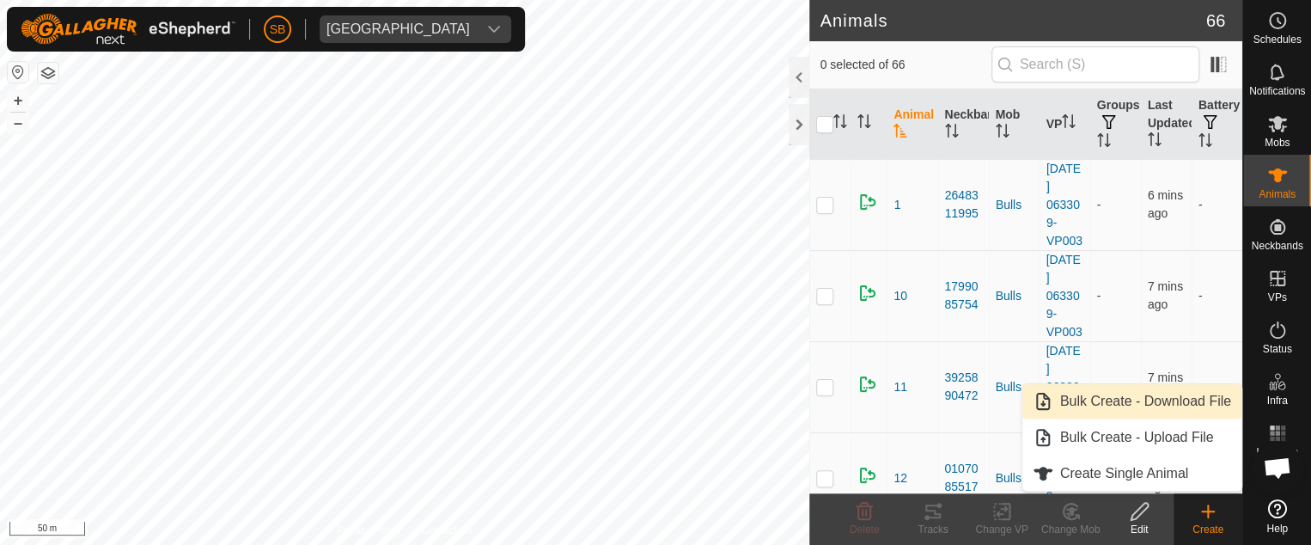
click at [1122, 396] on link "Bulk Create - Download File" at bounding box center [1131, 401] width 219 height 34
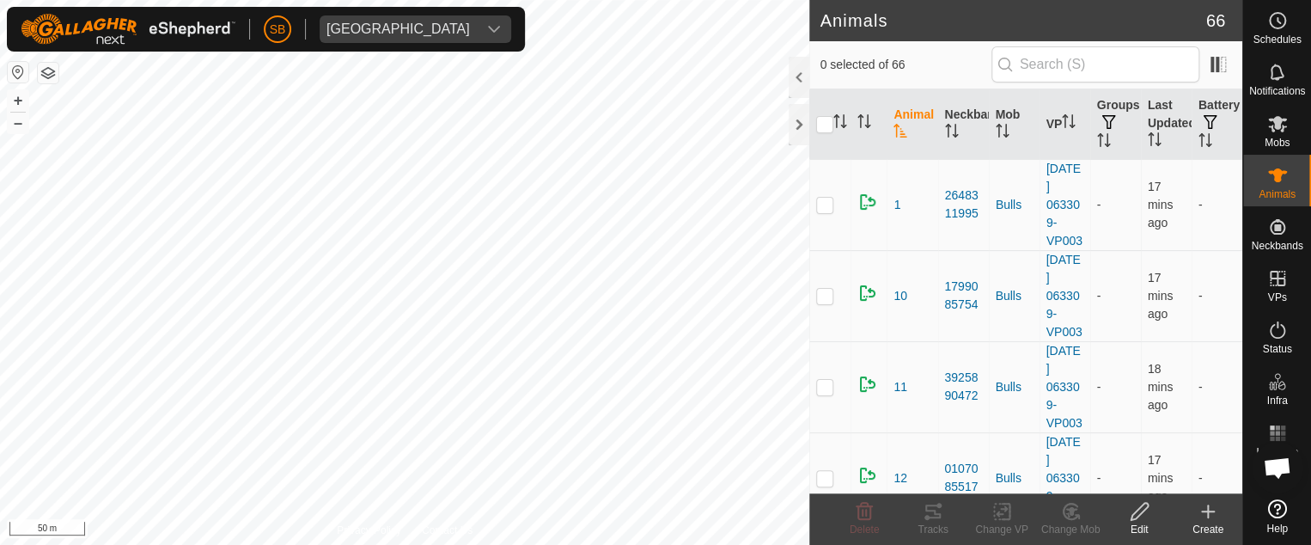
click at [1136, 520] on icon at bounding box center [1139, 511] width 21 height 21
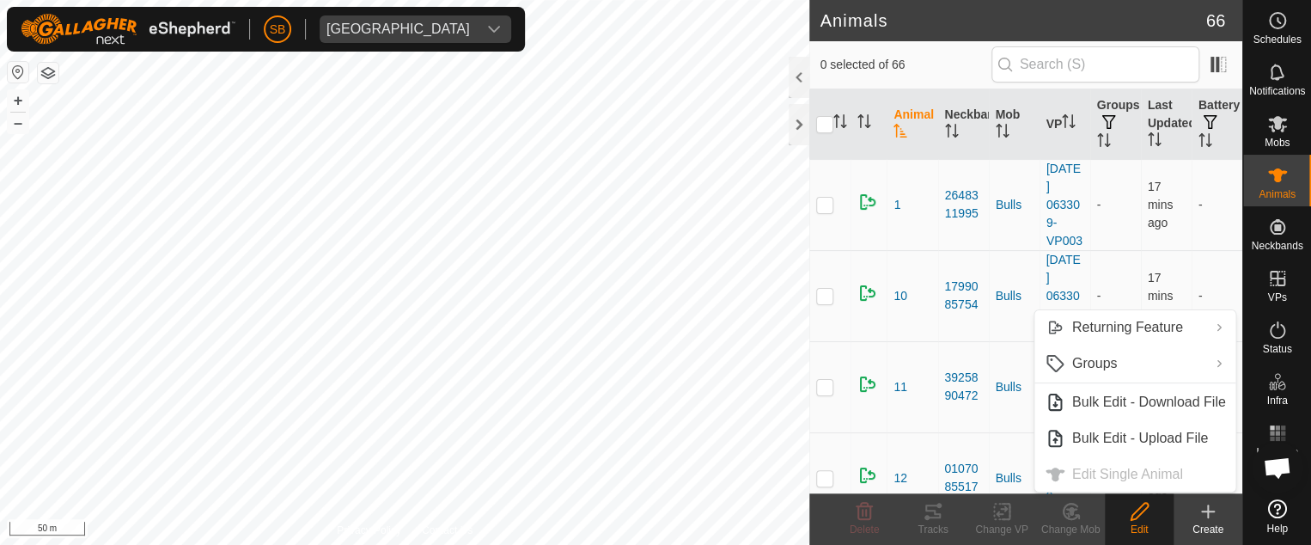
click at [1139, 517] on icon at bounding box center [1139, 511] width 21 height 21
click at [1116, 437] on link "Bulk Edit - Upload File" at bounding box center [1135, 438] width 202 height 34
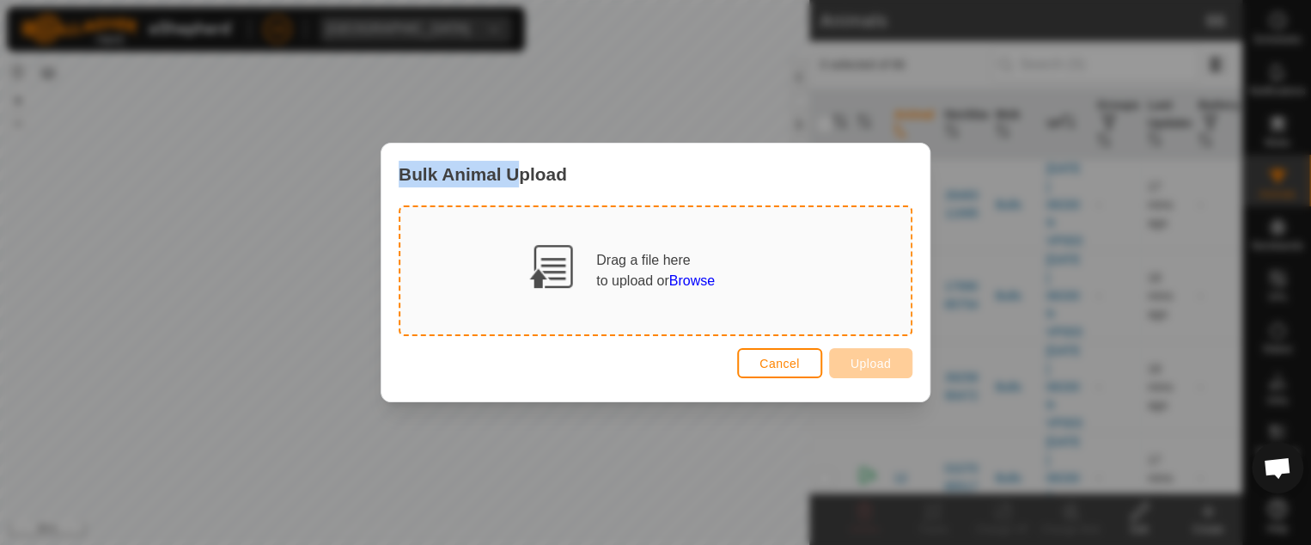
drag, startPoint x: 351, startPoint y: 172, endPoint x: 515, endPoint y: 110, distance: 175.3
click at [515, 110] on div "Bulk Animal Upload Drag a file here to upload or Browse Cancel Upload" at bounding box center [655, 272] width 1311 height 545
drag, startPoint x: 595, startPoint y: 44, endPoint x: 790, endPoint y: -52, distance: 217.0
click at [790, 0] on html "SB Tangihanga station Schedules Notifications Mobs Animals Neckbands VPs Status…" at bounding box center [655, 272] width 1311 height 545
click at [691, 283] on span "Browse" at bounding box center [692, 280] width 46 height 15
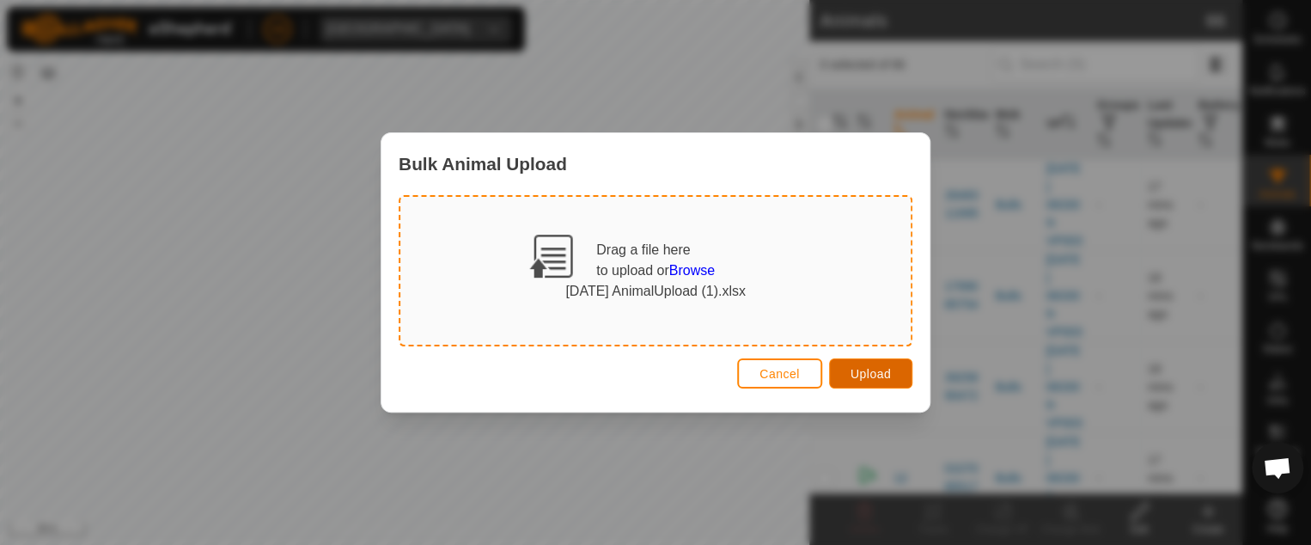
click at [863, 372] on span "Upload" at bounding box center [870, 374] width 40 height 14
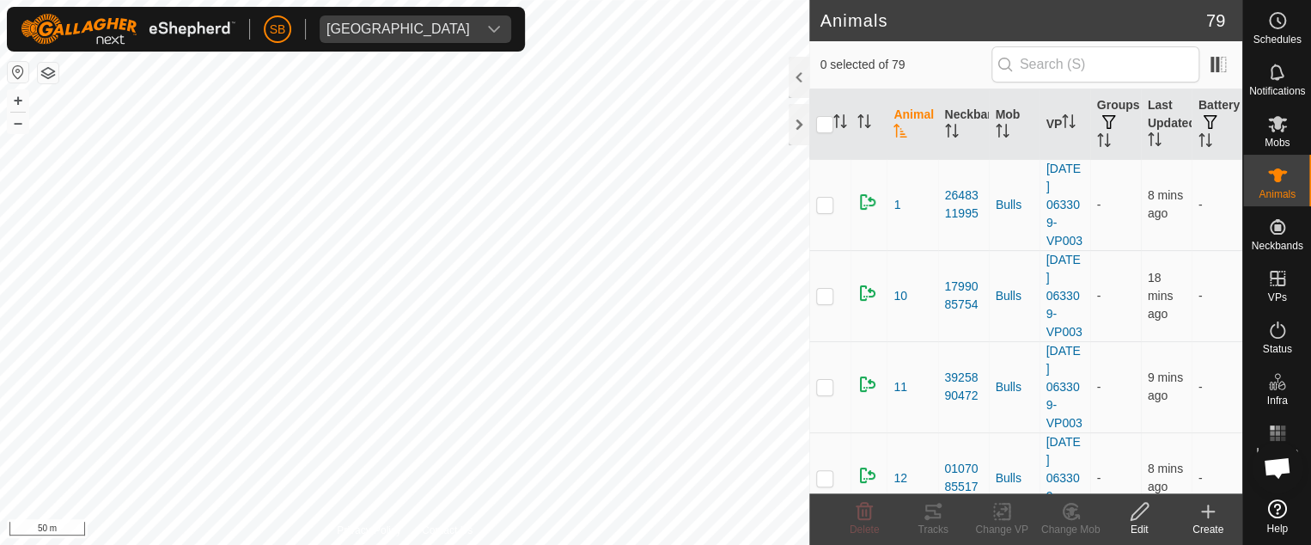
click at [436, 544] on html "SB Tangihanga station Schedules Notifications Mobs Animals Neckbands VPs Status…" at bounding box center [655, 272] width 1311 height 545
click at [374, 544] on html "SB Tangihanga station Schedules Notifications Mobs Animals Neckbands VPs Status…" at bounding box center [655, 272] width 1311 height 545
click at [423, 544] on html "SB Tangihanga station Schedules Notifications Mobs Animals Neckbands VPs Status…" at bounding box center [655, 272] width 1311 height 545
click at [448, 534] on div "Privacy Policy Contact Us + – ⇧ i 50 m" at bounding box center [404, 272] width 809 height 545
click at [1271, 135] on es-mob-svg-icon at bounding box center [1277, 123] width 31 height 27
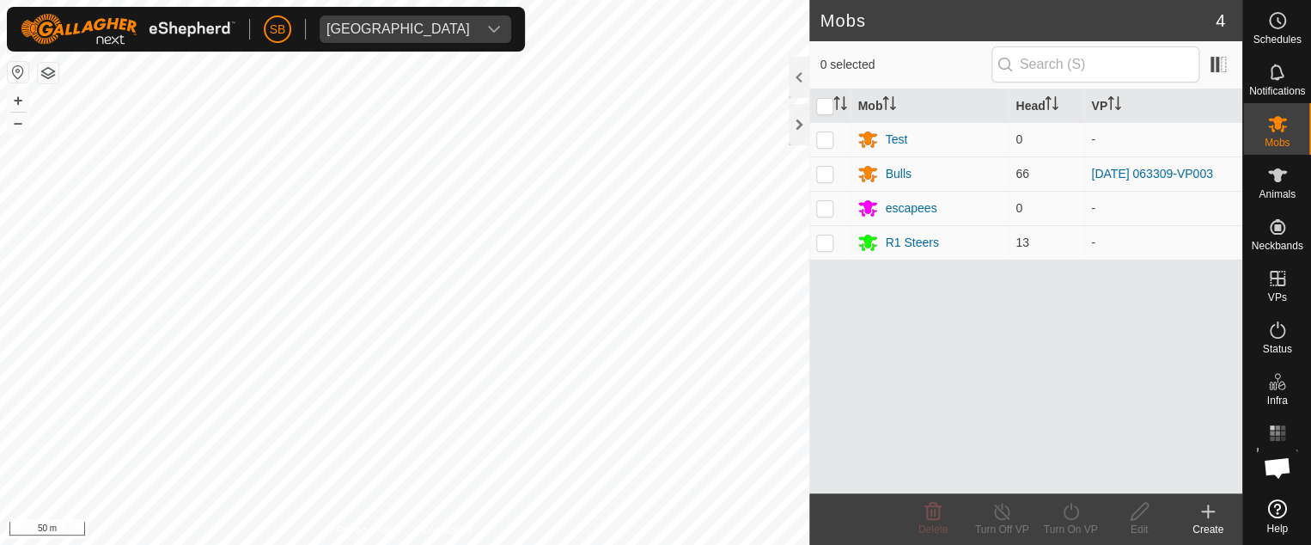
click at [1204, 509] on icon at bounding box center [1207, 511] width 21 height 21
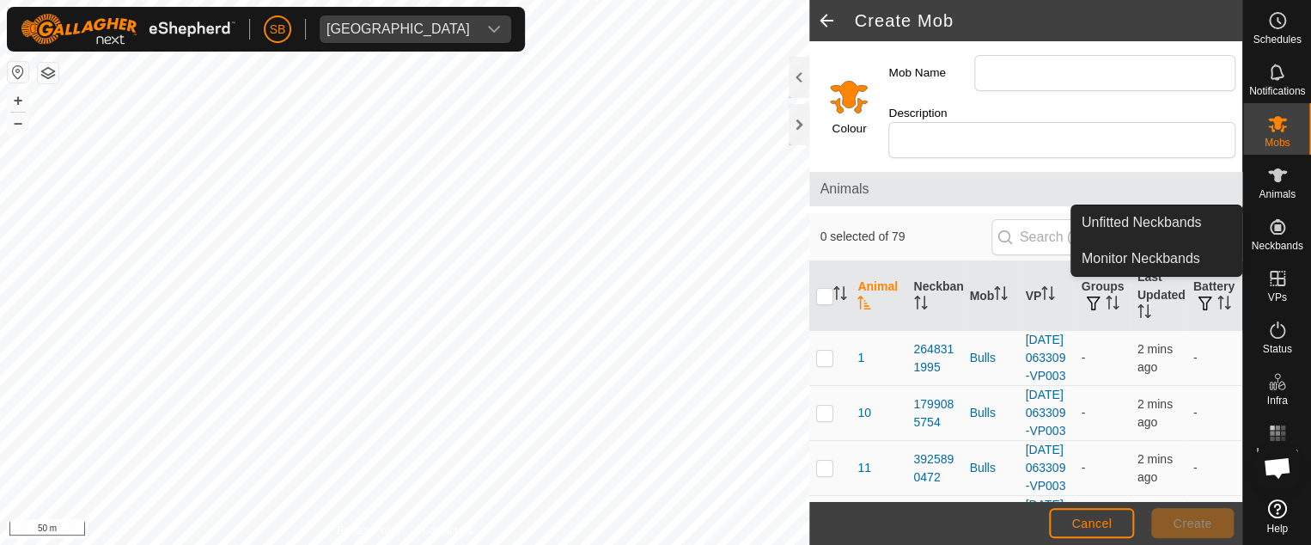
click at [1290, 227] on es-neckbands-svg-icon at bounding box center [1277, 226] width 31 height 27
click at [1182, 215] on link "Unfitted Neckbands" at bounding box center [1156, 222] width 170 height 34
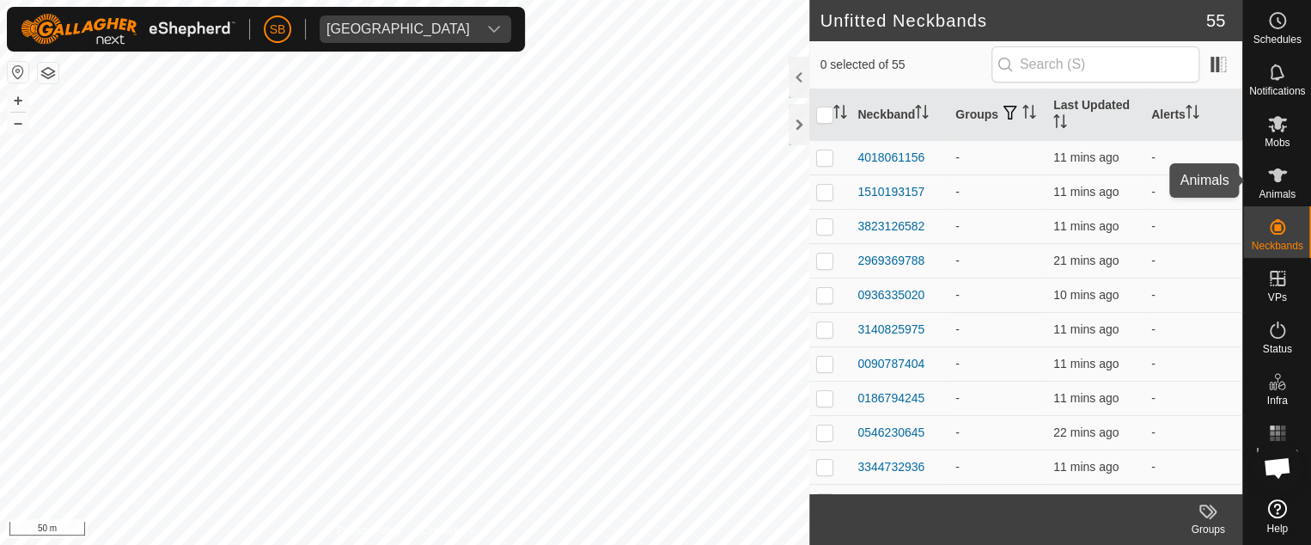
click at [1280, 176] on icon at bounding box center [1277, 175] width 21 height 21
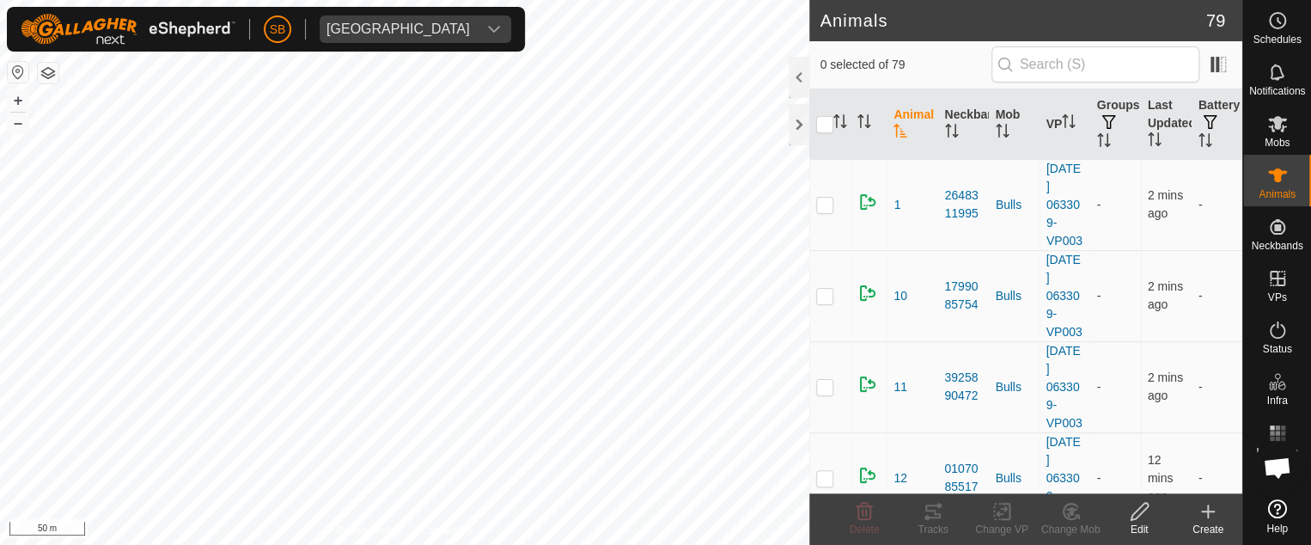
click at [1198, 503] on icon at bounding box center [1207, 511] width 21 height 21
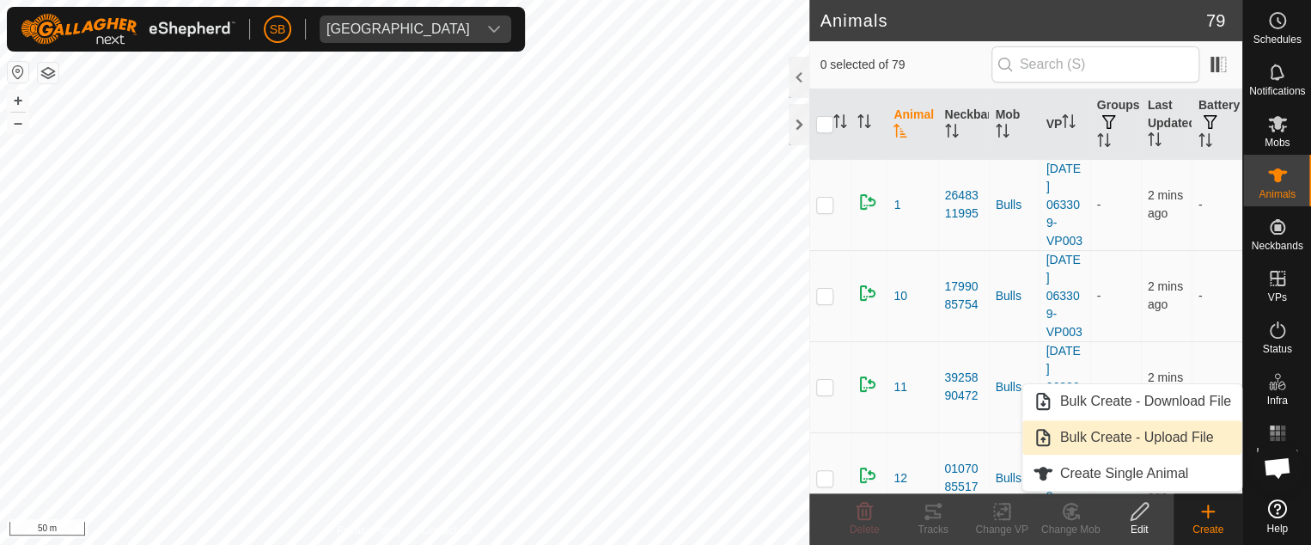
click at [1149, 437] on link "Bulk Create - Upload File" at bounding box center [1131, 437] width 219 height 34
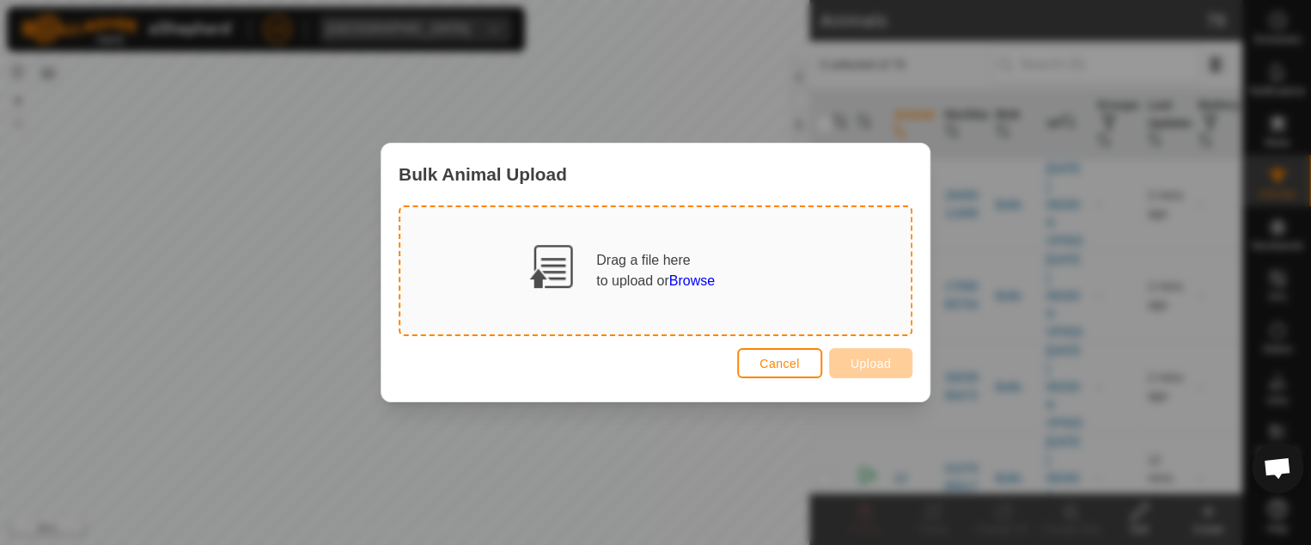
click at [703, 279] on span "Browse" at bounding box center [692, 280] width 46 height 15
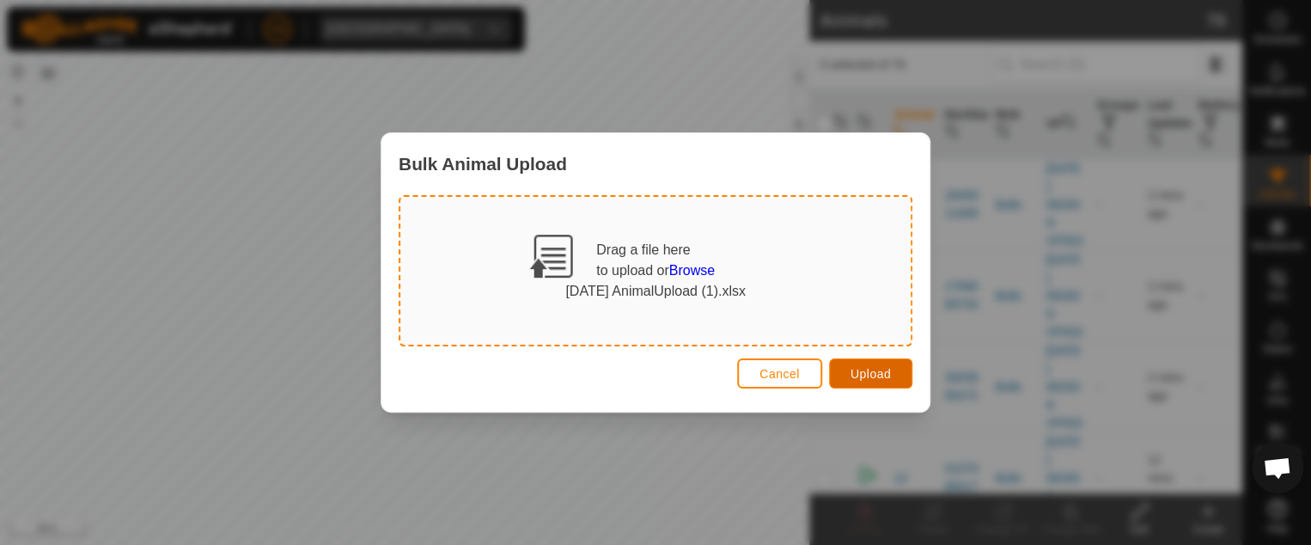
click at [860, 367] on span "Upload" at bounding box center [870, 374] width 40 height 14
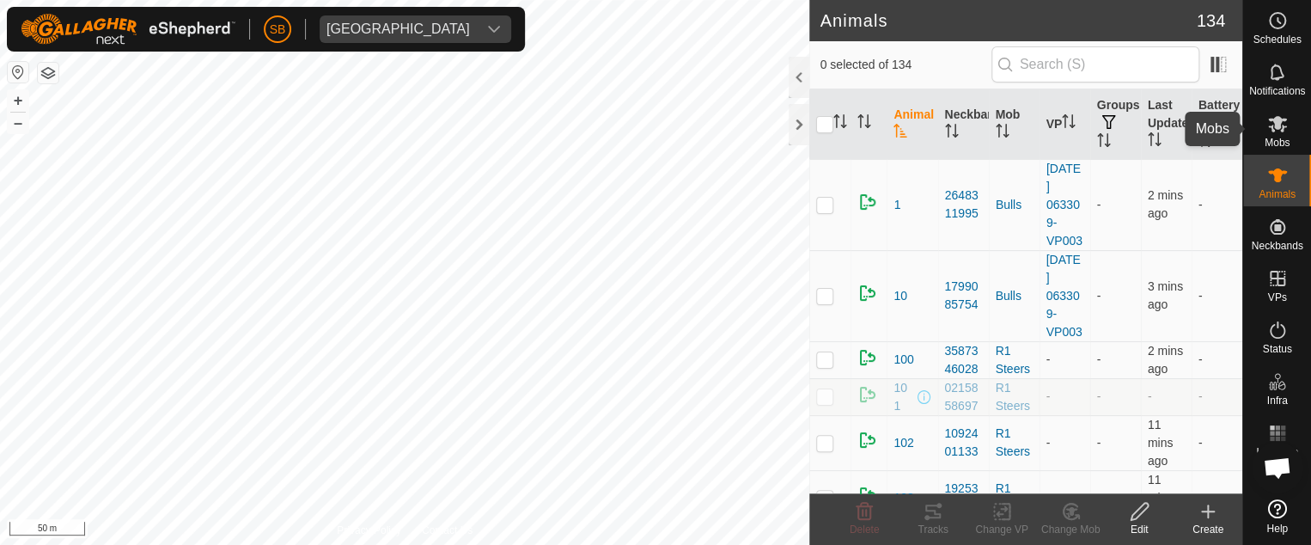
click at [1277, 121] on icon at bounding box center [1277, 124] width 19 height 16
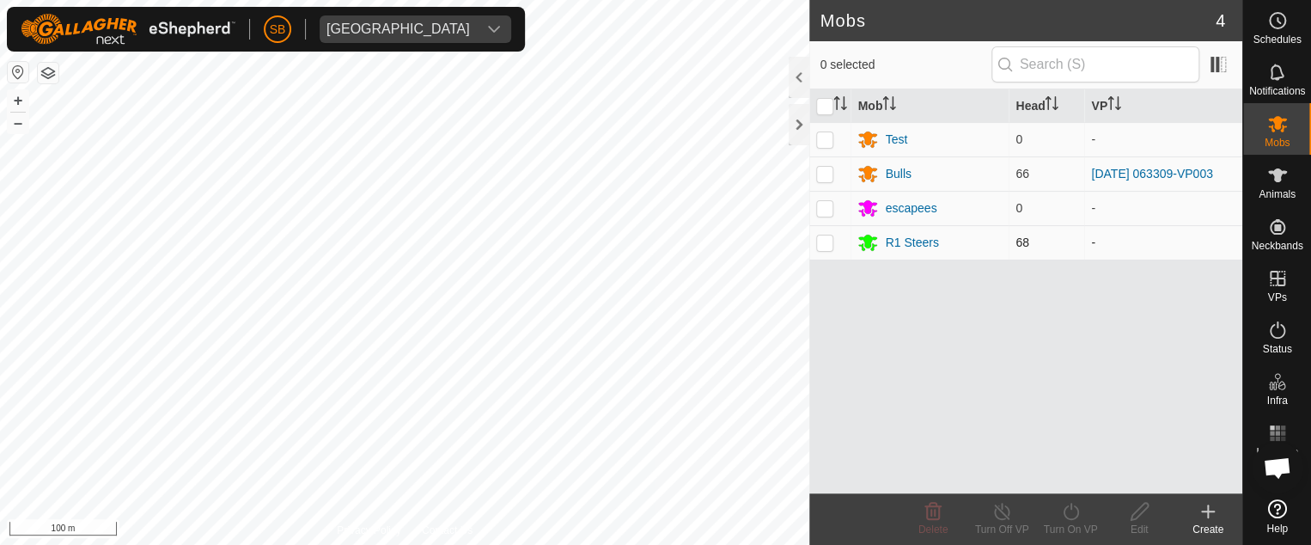
click at [822, 246] on p-checkbox at bounding box center [824, 242] width 17 height 14
checkbox input "false"
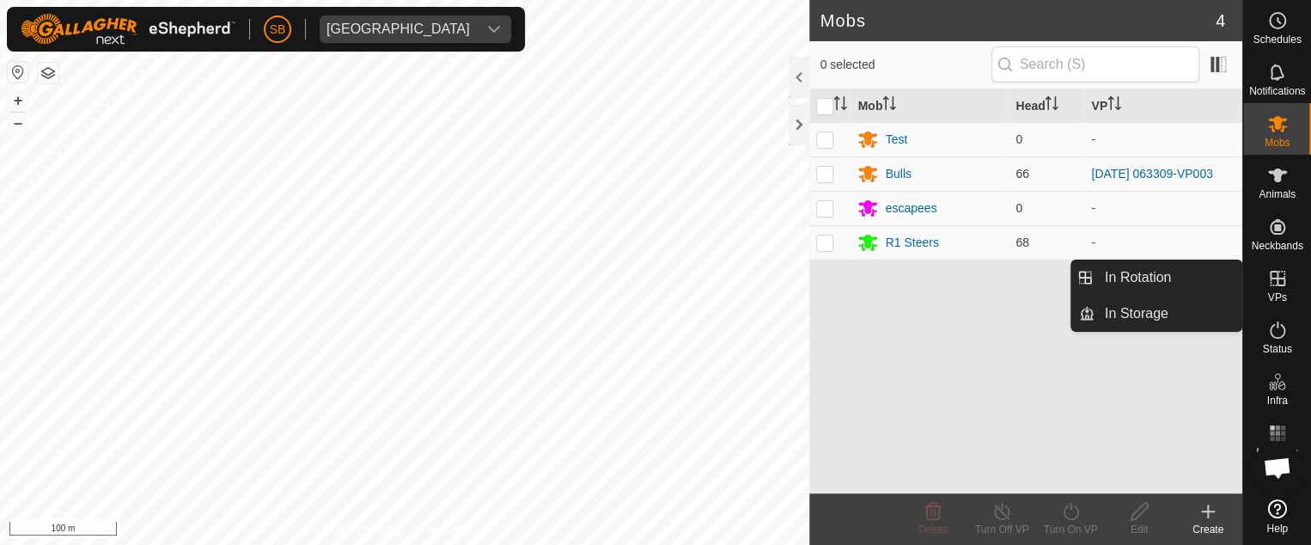
click at [1281, 265] on es-virtualpaddocks-svg-icon at bounding box center [1277, 278] width 31 height 27
click at [1281, 284] on icon at bounding box center [1276, 278] width 15 height 15
click at [1269, 272] on icon at bounding box center [1276, 278] width 15 height 15
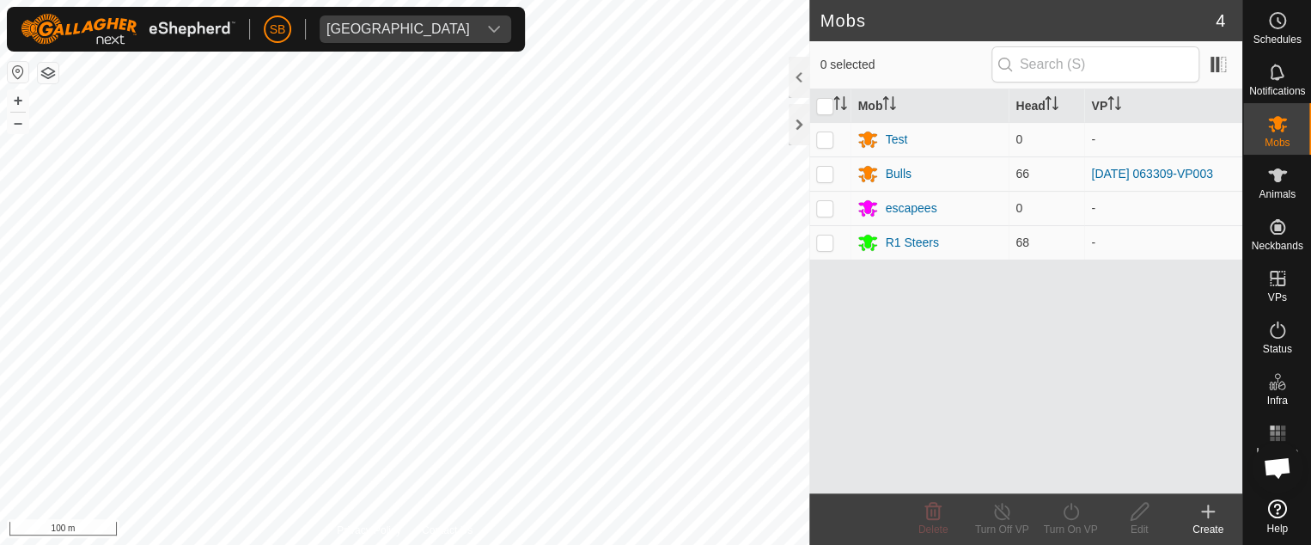
click at [1208, 509] on icon at bounding box center [1208, 511] width 0 height 12
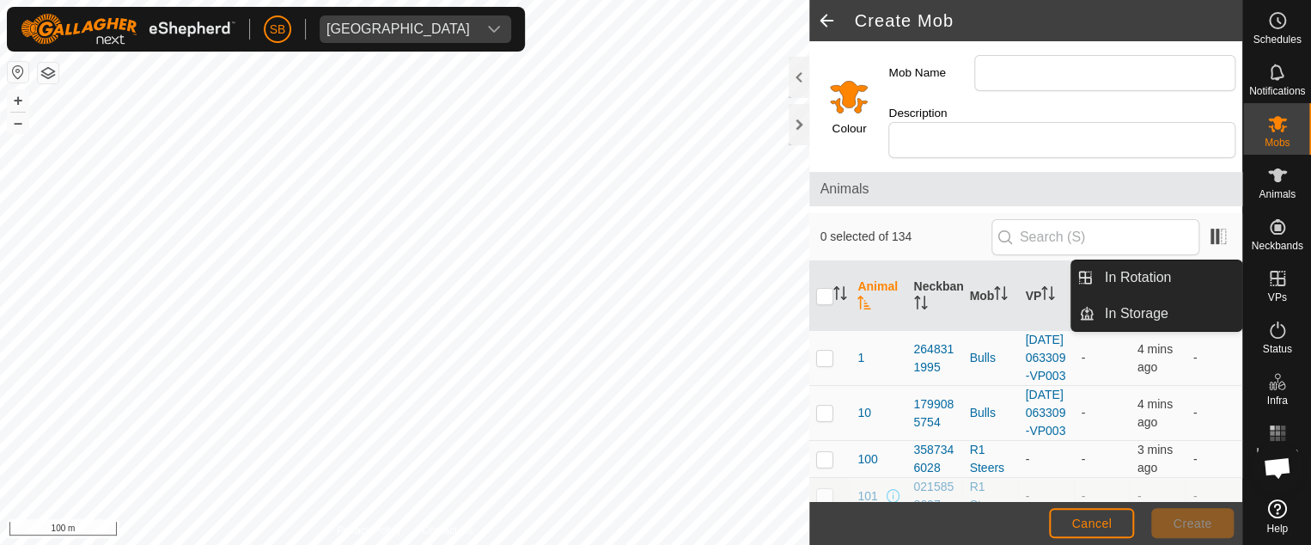
click at [1274, 277] on icon at bounding box center [1276, 278] width 15 height 15
click at [1175, 283] on link "In Rotation" at bounding box center [1167, 277] width 147 height 34
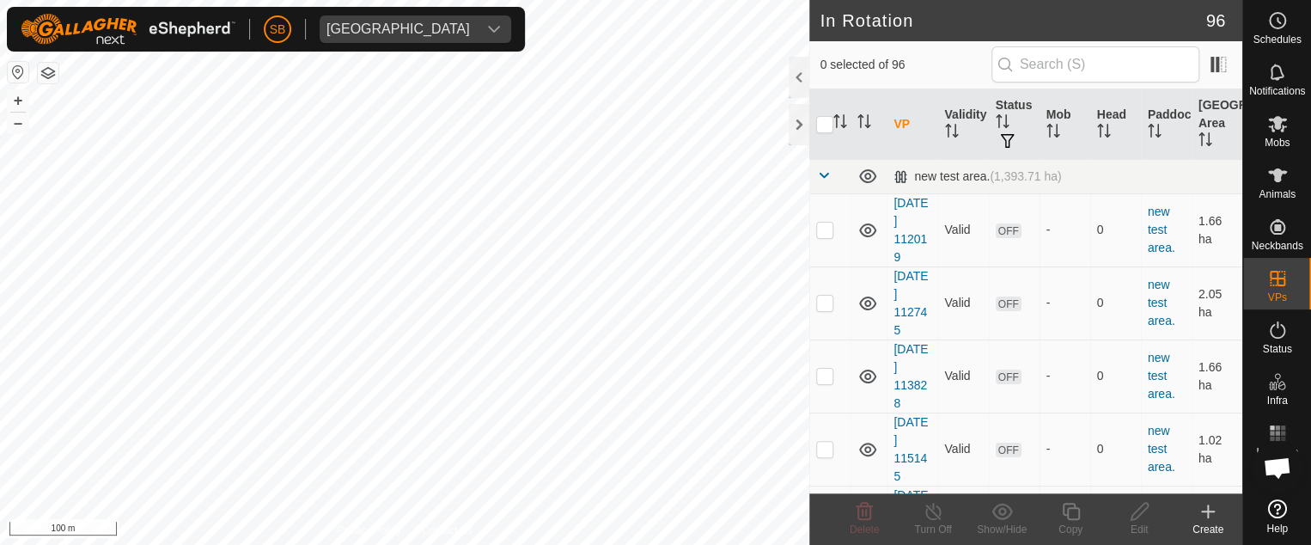
click at [1209, 520] on icon at bounding box center [1207, 511] width 21 height 21
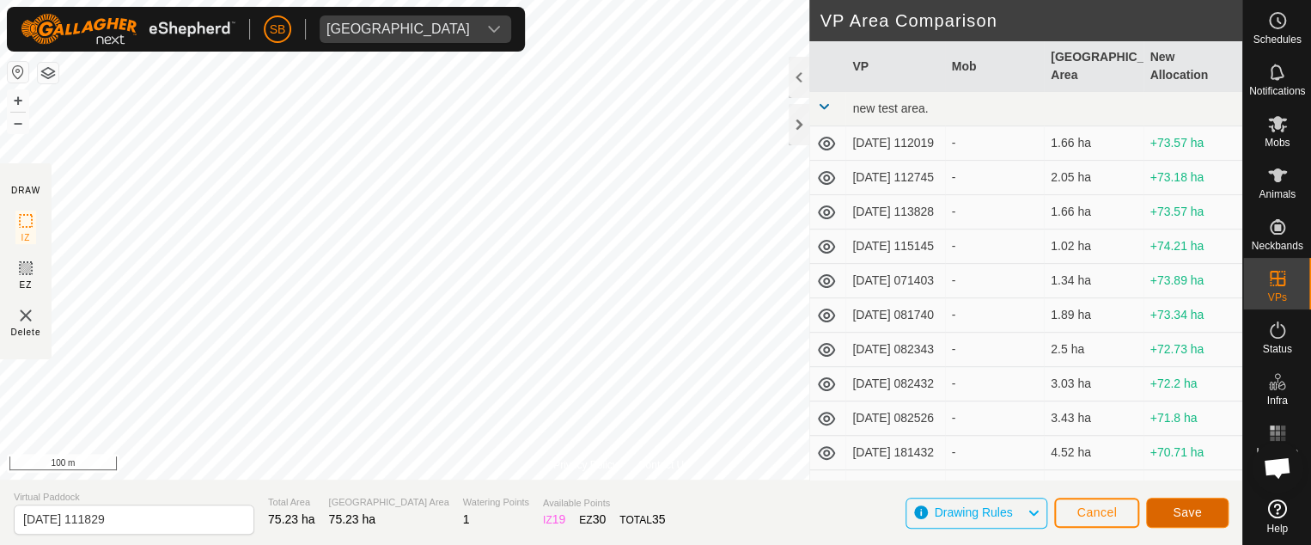
click at [1189, 509] on span "Save" at bounding box center [1186, 512] width 29 height 14
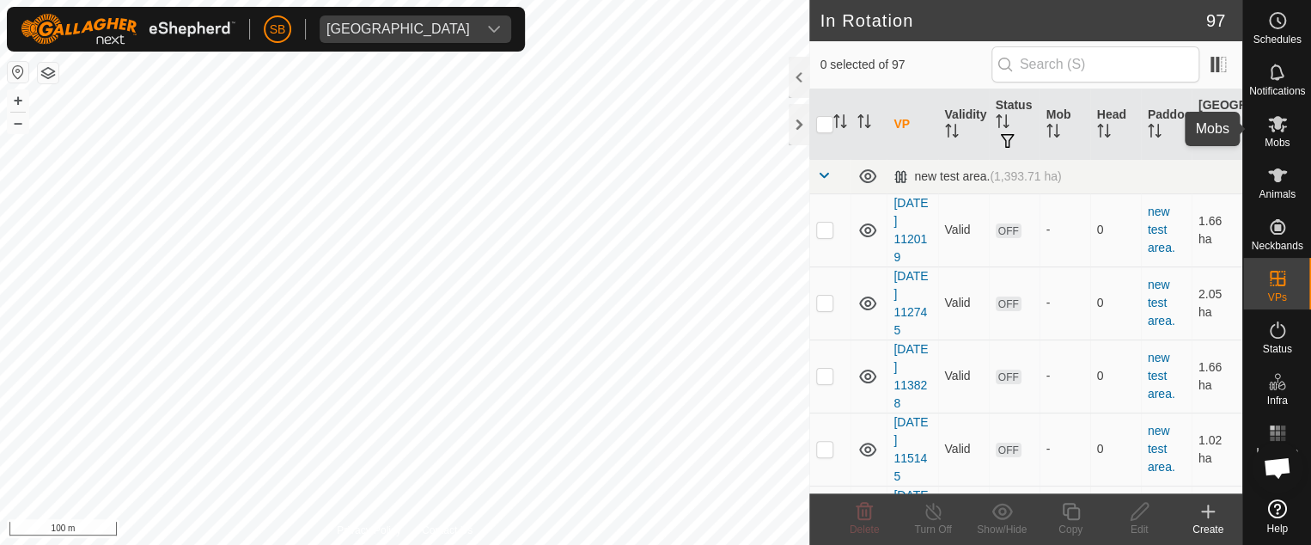
click at [1284, 127] on icon at bounding box center [1277, 124] width 19 height 16
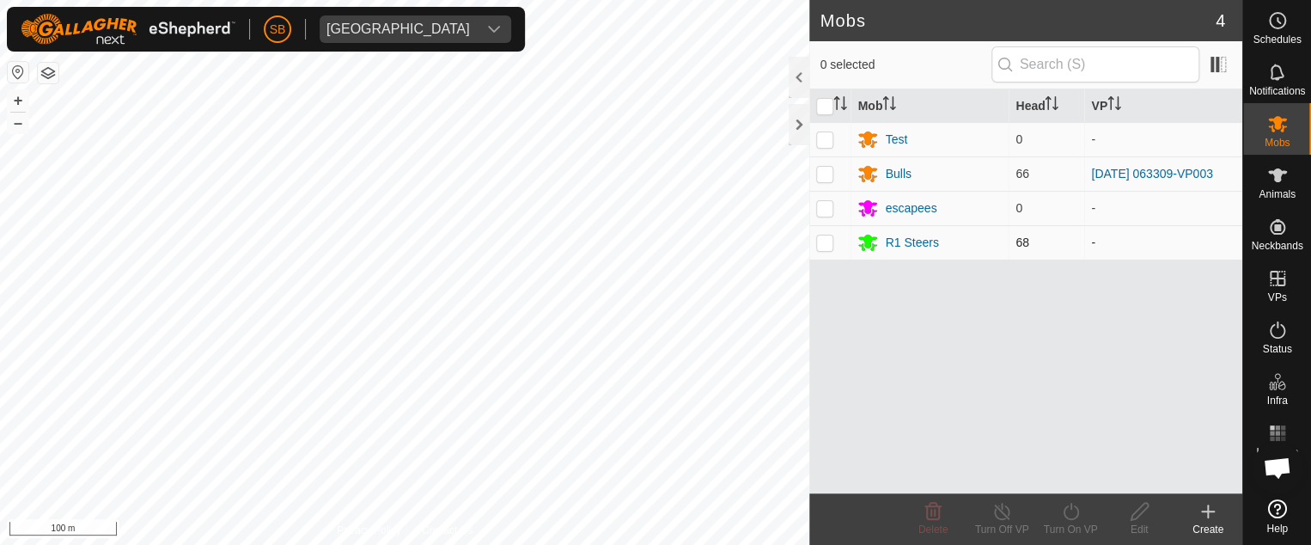
click at [822, 243] on p-checkbox at bounding box center [824, 242] width 17 height 14
checkbox input "true"
click at [1077, 512] on icon at bounding box center [1069, 510] width 15 height 17
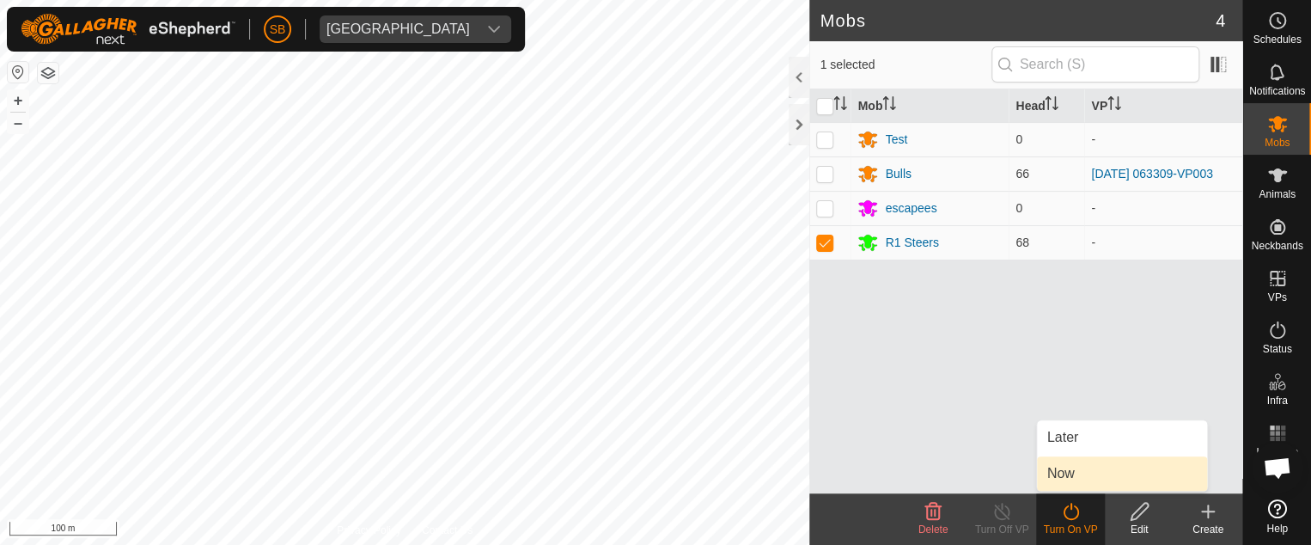
click at [1069, 475] on link "Now" at bounding box center [1122, 473] width 170 height 34
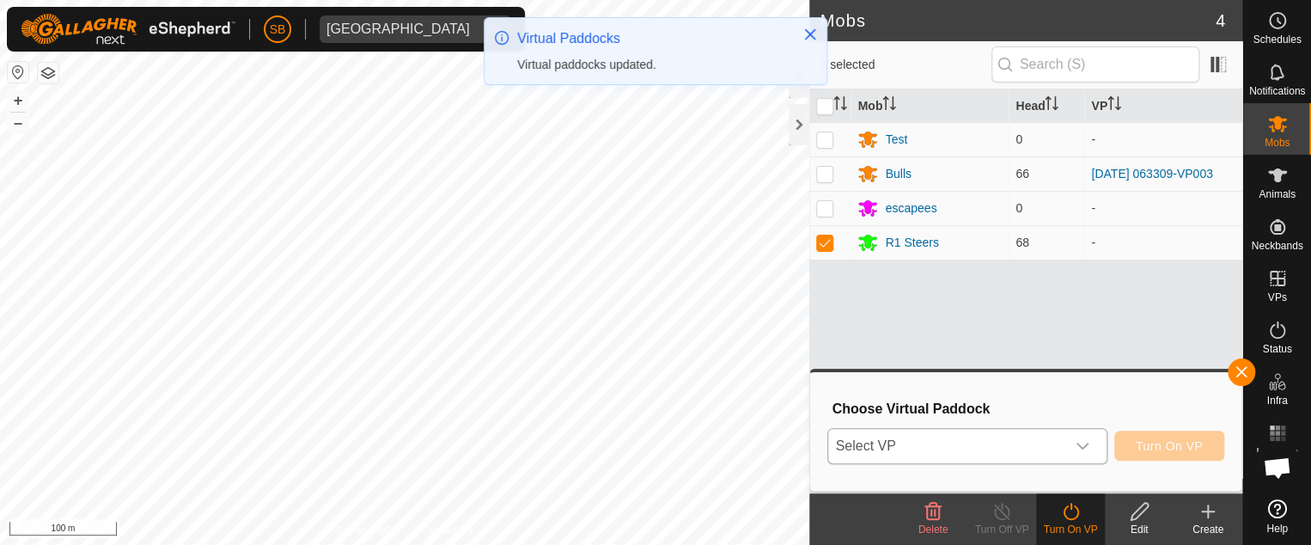
click at [1087, 447] on icon "dropdown trigger" at bounding box center [1082, 446] width 14 height 14
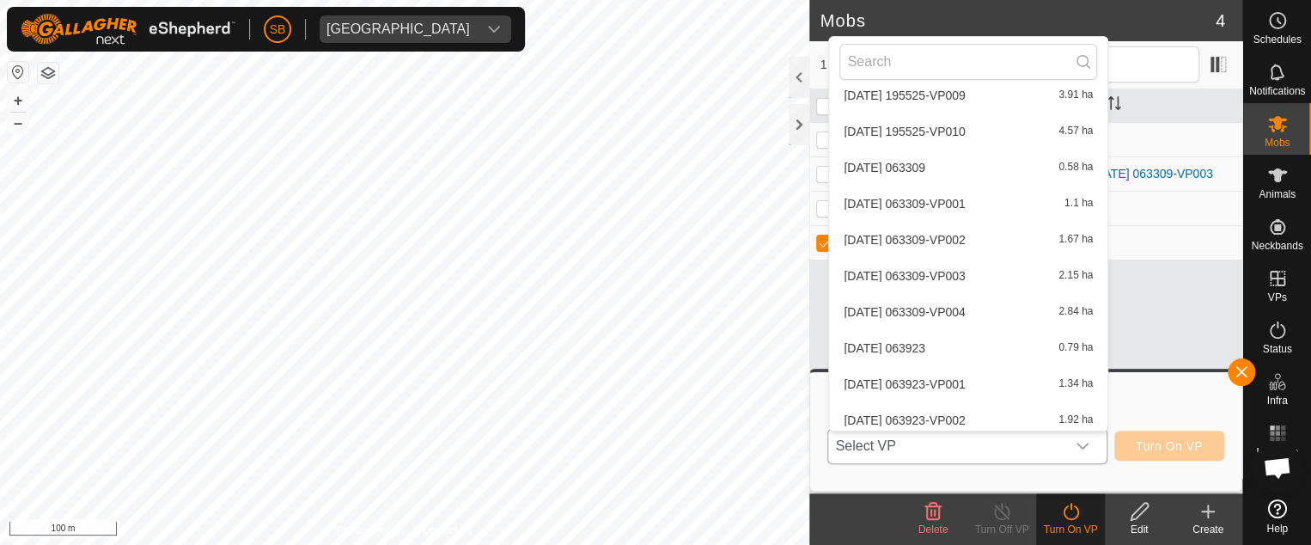
scroll to position [3193, 0]
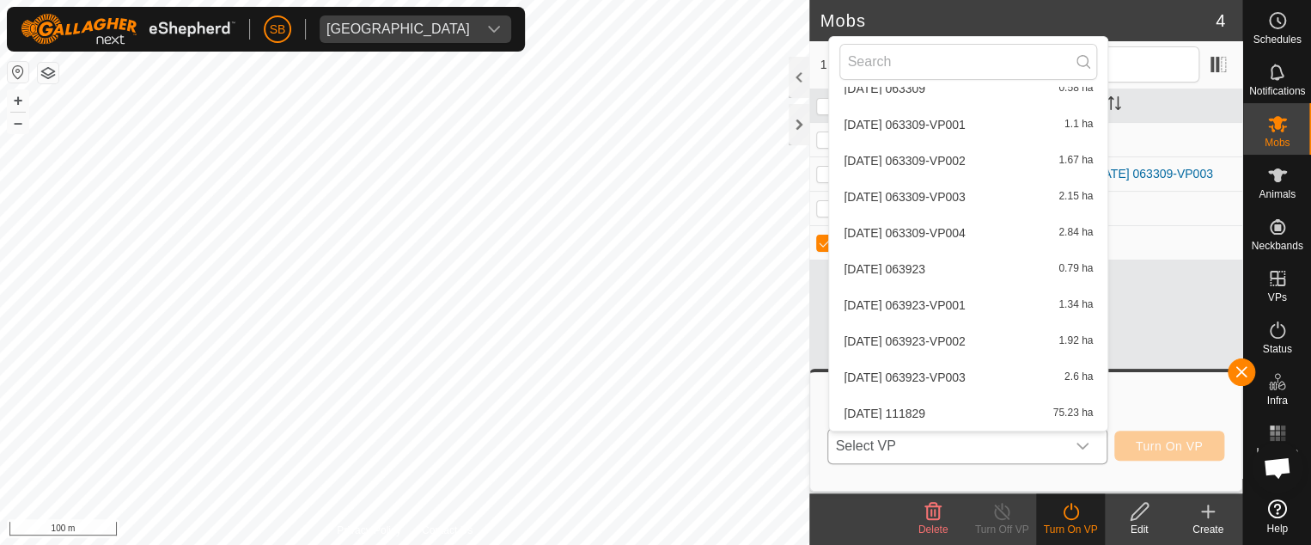
click at [969, 409] on li "[DATE] 111829 75.23 ha" at bounding box center [968, 413] width 278 height 34
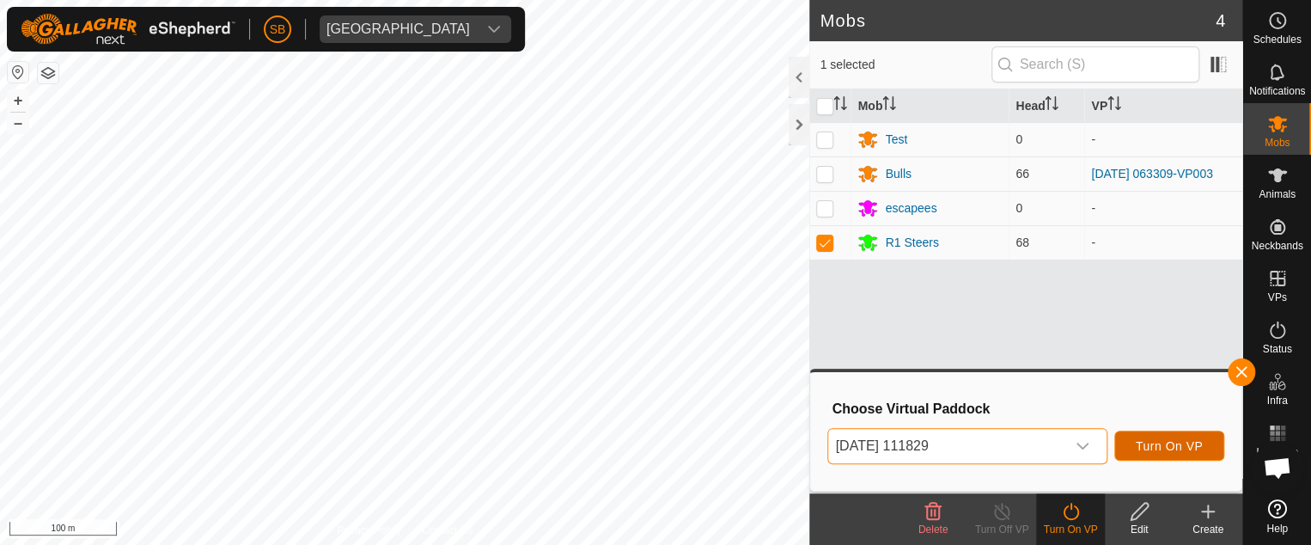
click at [1172, 439] on span "Turn On VP" at bounding box center [1168, 446] width 67 height 14
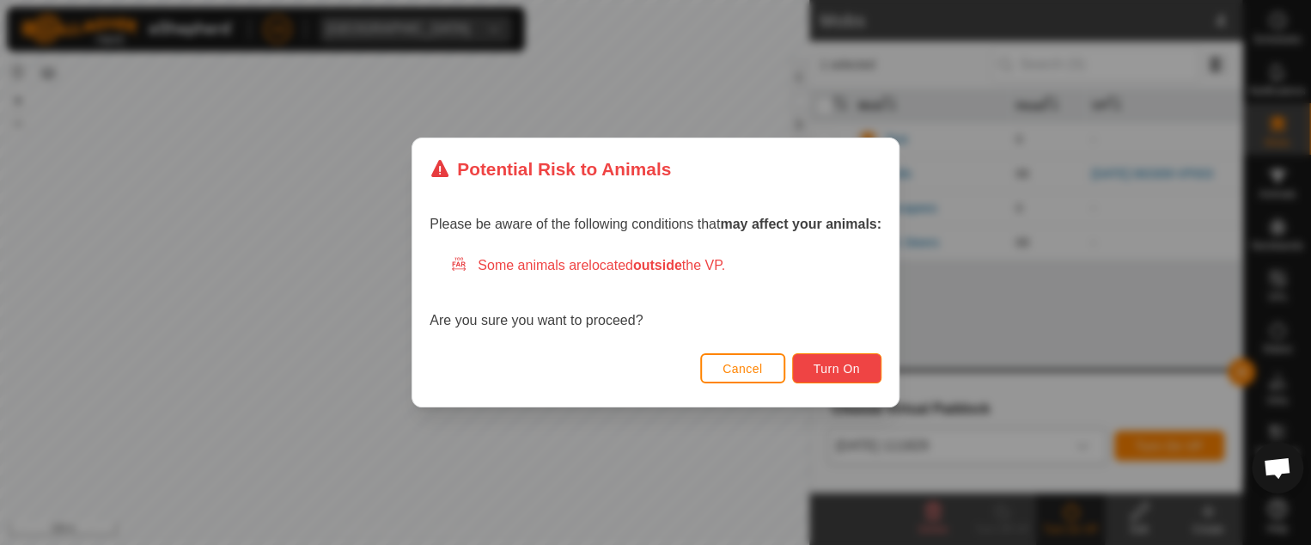
click at [838, 365] on span "Turn On" at bounding box center [836, 369] width 46 height 14
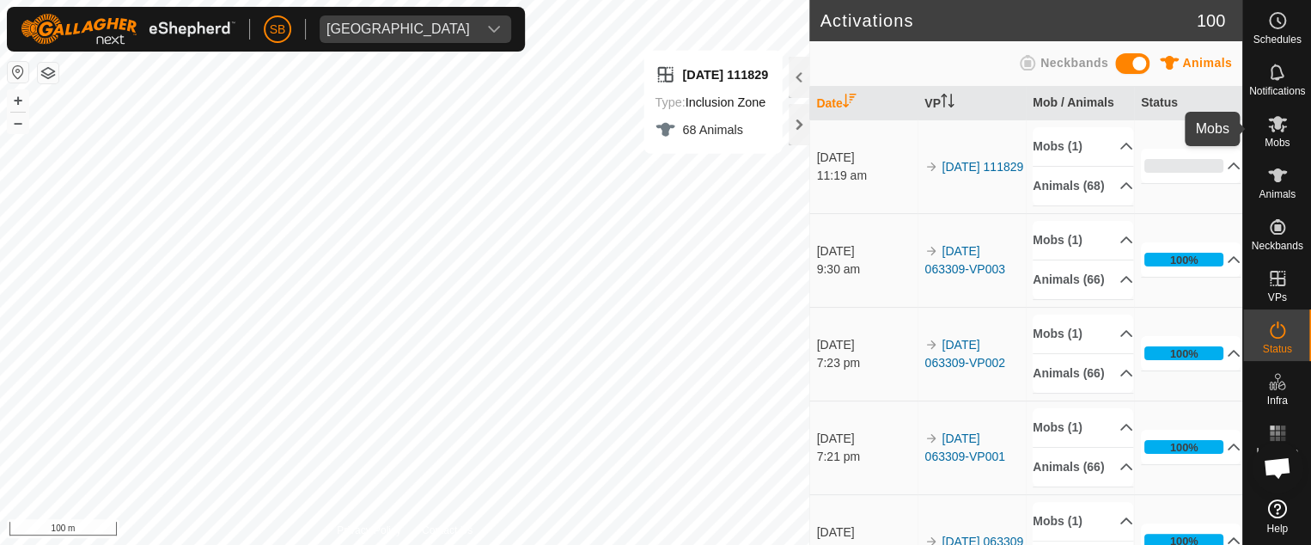
click at [1275, 138] on span "Mobs" at bounding box center [1276, 142] width 25 height 10
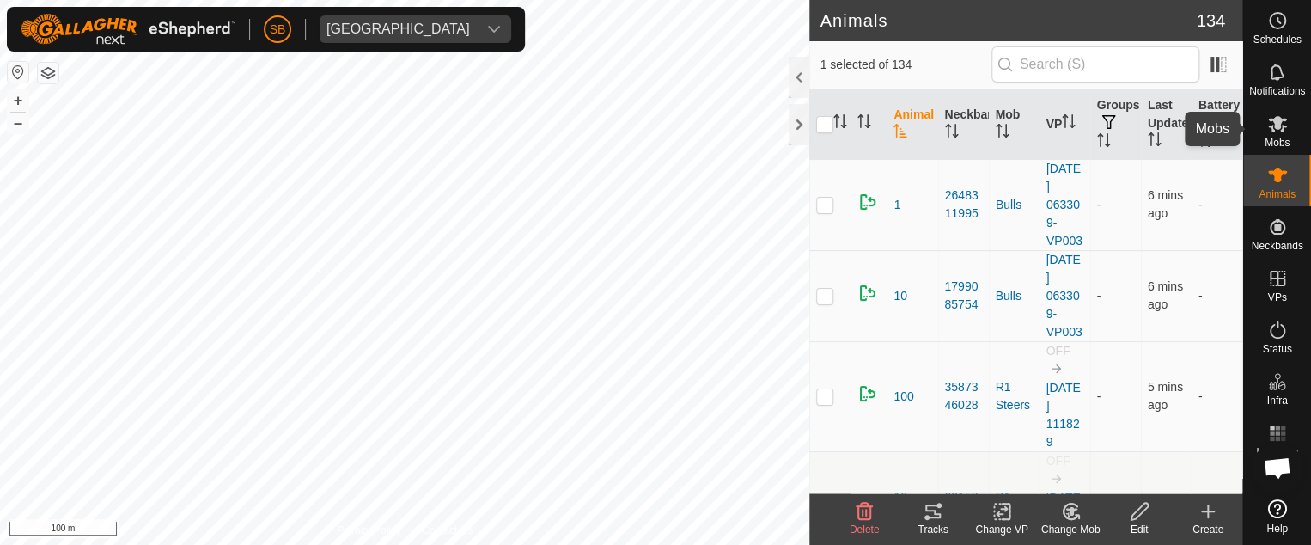
click at [1275, 135] on es-mob-svg-icon at bounding box center [1277, 123] width 31 height 27
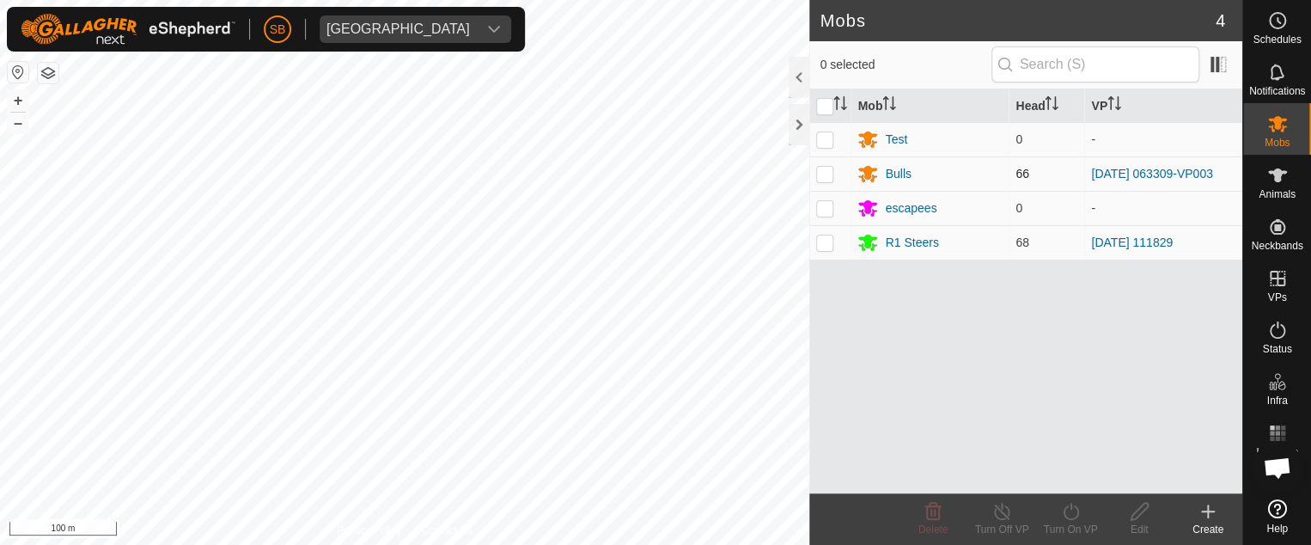
click at [824, 173] on p-checkbox at bounding box center [824, 174] width 17 height 14
checkbox input "true"
click at [1273, 186] on es-animals-svg-icon at bounding box center [1277, 174] width 31 height 27
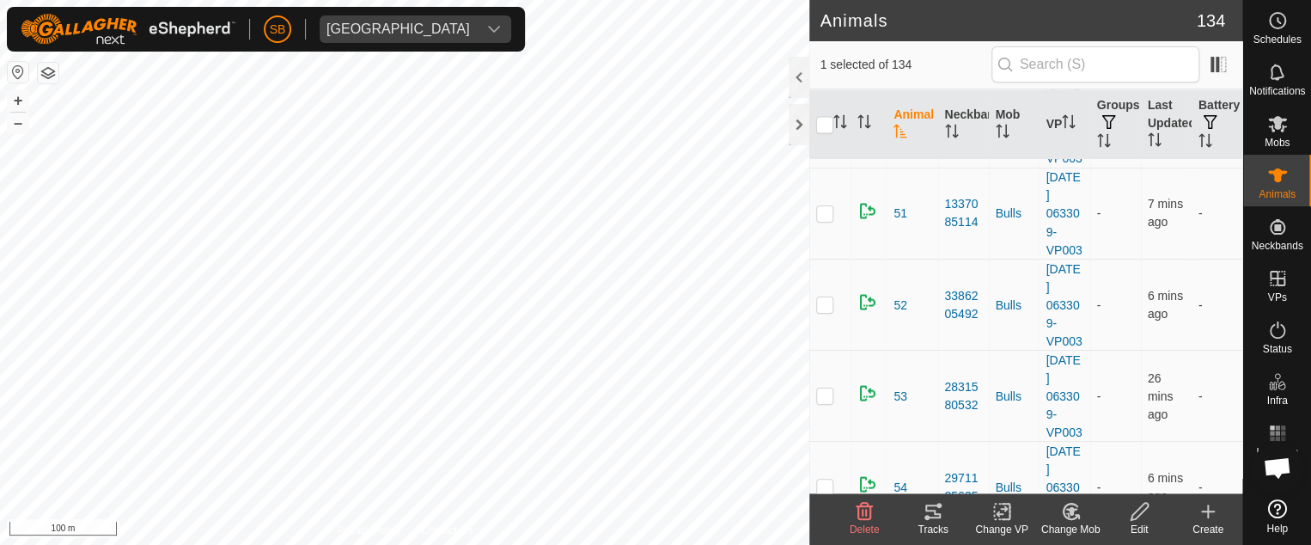
scroll to position [8106, 0]
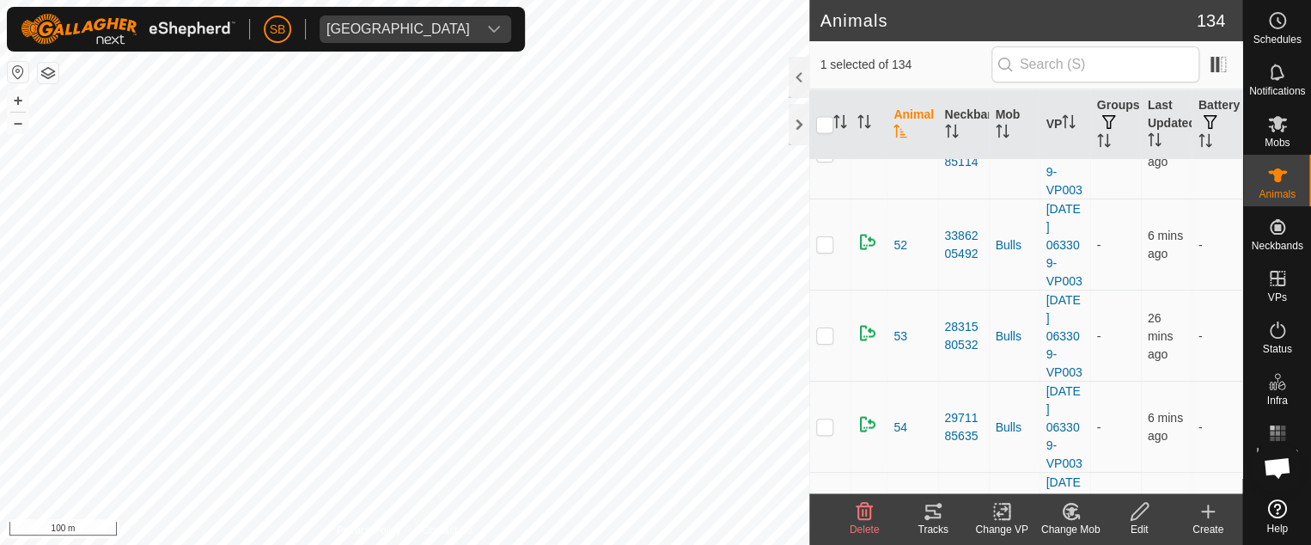
click at [1068, 511] on icon at bounding box center [1071, 511] width 12 height 9
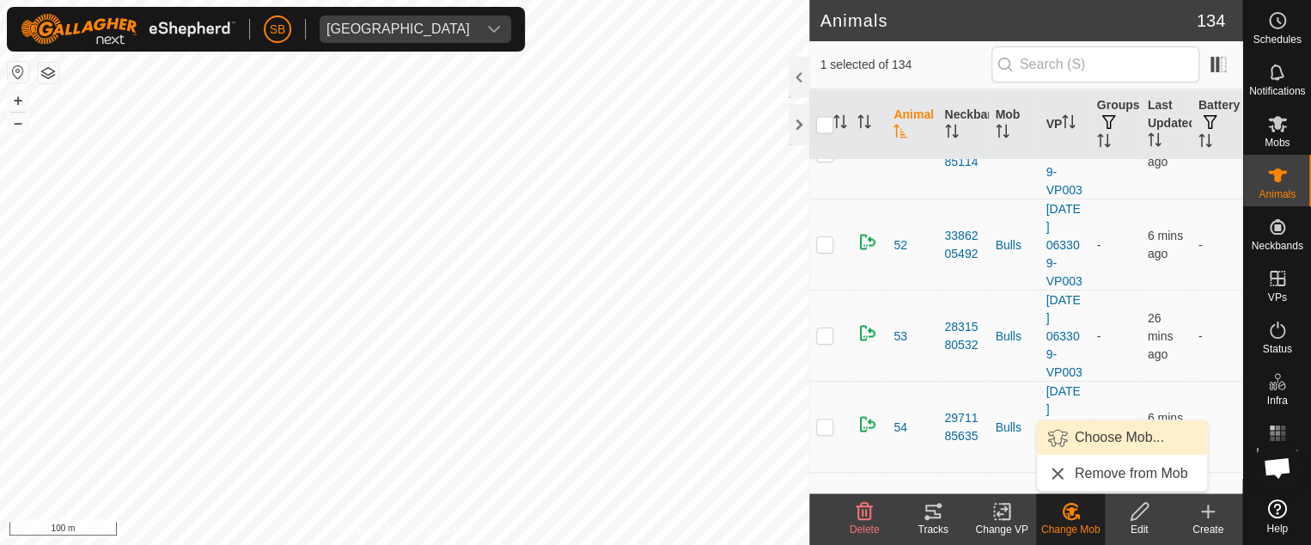
click at [1097, 440] on link "Choose Mob..." at bounding box center [1122, 437] width 170 height 34
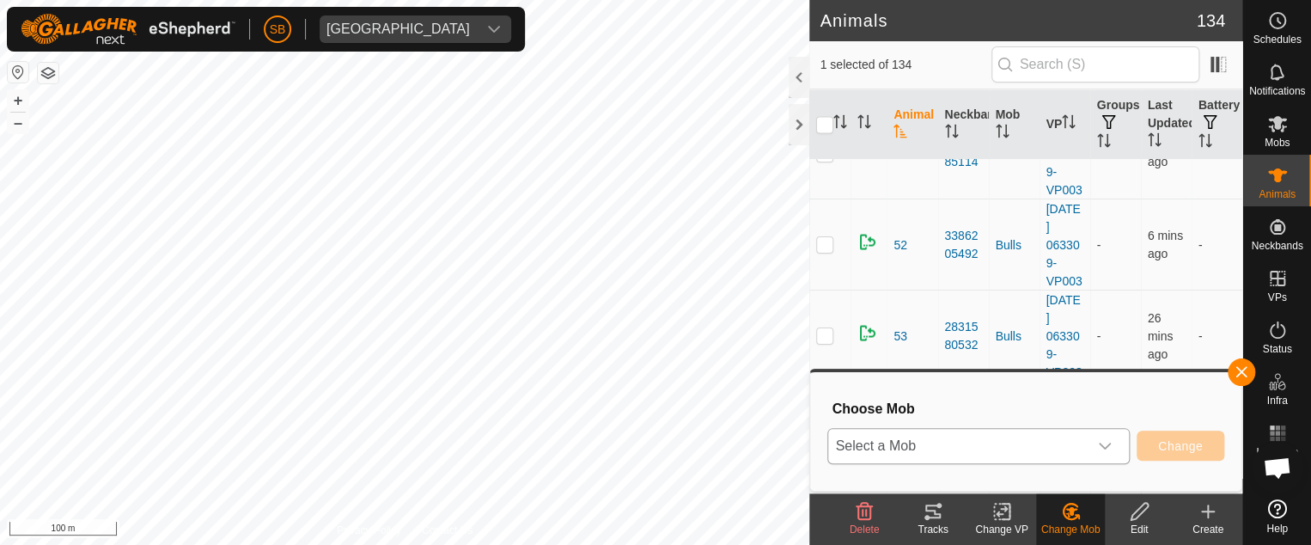
click at [1095, 441] on div "dropdown trigger" at bounding box center [1104, 446] width 34 height 34
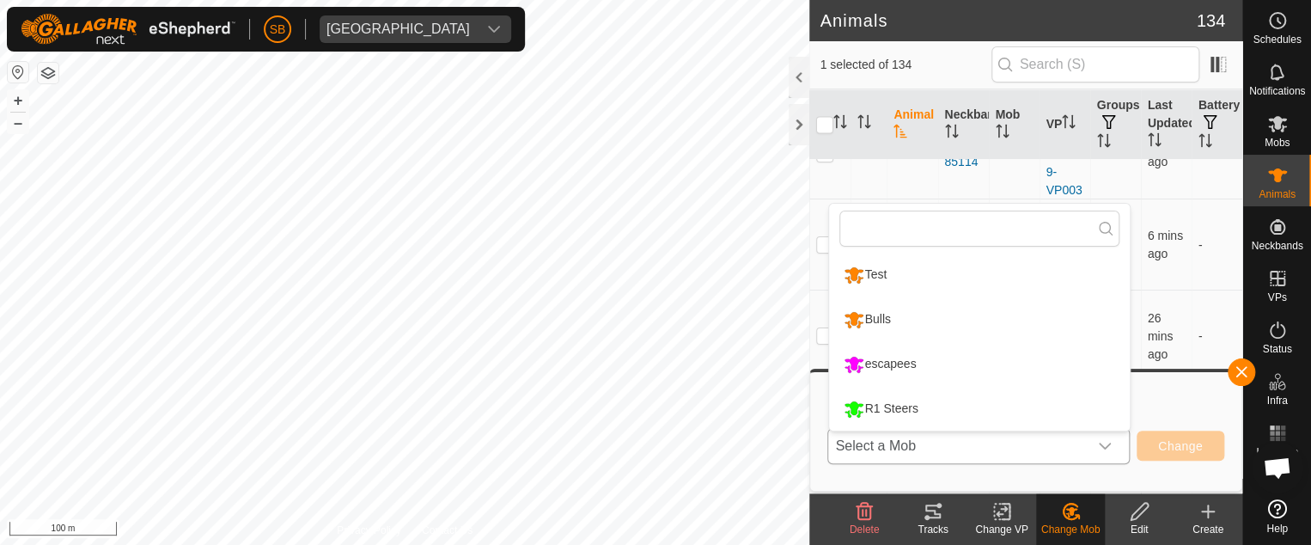
click at [948, 401] on li "R1 Steers" at bounding box center [979, 408] width 301 height 43
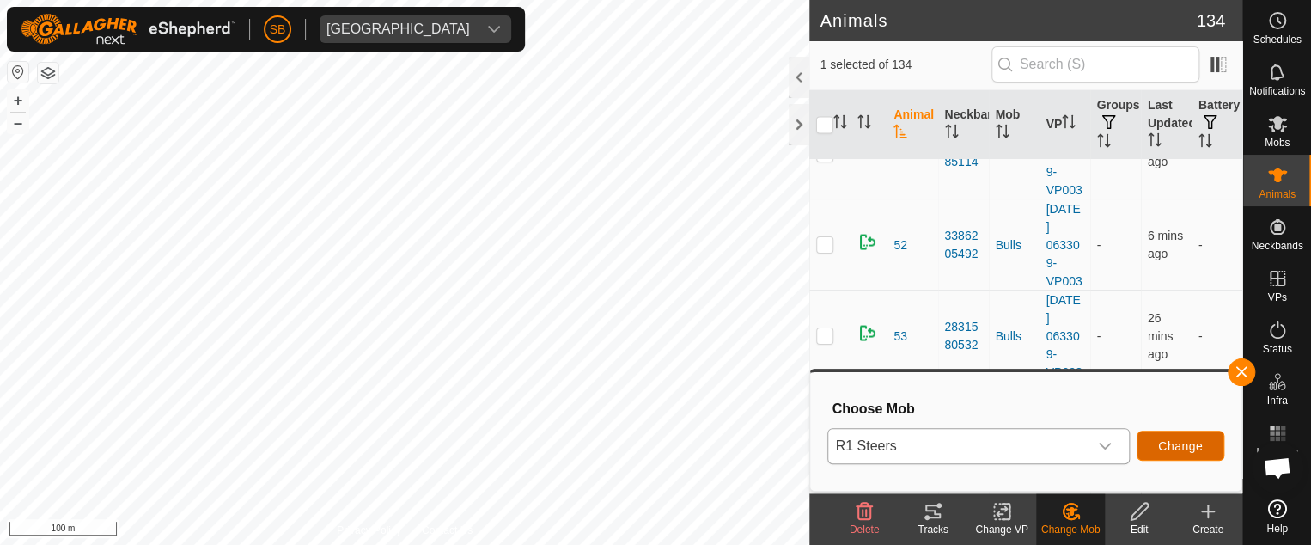
click at [1169, 442] on span "Change" at bounding box center [1180, 446] width 45 height 14
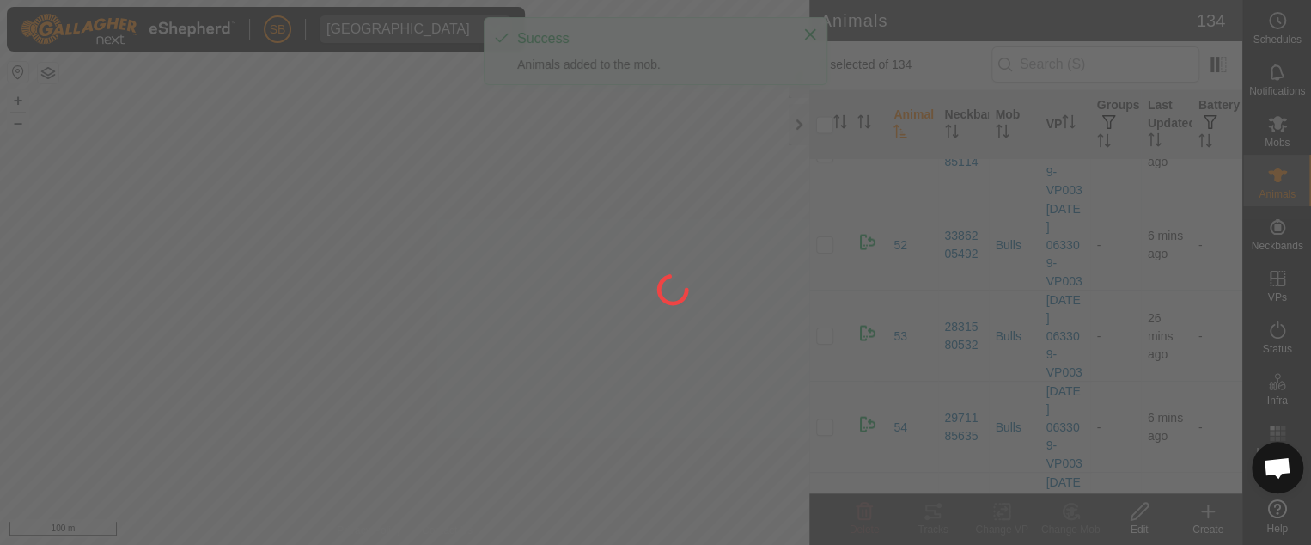
checkbox input "false"
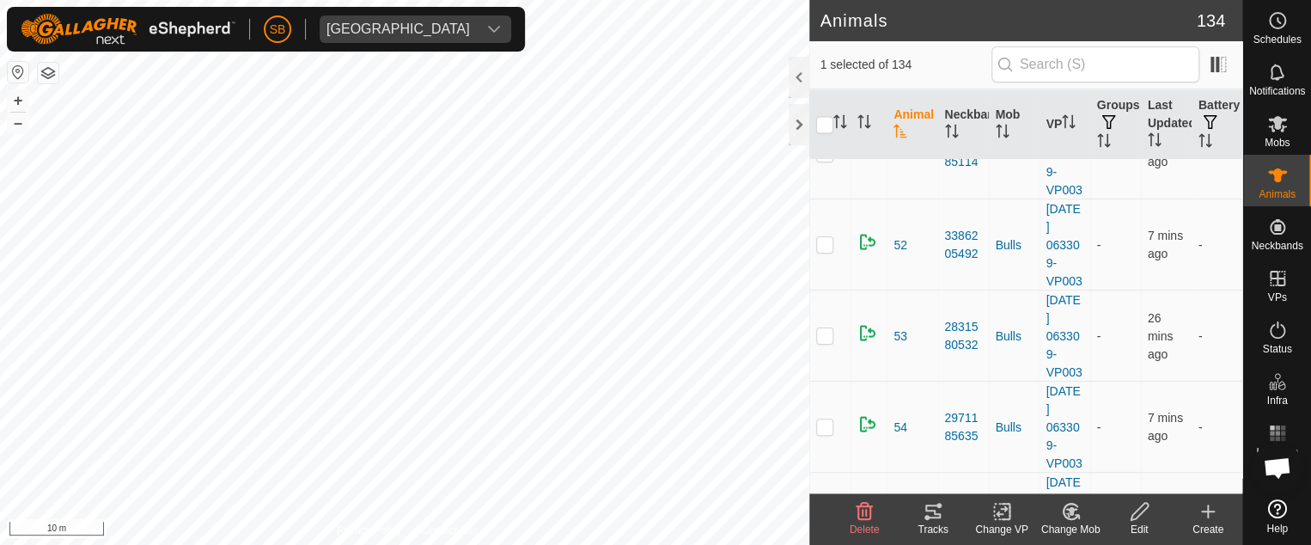
click at [1072, 509] on icon at bounding box center [1071, 511] width 12 height 9
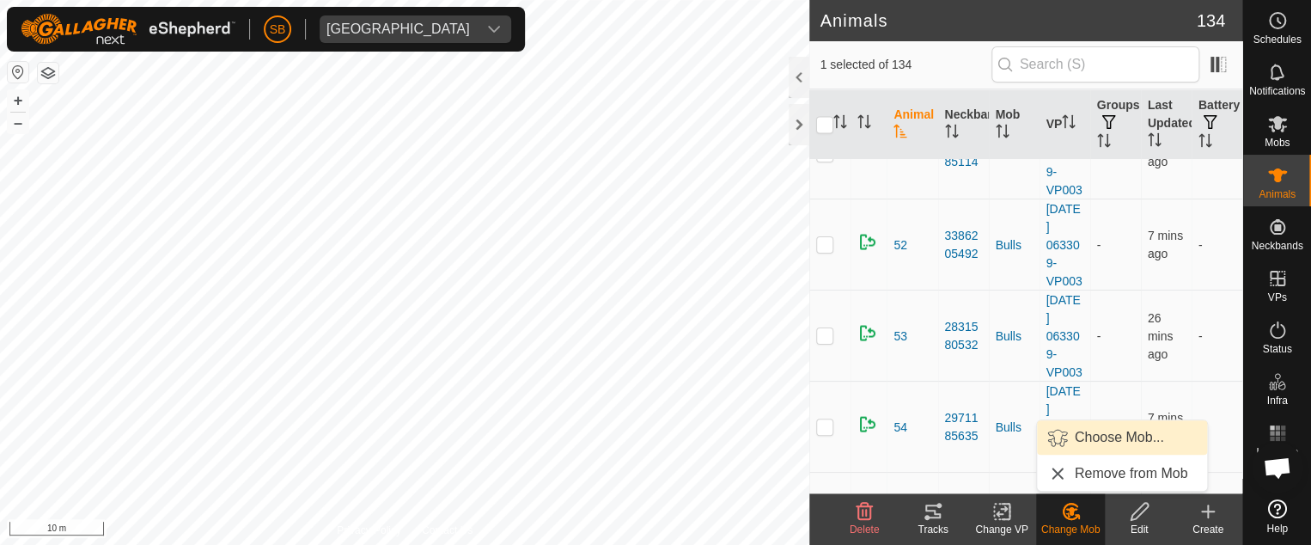
click at [1089, 437] on link "Choose Mob..." at bounding box center [1122, 437] width 170 height 34
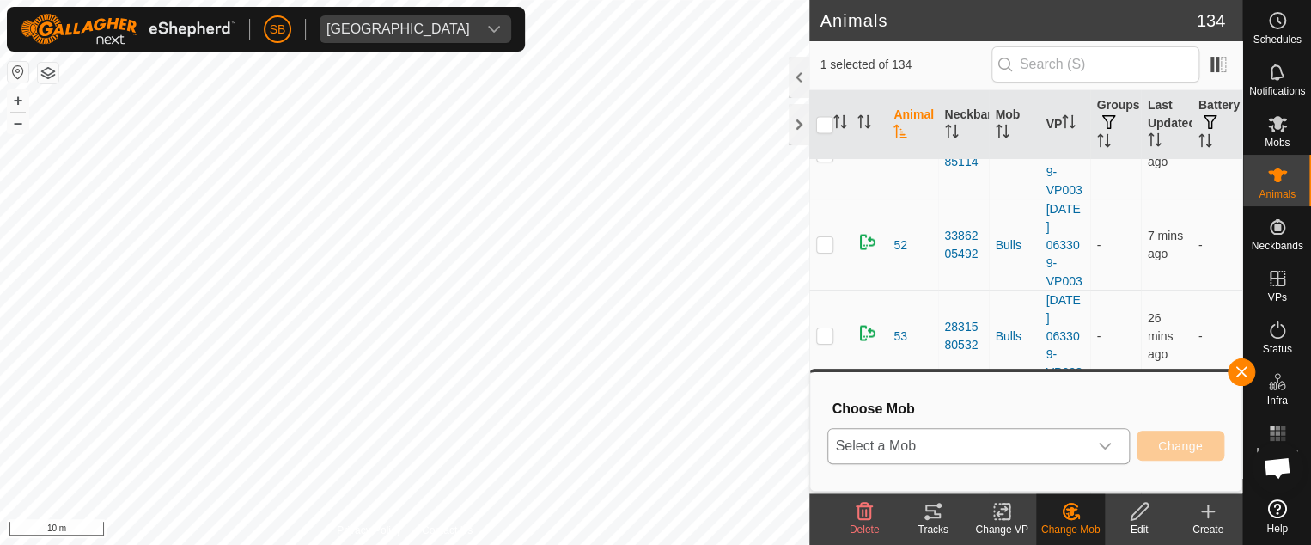
click at [1108, 444] on icon "dropdown trigger" at bounding box center [1104, 445] width 12 height 7
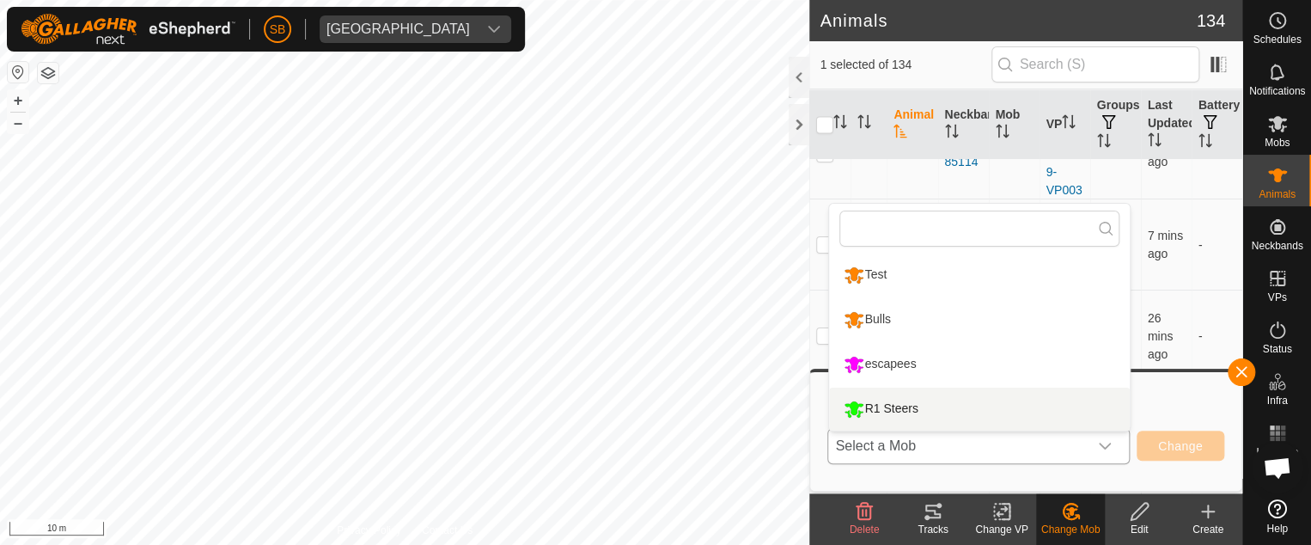
click at [1001, 403] on li "R1 Steers" at bounding box center [979, 408] width 301 height 43
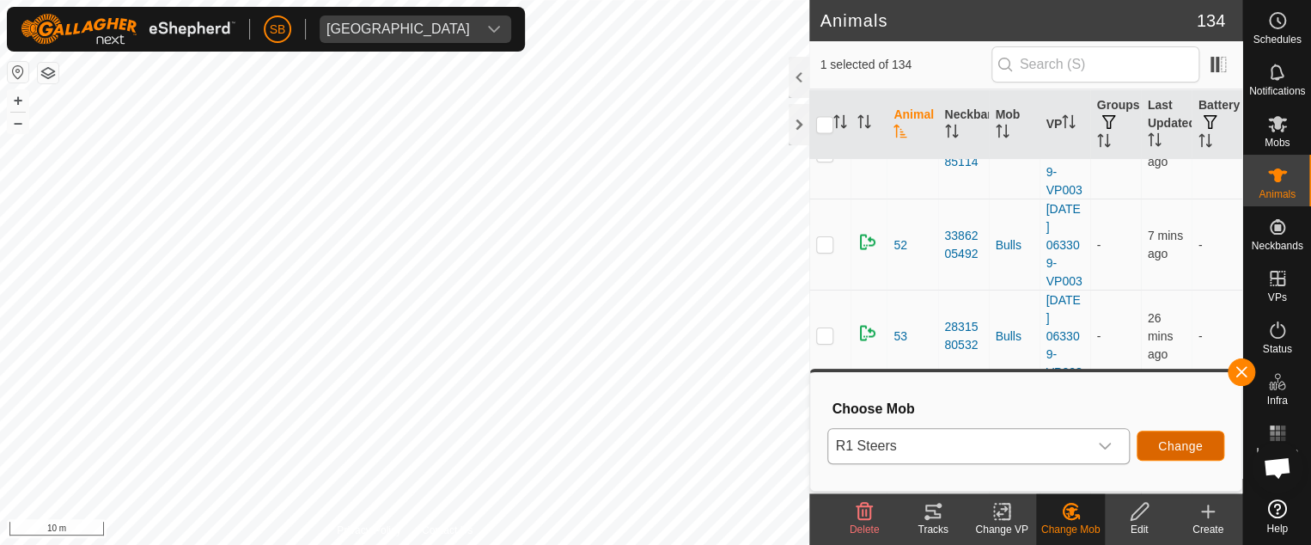
click at [1175, 439] on span "Change" at bounding box center [1180, 446] width 45 height 14
checkbox input "false"
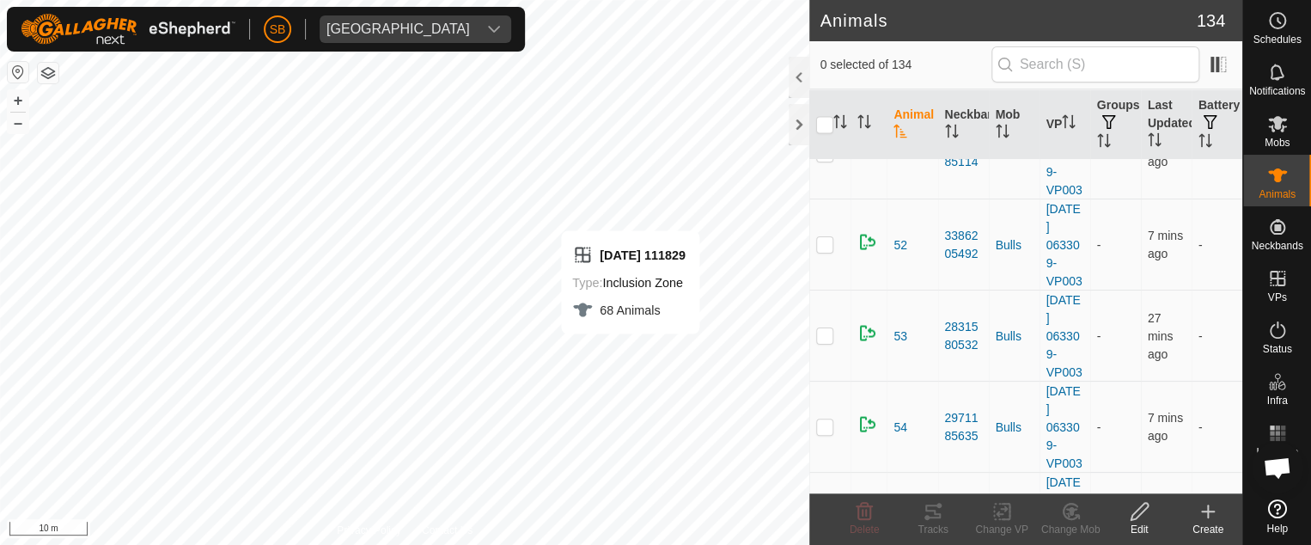
click at [672, 399] on div "[DATE] 111829 Type: Inclusion Zone 68 Animals + – ⇧ i 10 m" at bounding box center [404, 272] width 809 height 545
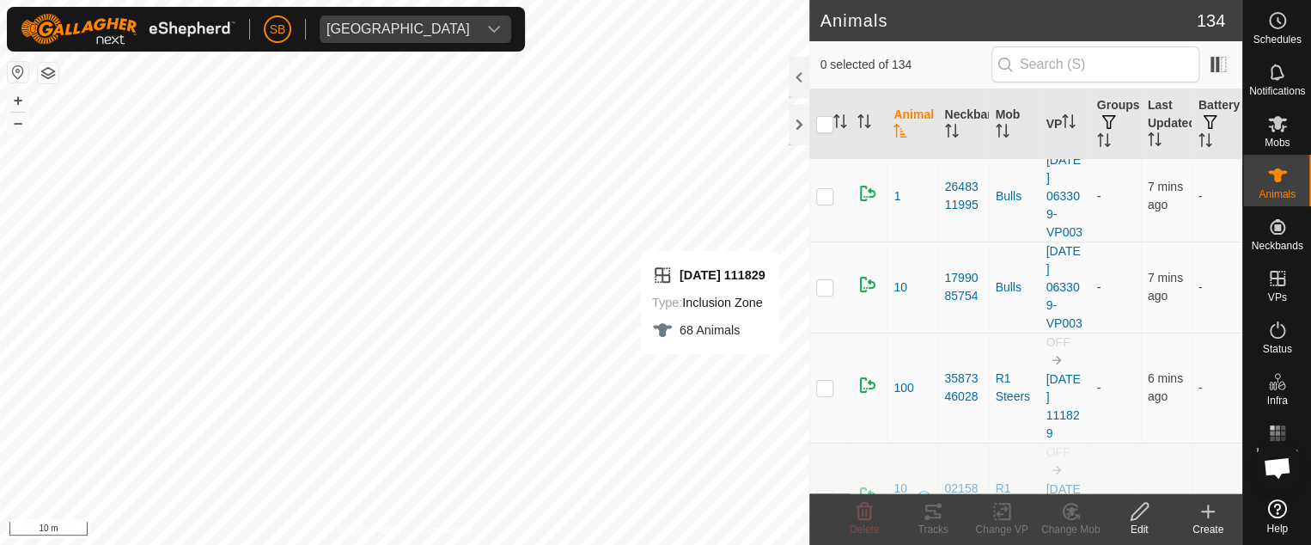
scroll to position [0, 0]
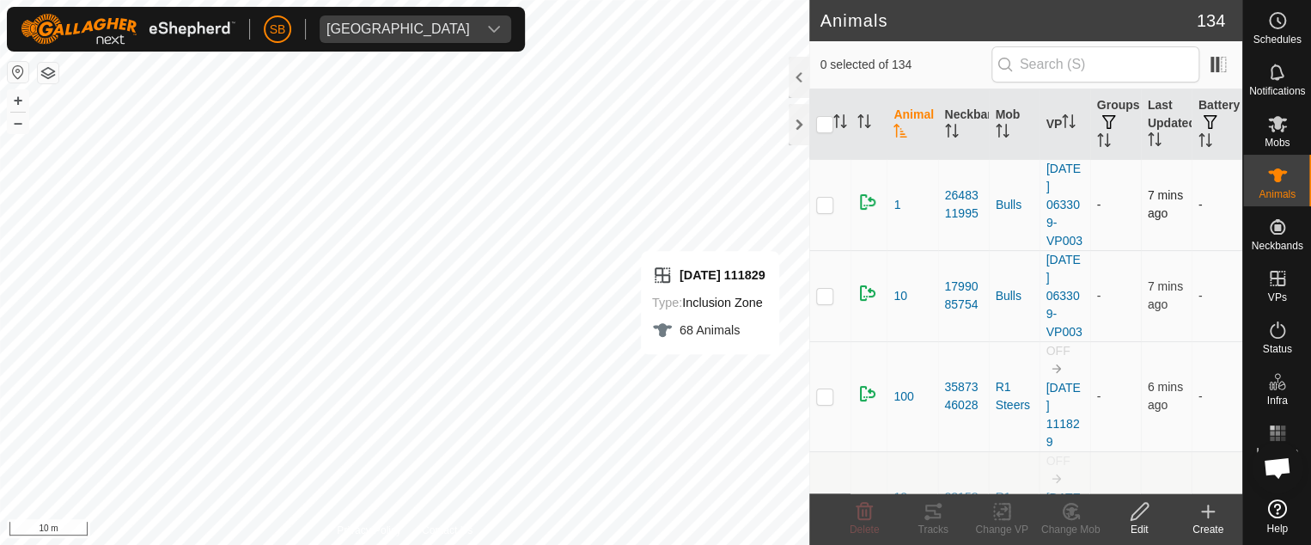
click at [828, 210] on p-checkbox at bounding box center [824, 205] width 17 height 14
click at [826, 211] on p-checkbox at bounding box center [824, 205] width 17 height 14
checkbox input "false"
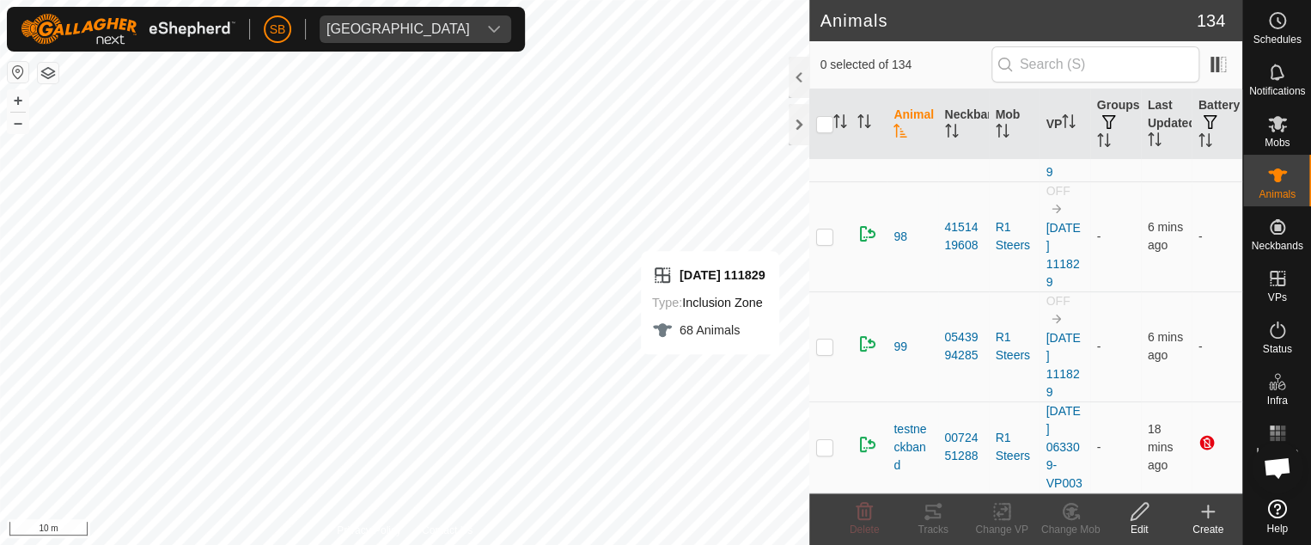
scroll to position [14305, 0]
click at [829, 441] on p-checkbox at bounding box center [824, 447] width 17 height 14
click at [1074, 514] on icon at bounding box center [1075, 515] width 3 height 3
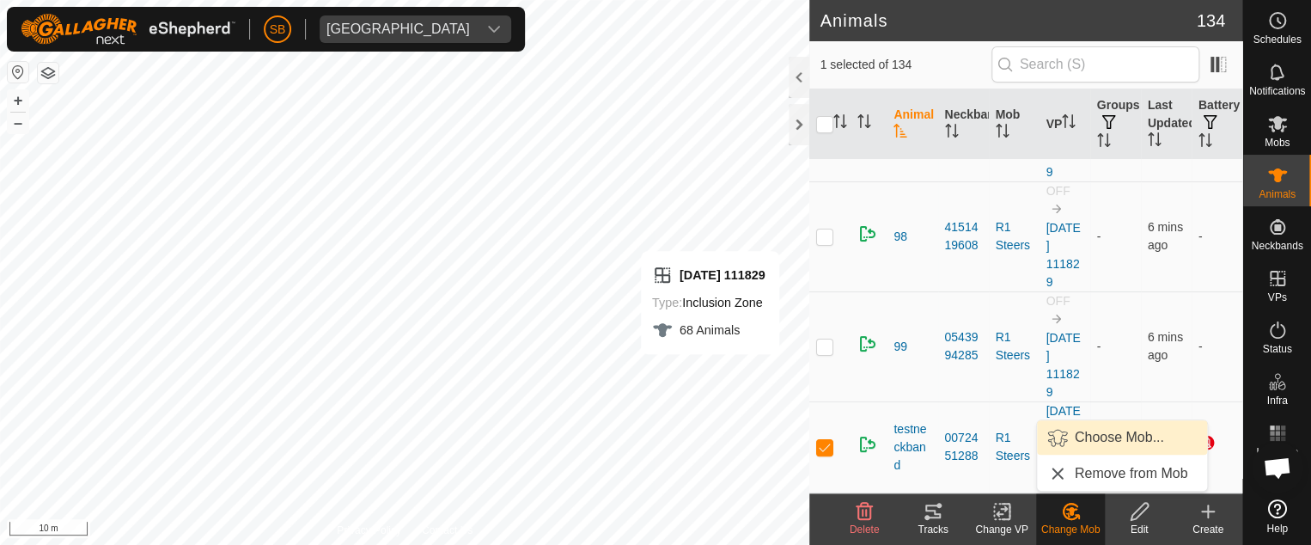
click at [1089, 431] on link "Choose Mob..." at bounding box center [1122, 437] width 170 height 34
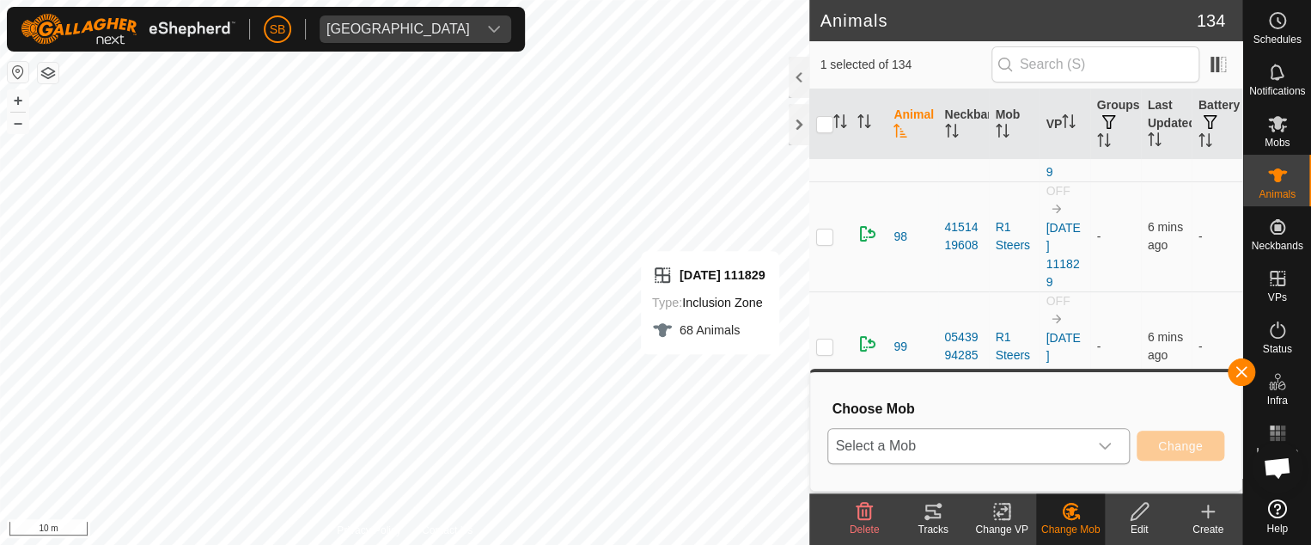
click at [1104, 446] on icon "dropdown trigger" at bounding box center [1105, 446] width 14 height 14
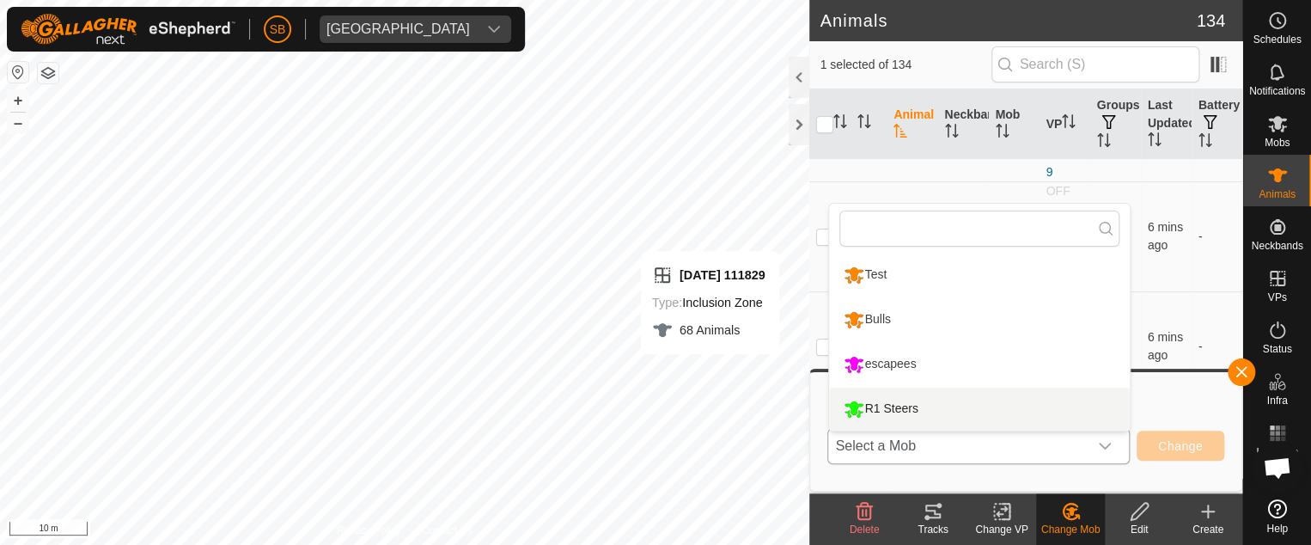
click at [1007, 412] on li "R1 Steers" at bounding box center [979, 408] width 301 height 43
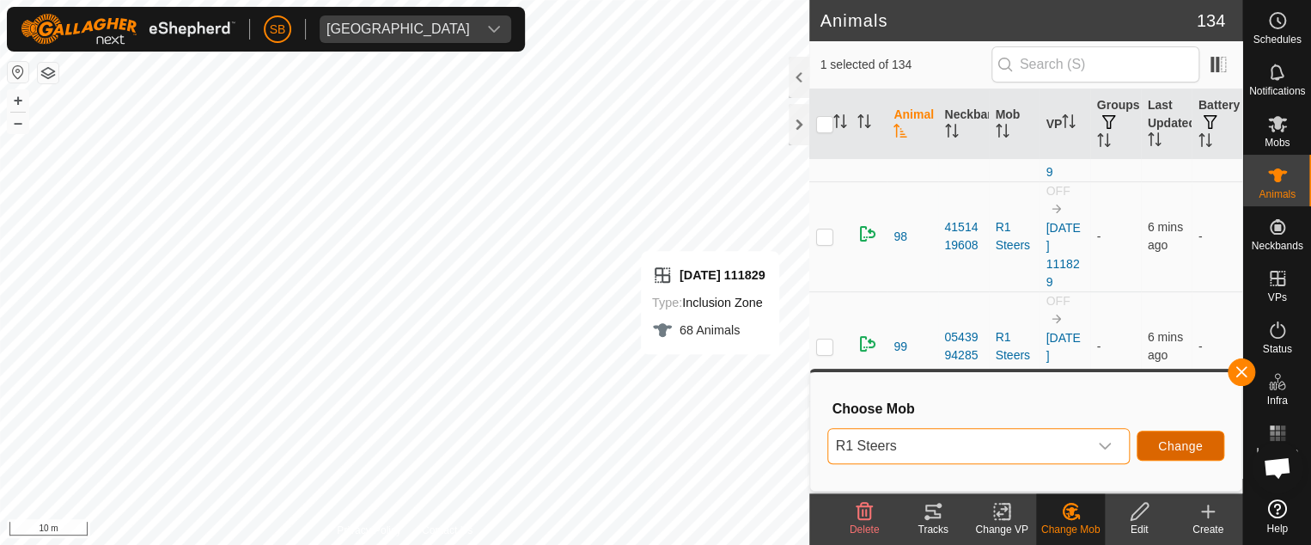
click at [1178, 441] on span "Change" at bounding box center [1180, 446] width 45 height 14
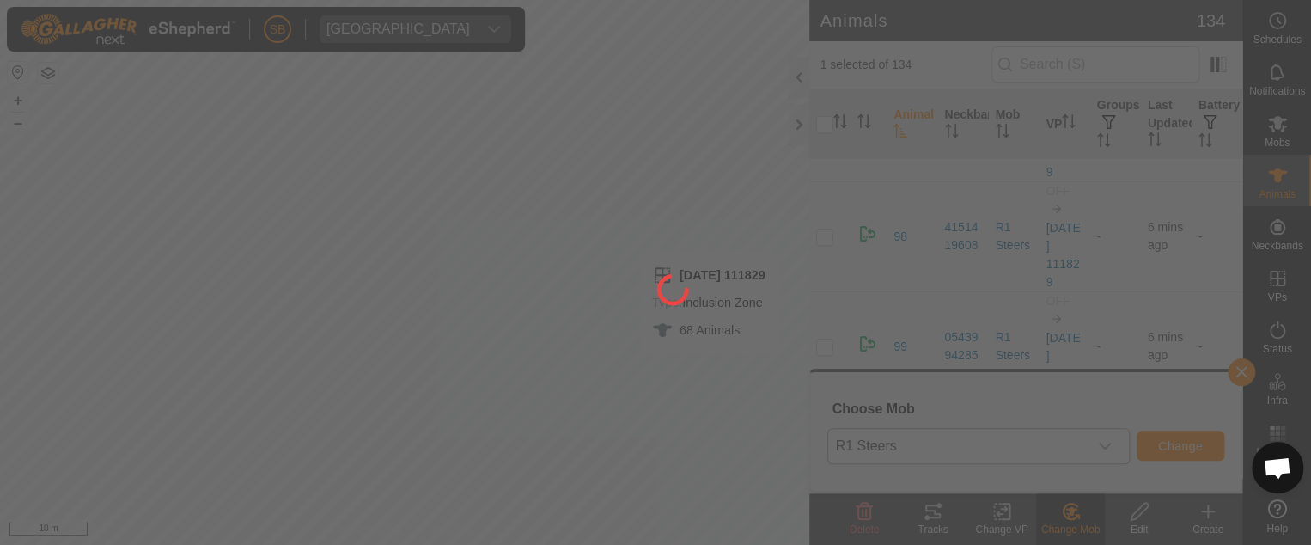
checkbox input "false"
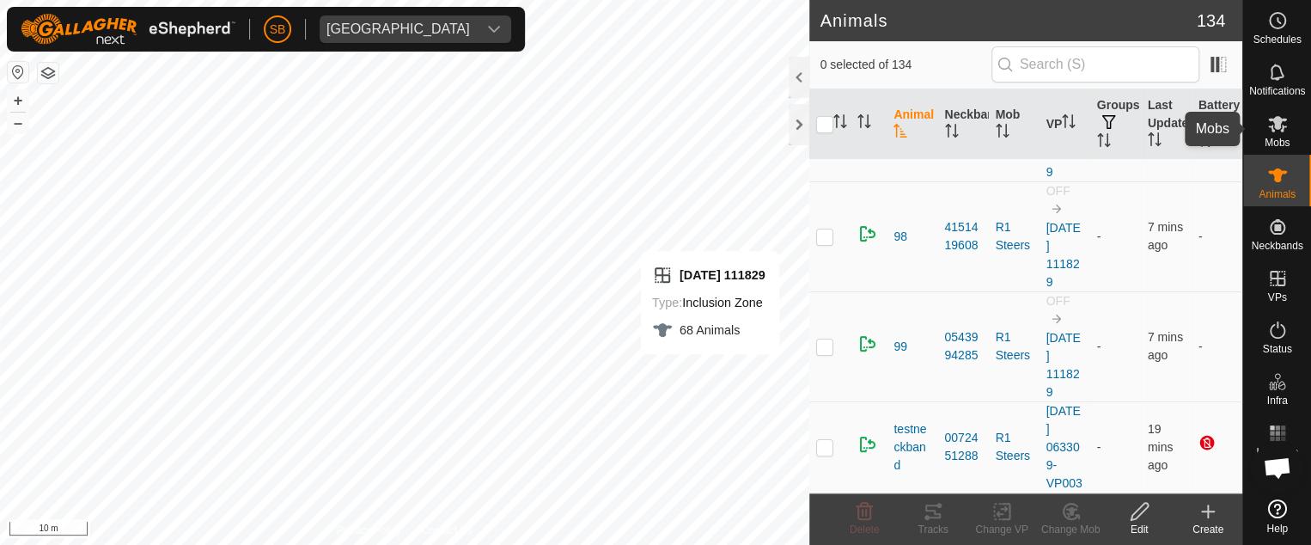
click at [1276, 129] on icon at bounding box center [1277, 124] width 19 height 16
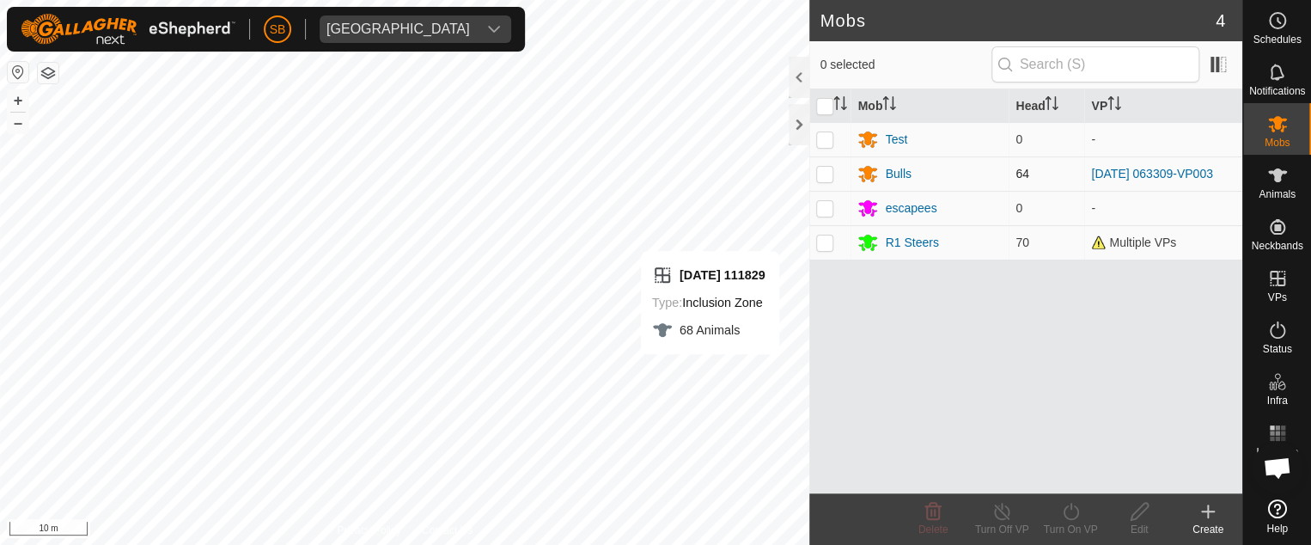
click at [827, 173] on p-checkbox at bounding box center [824, 174] width 17 height 14
checkbox input "false"
click at [1132, 243] on span "Multiple VPs" at bounding box center [1133, 242] width 85 height 14
click at [1106, 242] on span "Multiple VPs" at bounding box center [1133, 242] width 85 height 14
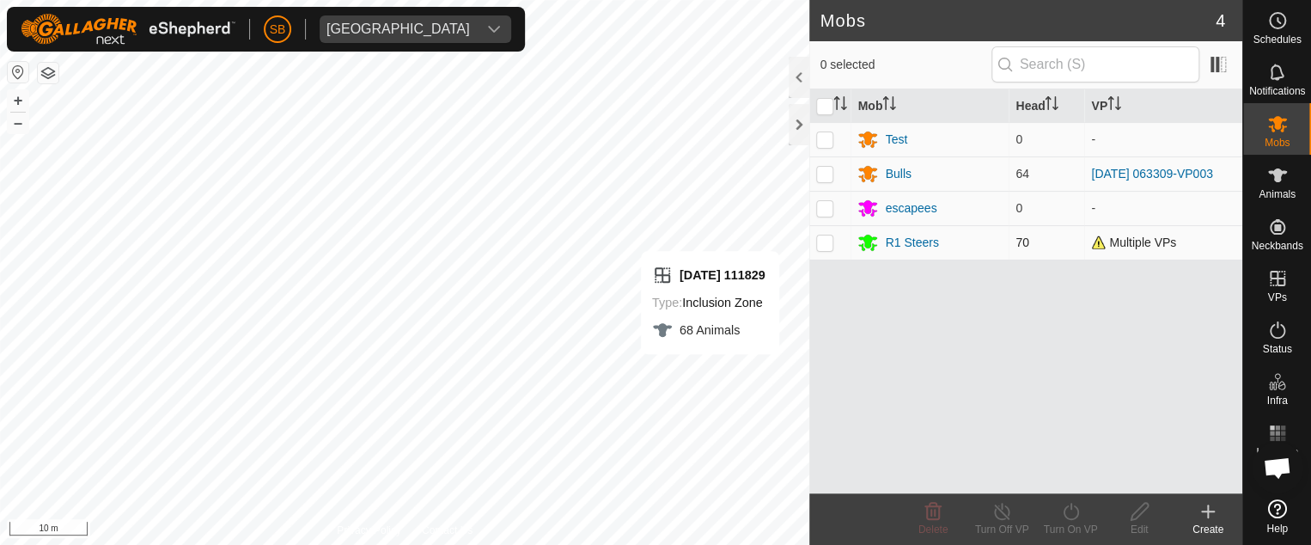
click at [828, 244] on p-checkbox at bounding box center [824, 242] width 17 height 14
checkbox input "true"
click at [1075, 509] on icon at bounding box center [1070, 511] width 21 height 21
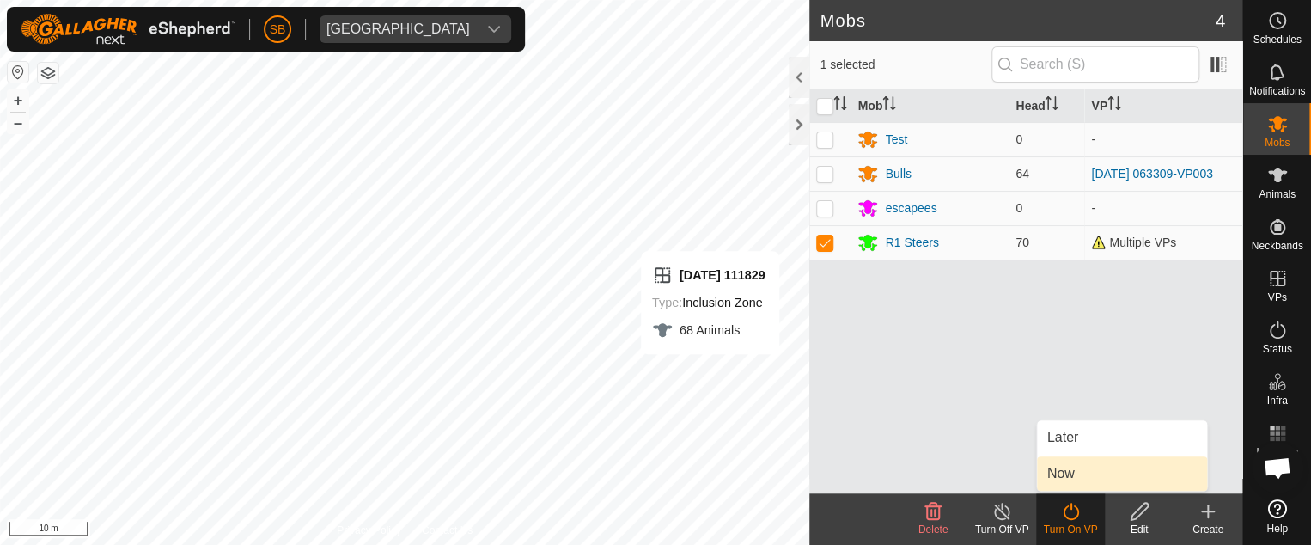
click at [1075, 482] on link "Now" at bounding box center [1122, 473] width 170 height 34
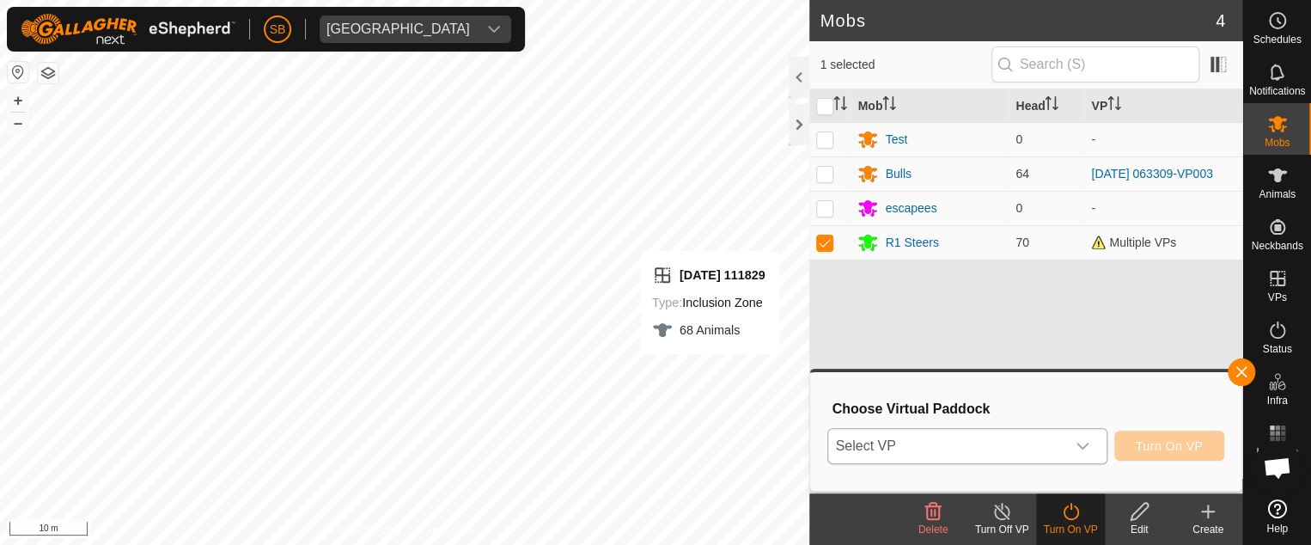
click at [1085, 451] on icon "dropdown trigger" at bounding box center [1082, 446] width 14 height 14
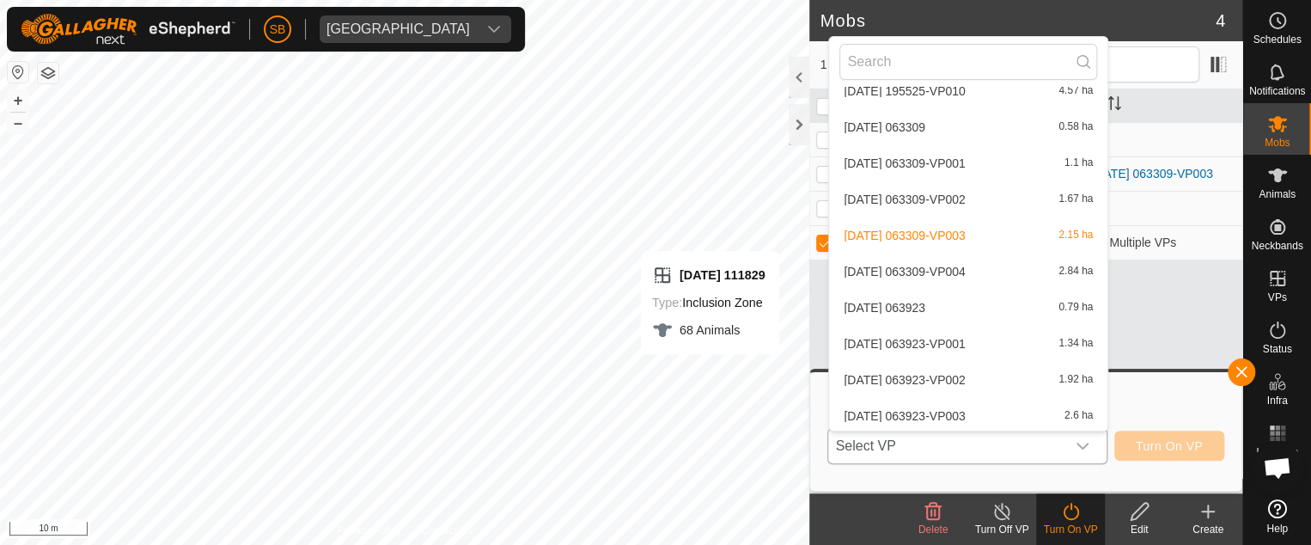
scroll to position [3193, 0]
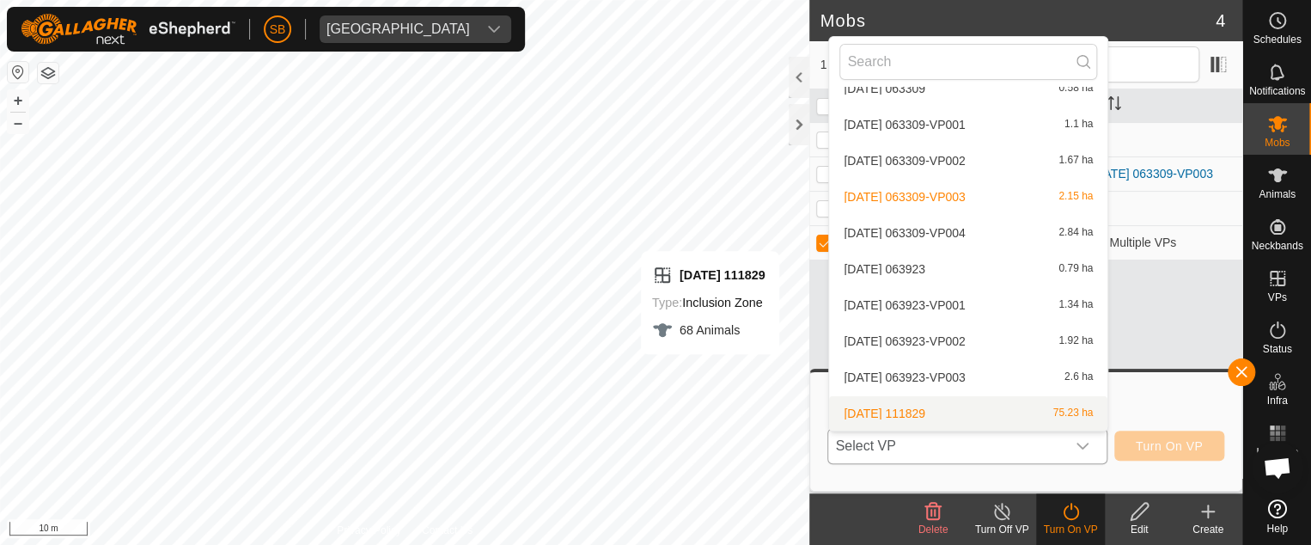
click at [947, 409] on li "[DATE] 111829 75.23 ha" at bounding box center [968, 413] width 278 height 34
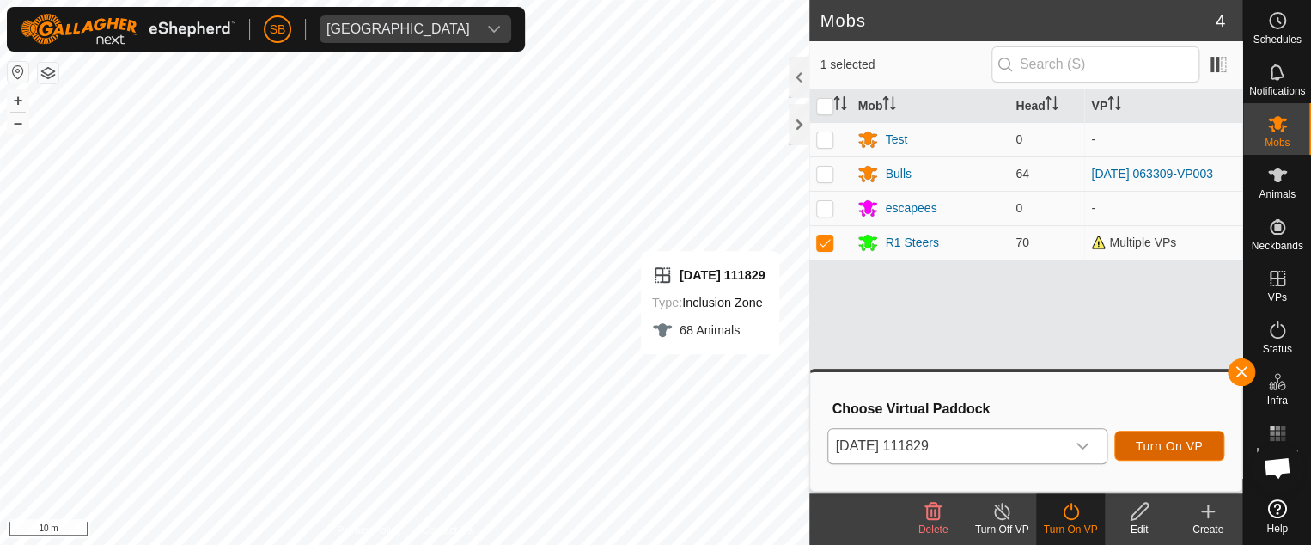
click at [1161, 444] on span "Turn On VP" at bounding box center [1168, 446] width 67 height 14
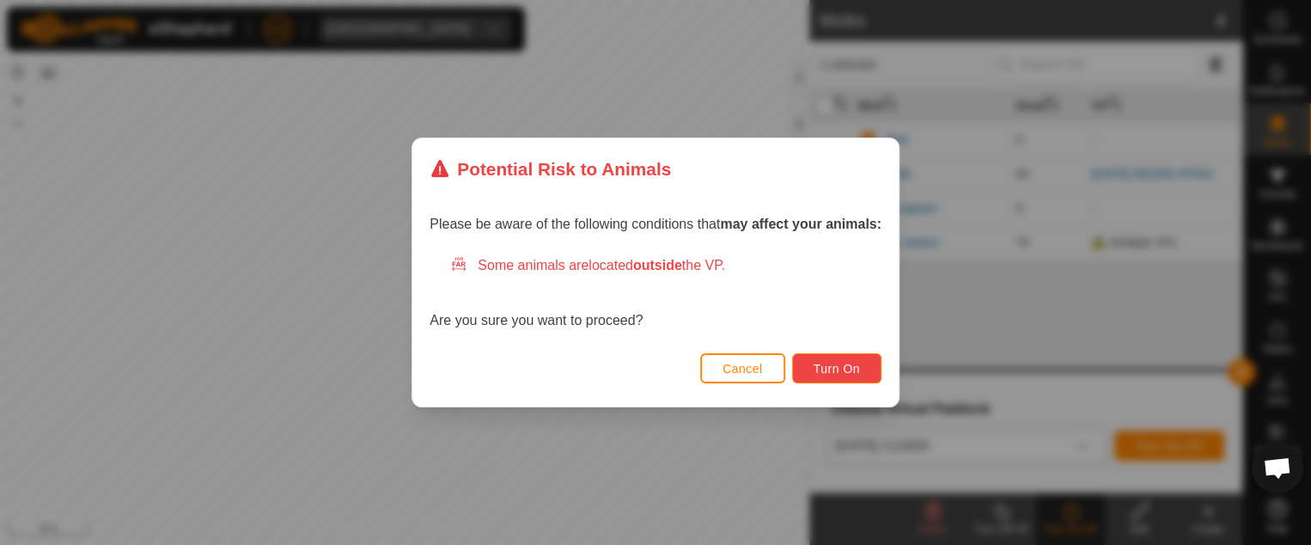
click at [849, 365] on span "Turn On" at bounding box center [836, 369] width 46 height 14
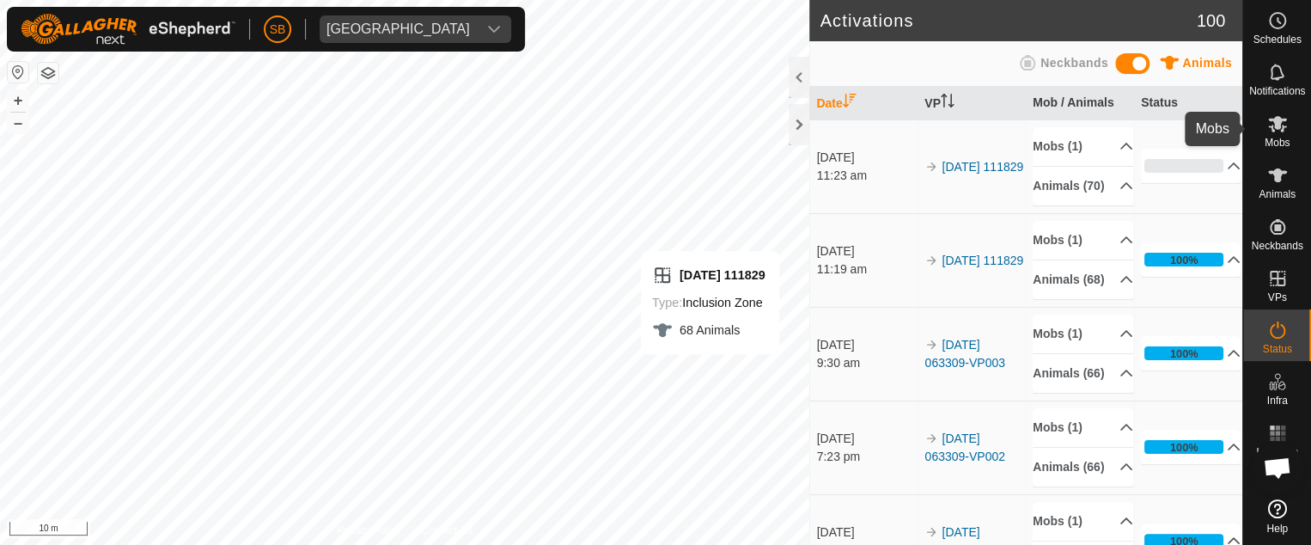
click at [1274, 131] on icon at bounding box center [1277, 123] width 21 height 21
